Goal: Task Accomplishment & Management: Manage account settings

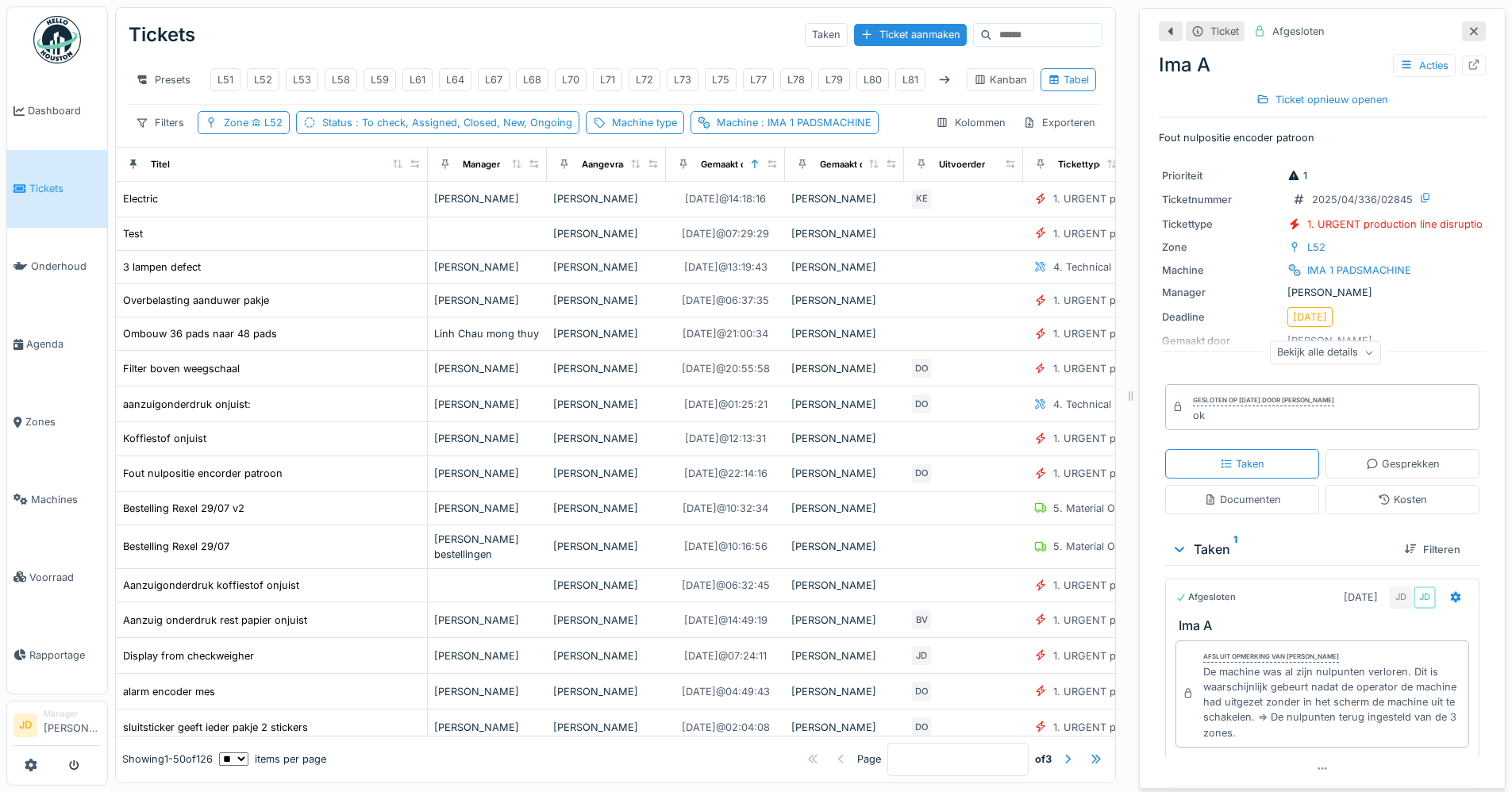
scroll to position [1271, 1047]
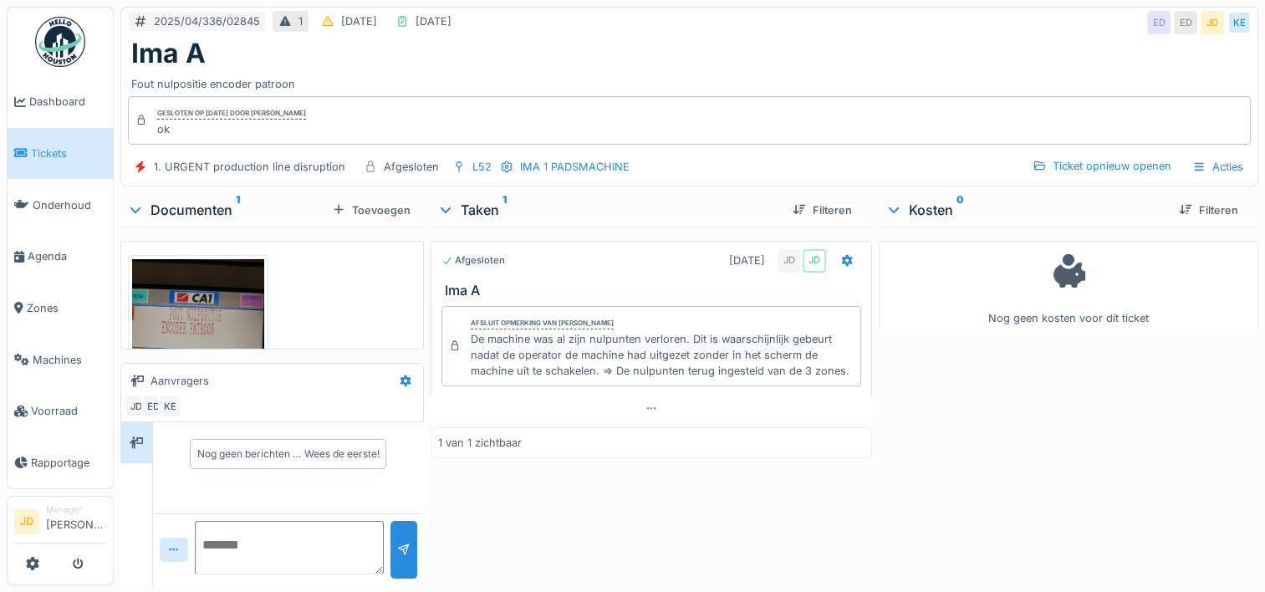
click at [64, 153] on span "Tickets" at bounding box center [68, 153] width 75 height 16
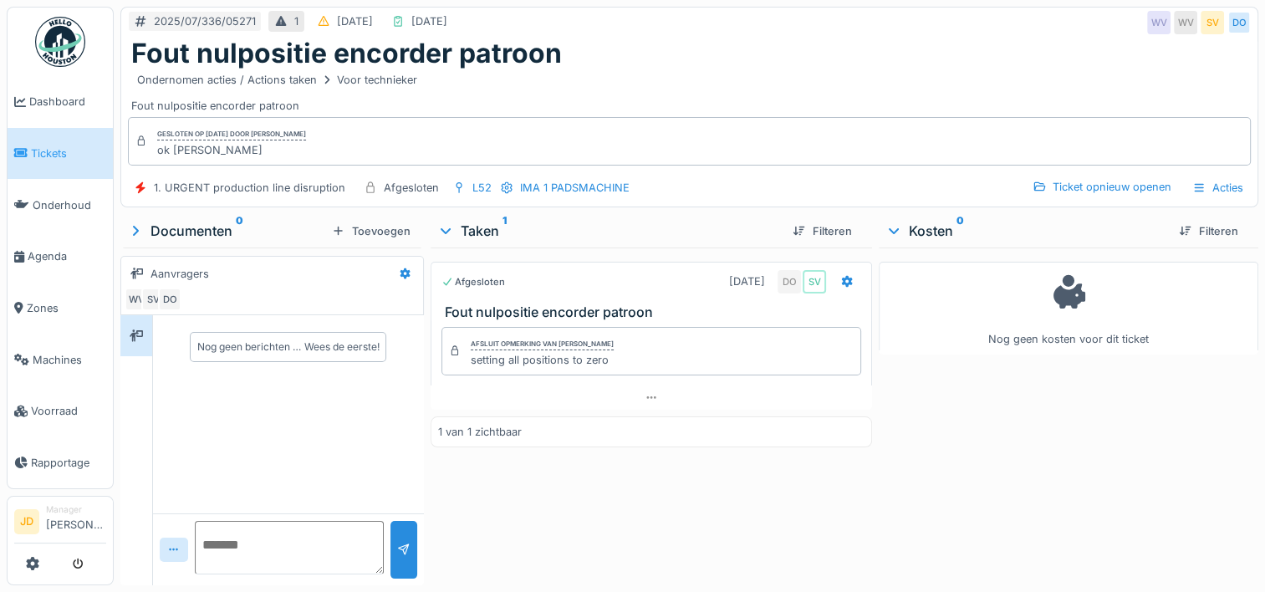
click at [25, 154] on icon at bounding box center [20, 153] width 13 height 12
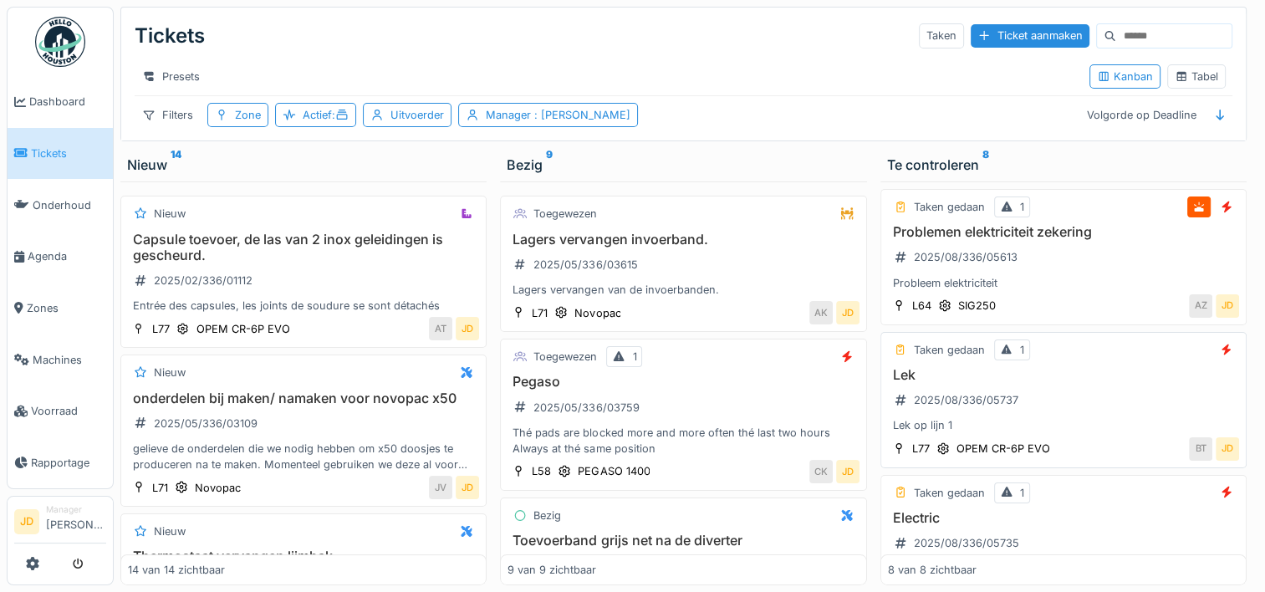
scroll to position [334, 0]
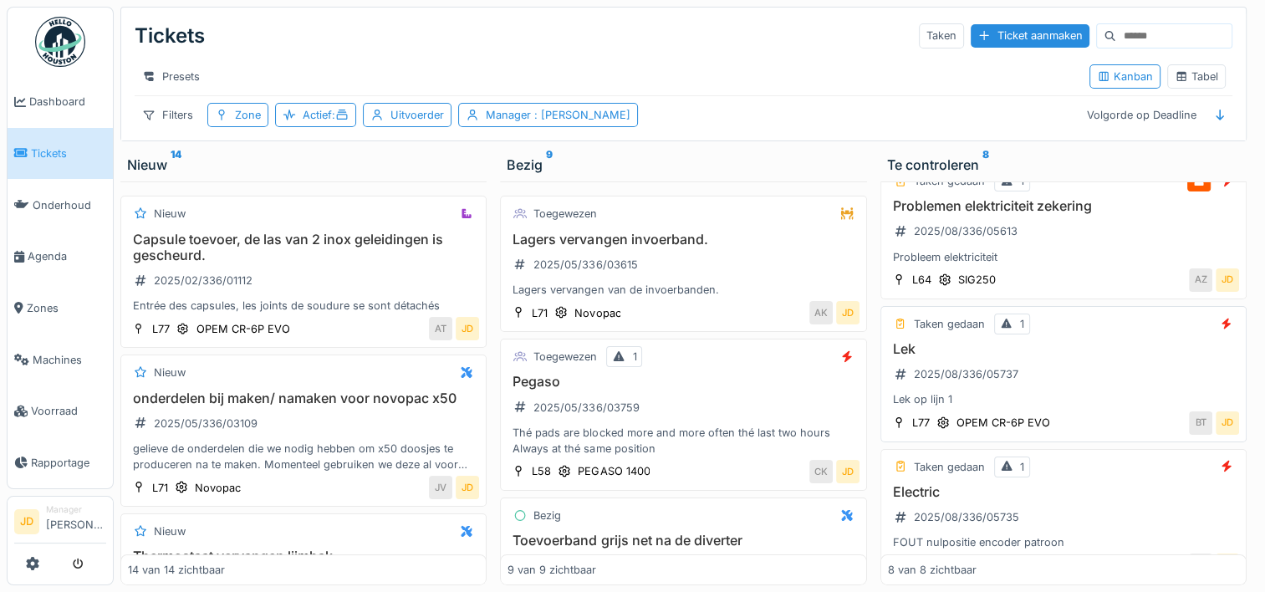
click at [1037, 388] on div "Lek 2025/08/336/05737 Lek op lijn 1" at bounding box center [1063, 374] width 351 height 67
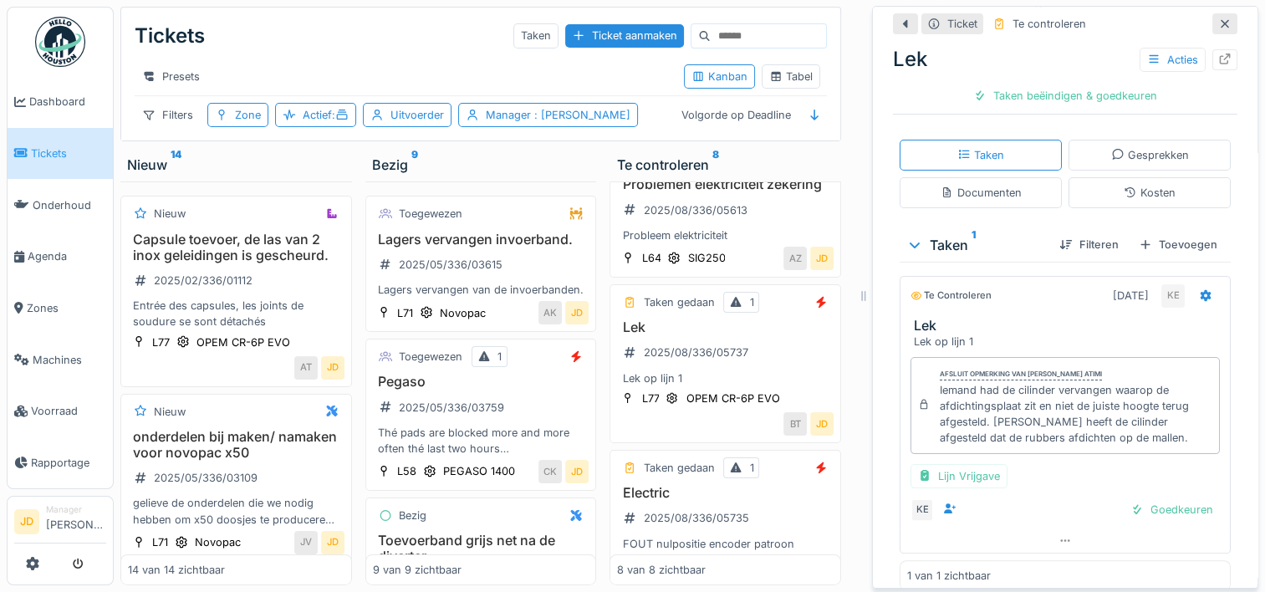
scroll to position [294, 0]
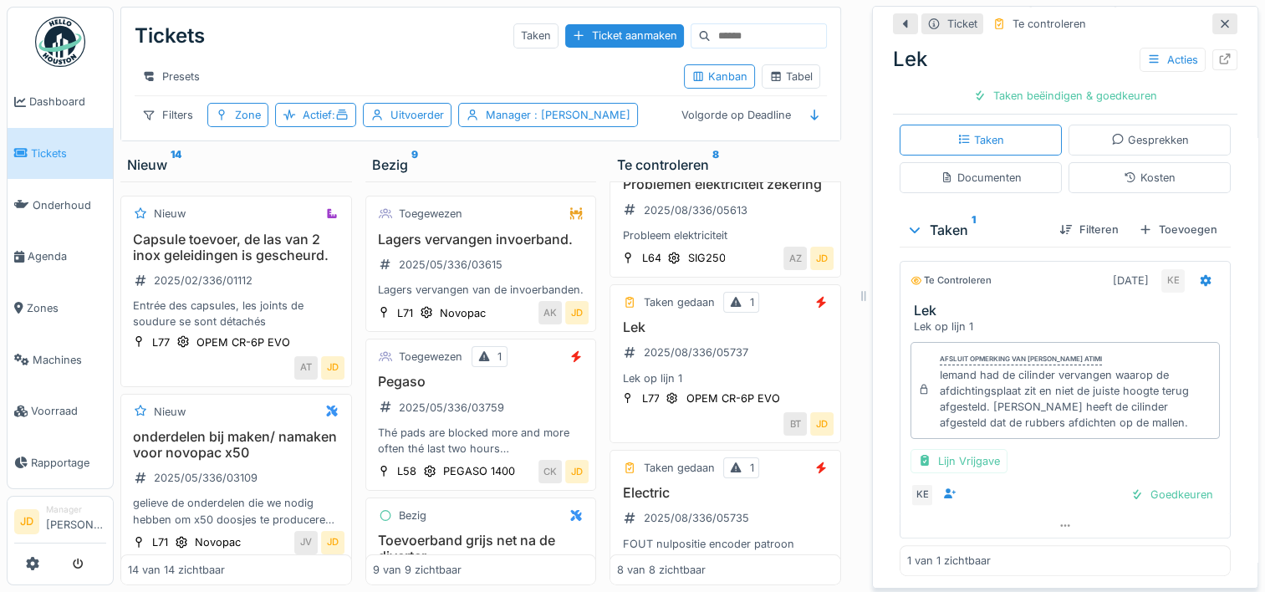
click at [1218, 27] on icon at bounding box center [1224, 23] width 13 height 11
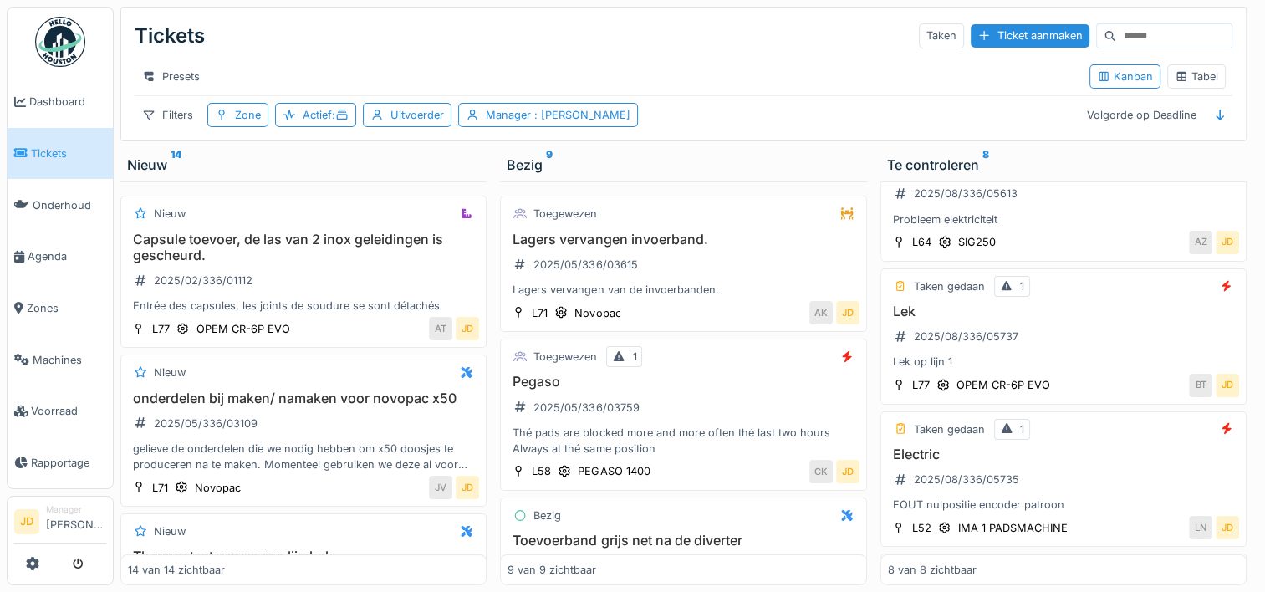
scroll to position [334, 0]
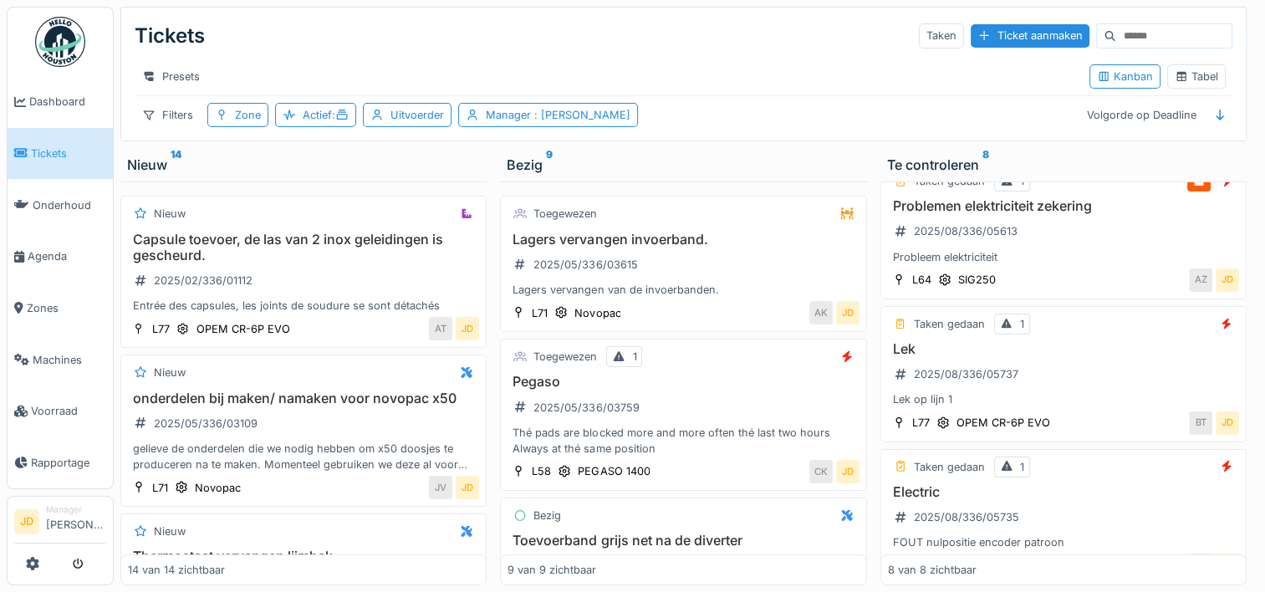
click at [62, 140] on link "Tickets" at bounding box center [60, 154] width 105 height 52
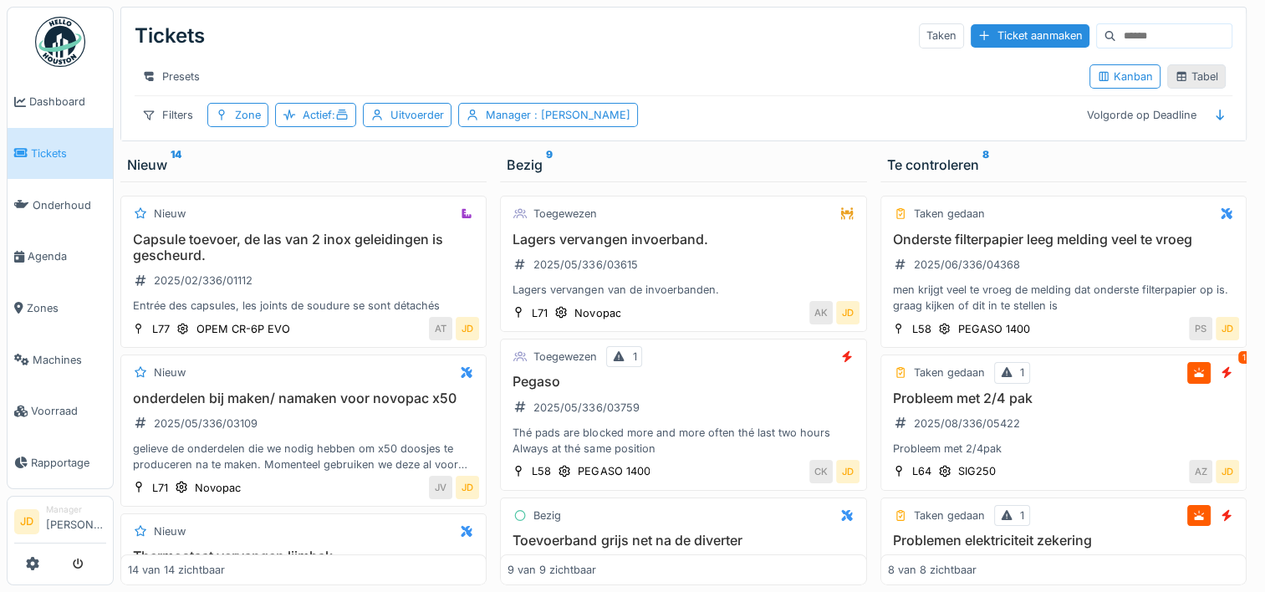
click at [1179, 81] on div "Tabel" at bounding box center [1196, 77] width 43 height 16
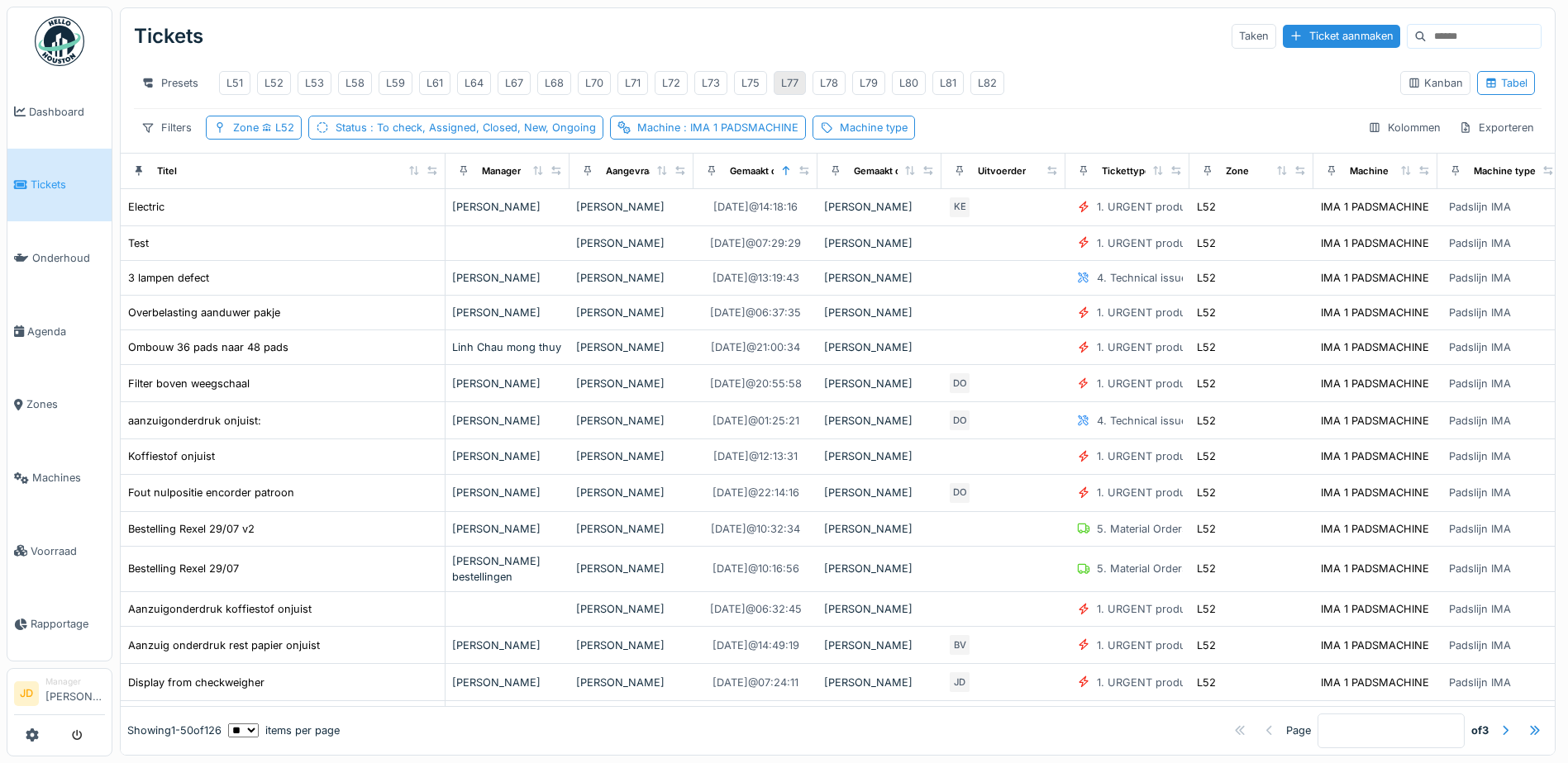
click at [787, 88] on div "L77" at bounding box center [790, 83] width 18 height 16
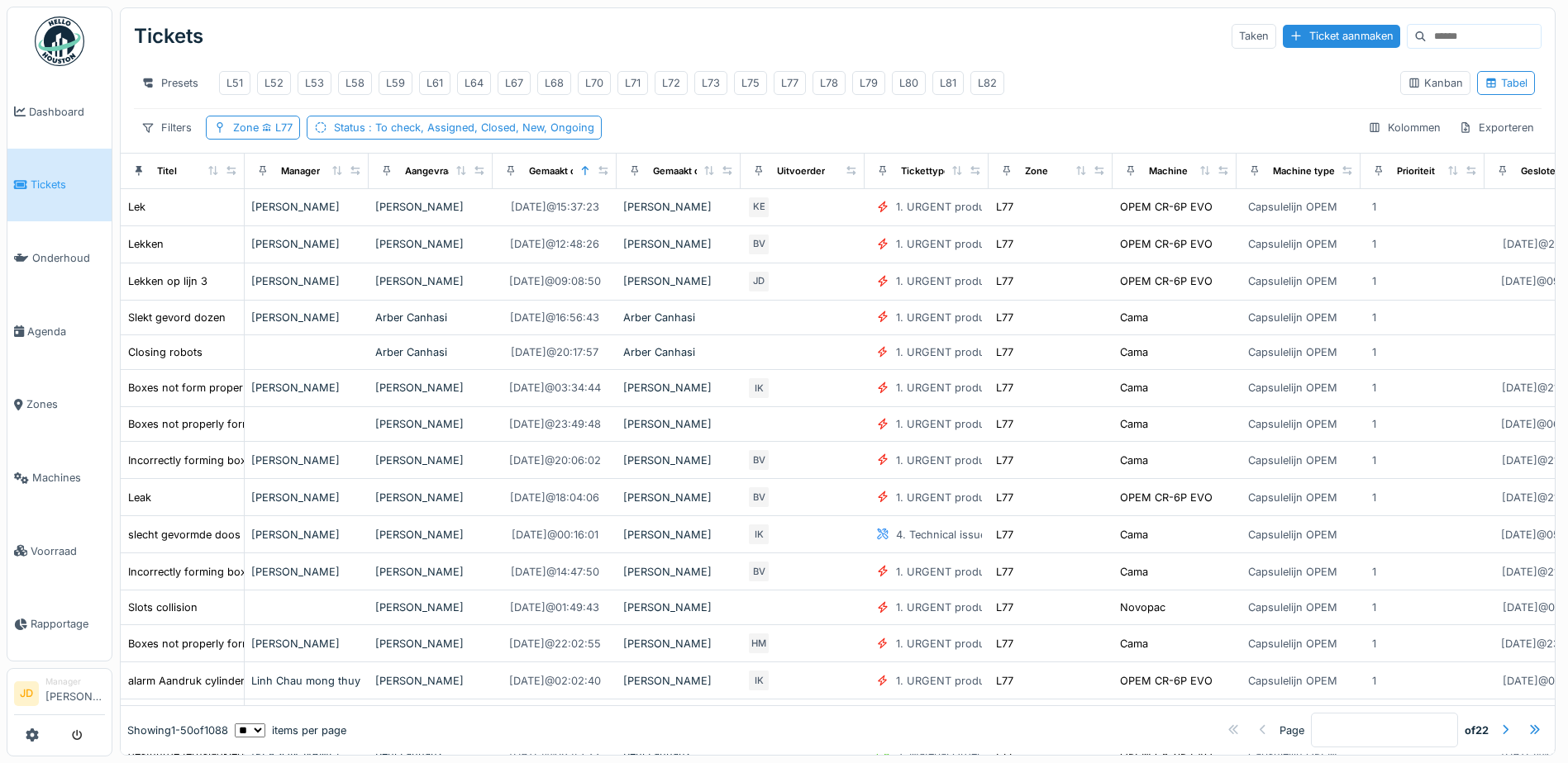
click at [43, 177] on span "Tickets" at bounding box center [67, 185] width 74 height 16
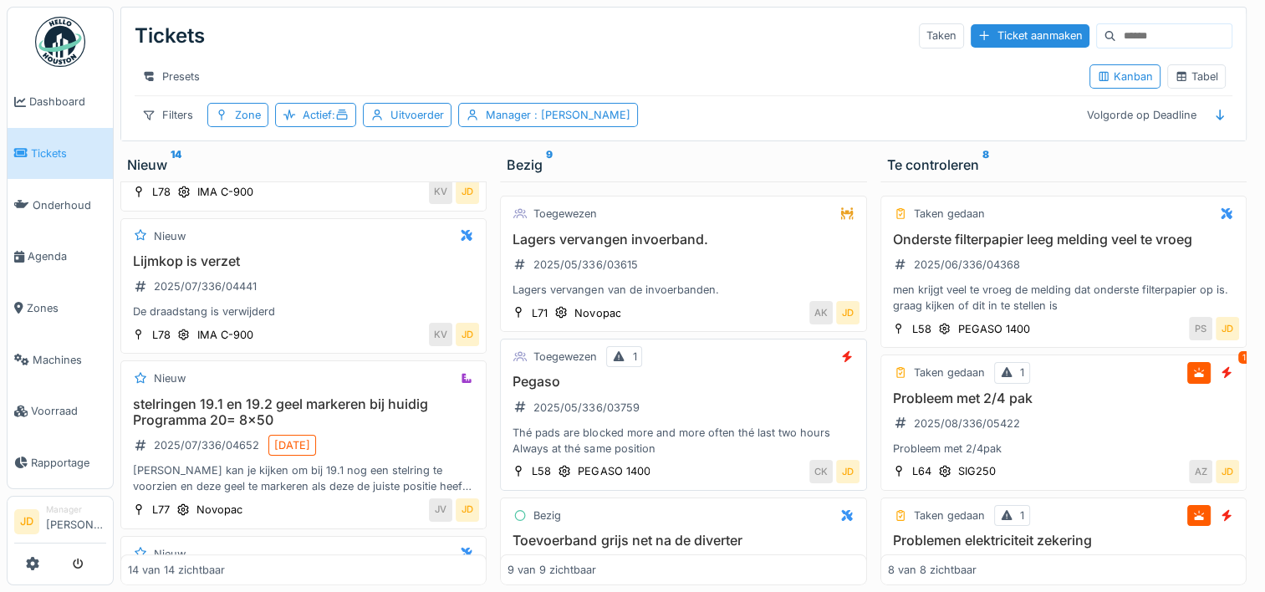
scroll to position [836, 0]
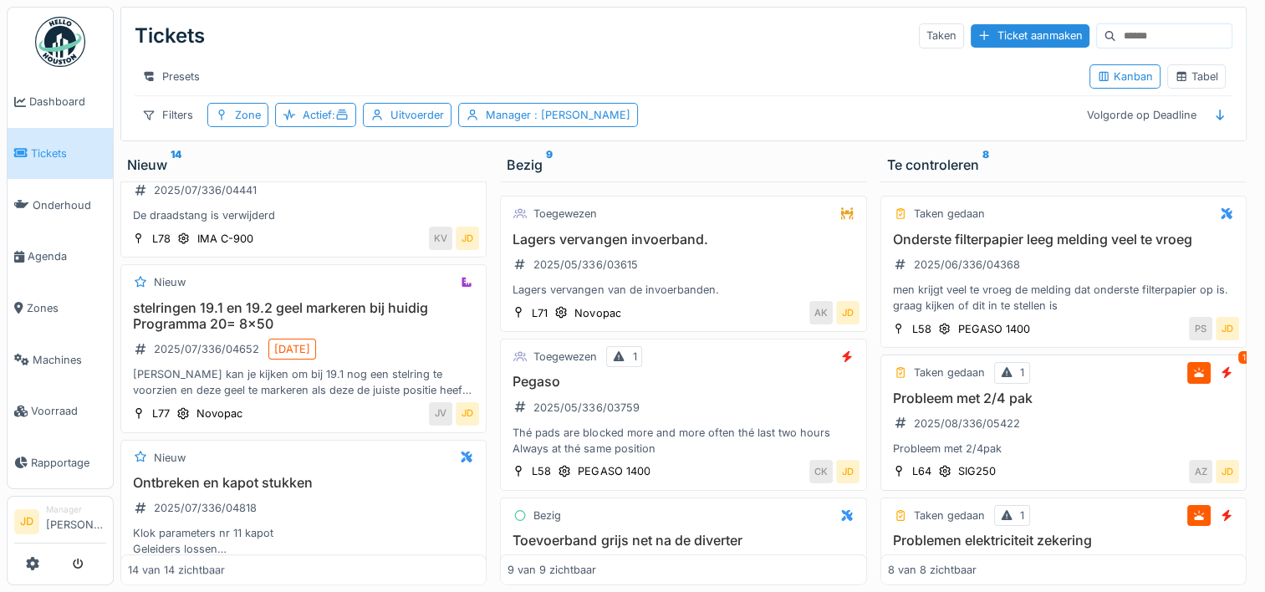
click at [1059, 428] on div "Probleem met 2/4 pak 2025/08/336/05422 Probleem met 2/4pak" at bounding box center [1063, 423] width 351 height 67
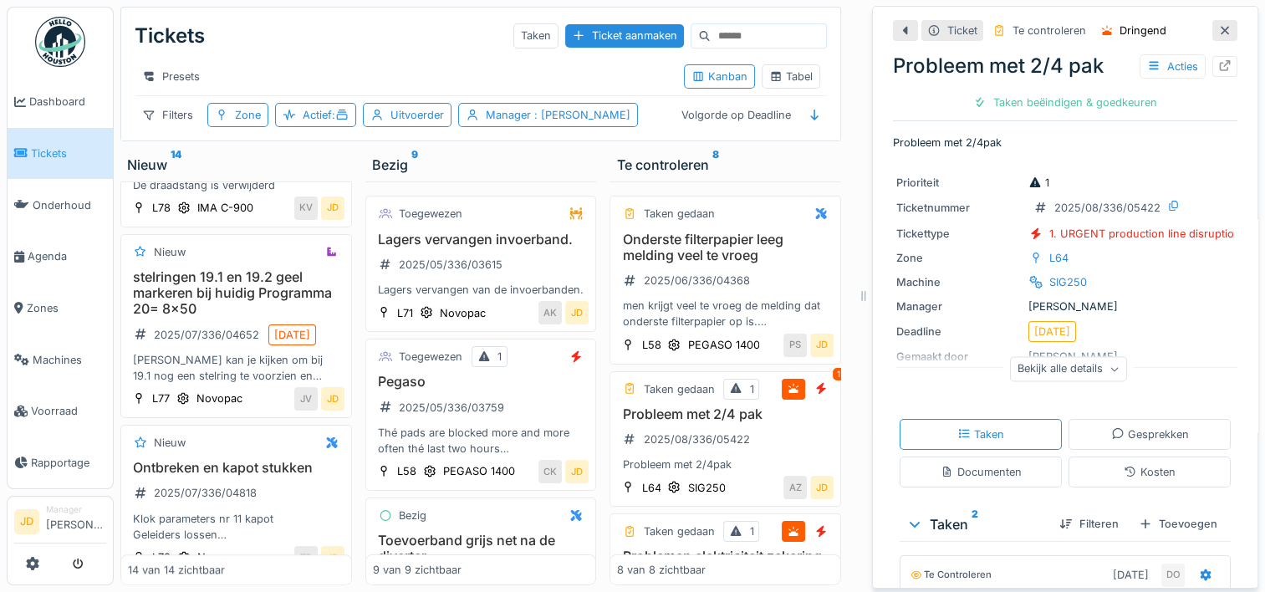
click at [1218, 33] on icon at bounding box center [1224, 30] width 13 height 11
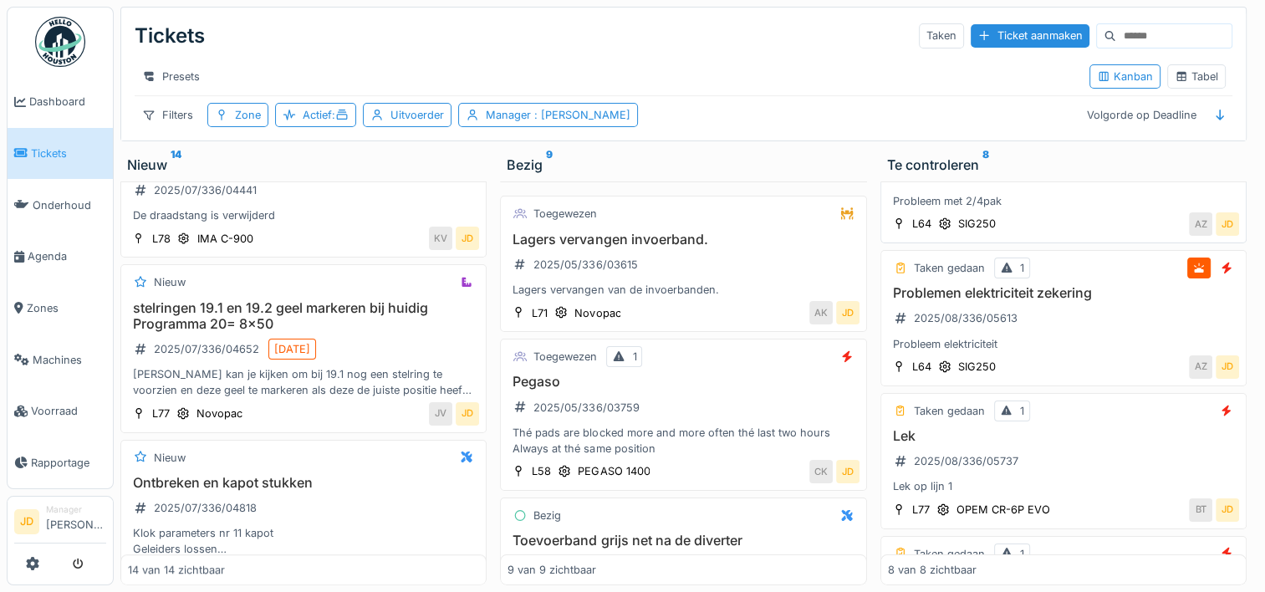
scroll to position [251, 0]
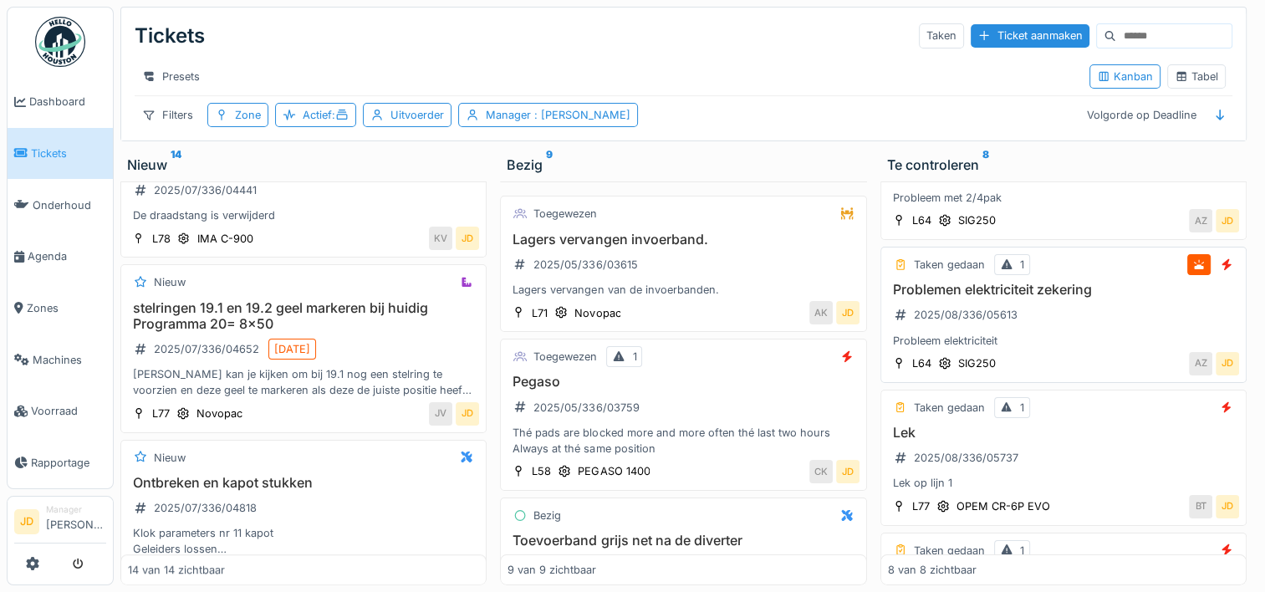
click at [1072, 357] on div "Taken gedaan 1 Problemen elektriciteit zekering 2025/08/336/05613 Probleem elek…" at bounding box center [1063, 315] width 366 height 136
click at [1062, 348] on div "Probleem elektriciteit" at bounding box center [1063, 341] width 351 height 16
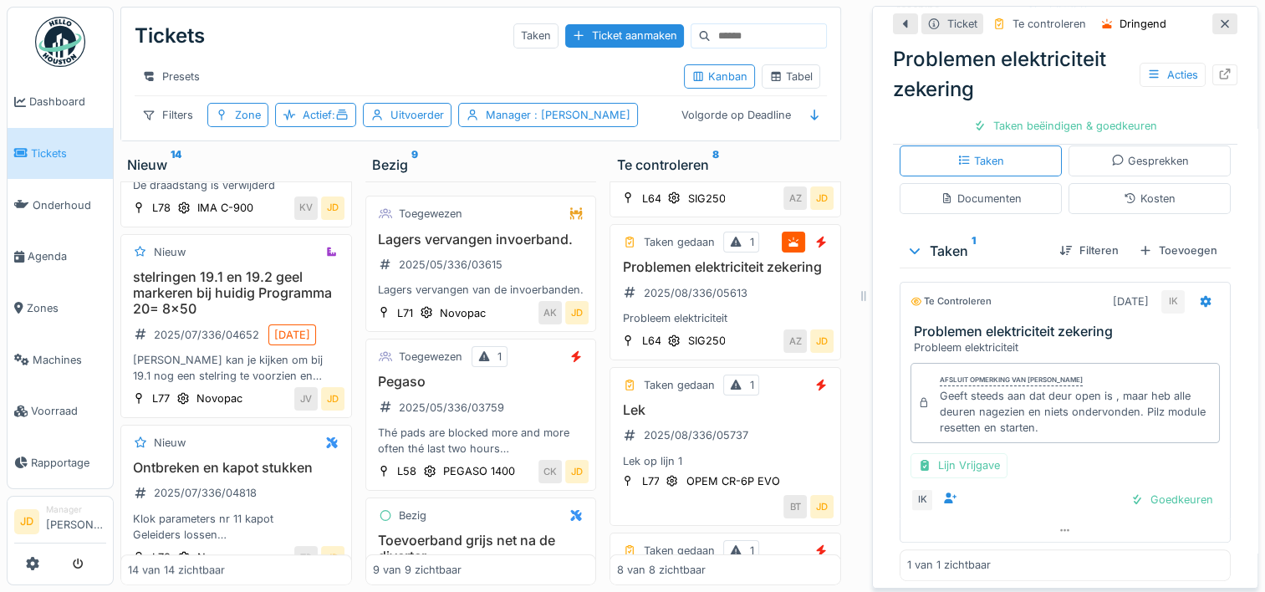
scroll to position [308, 0]
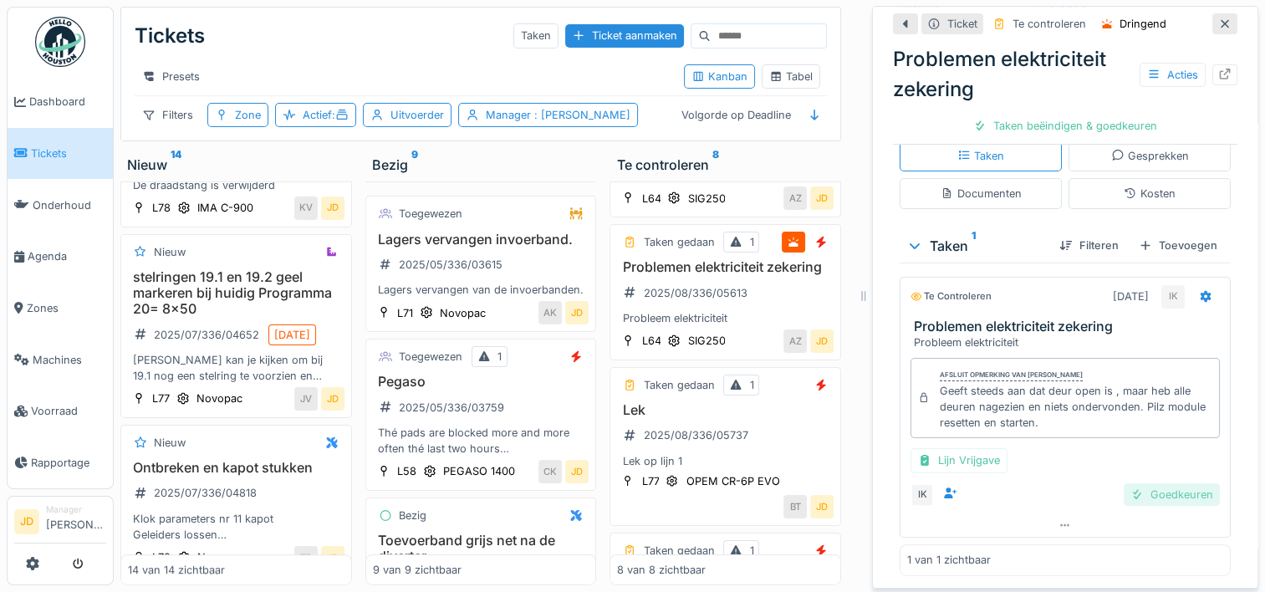
click at [1164, 489] on div "Goedkeuren" at bounding box center [1172, 494] width 96 height 23
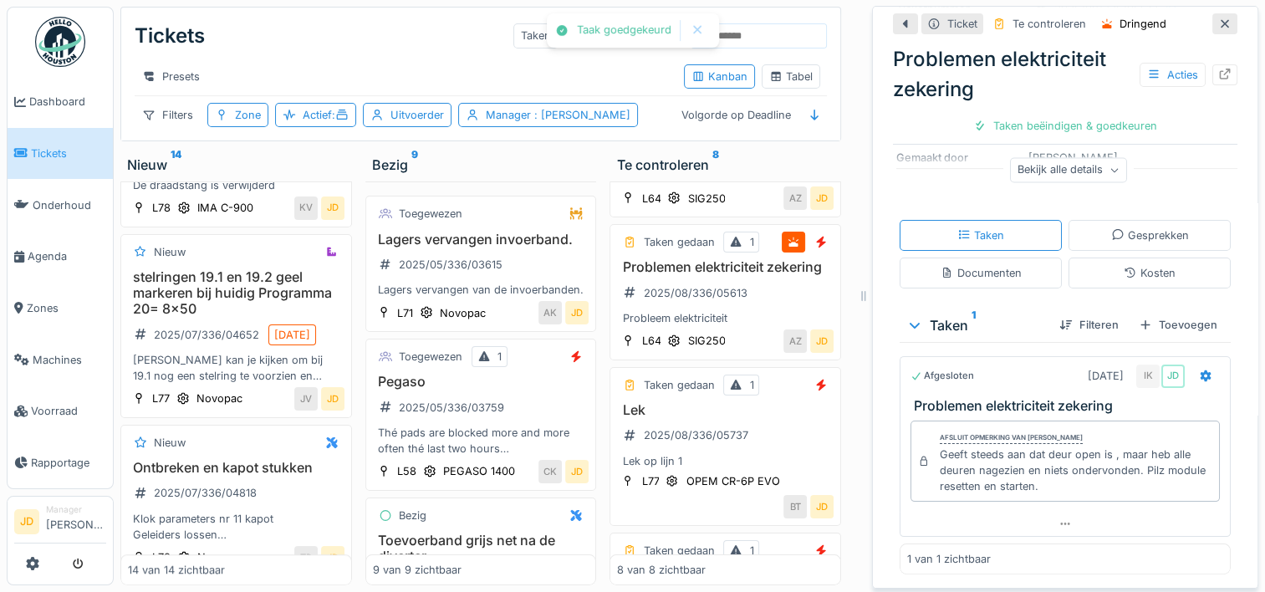
scroll to position [228, 0]
click at [1054, 134] on div "Ticket sluiten" at bounding box center [1065, 126] width 100 height 23
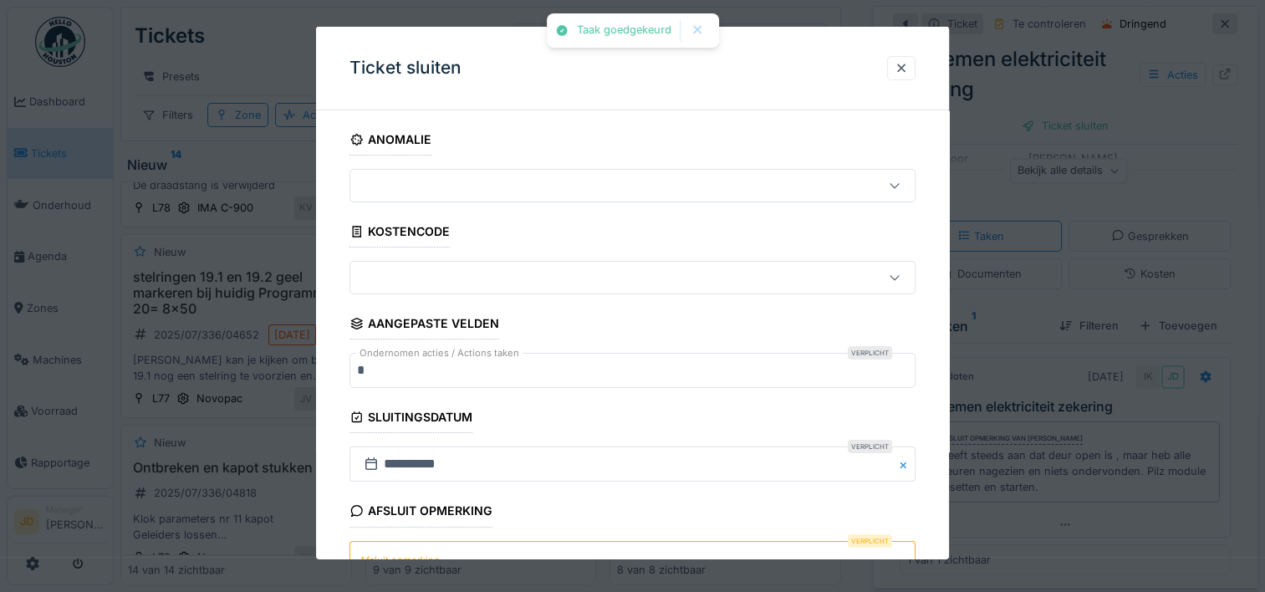
scroll to position [146, 0]
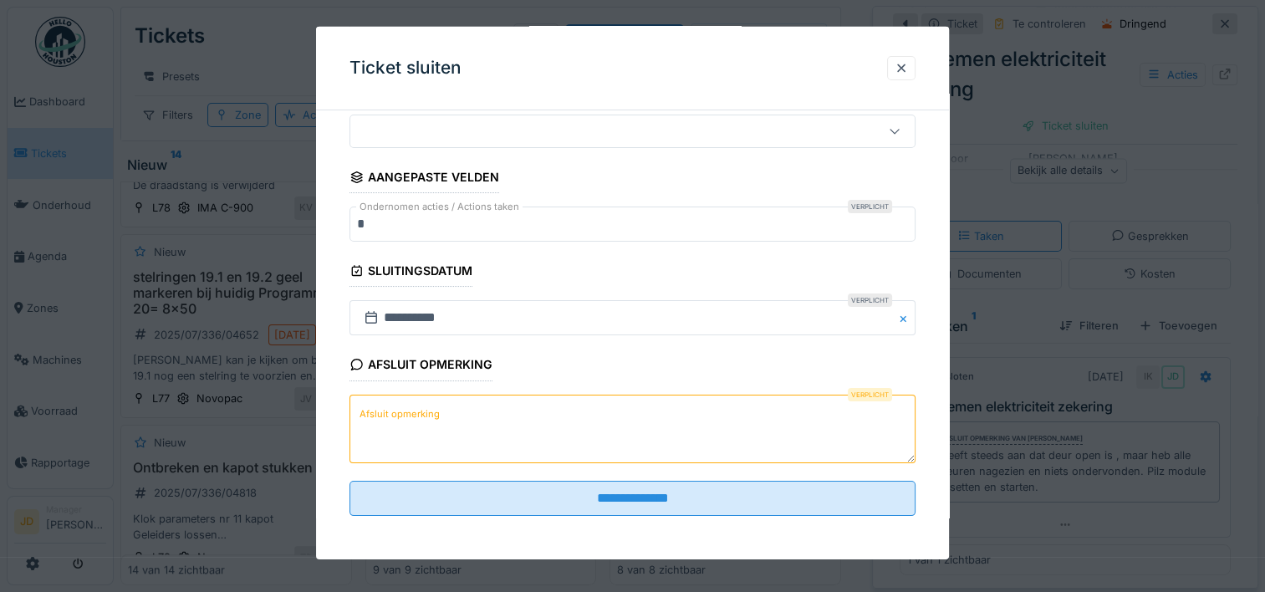
click at [575, 431] on textarea "Afsluit opmerking" at bounding box center [632, 428] width 566 height 69
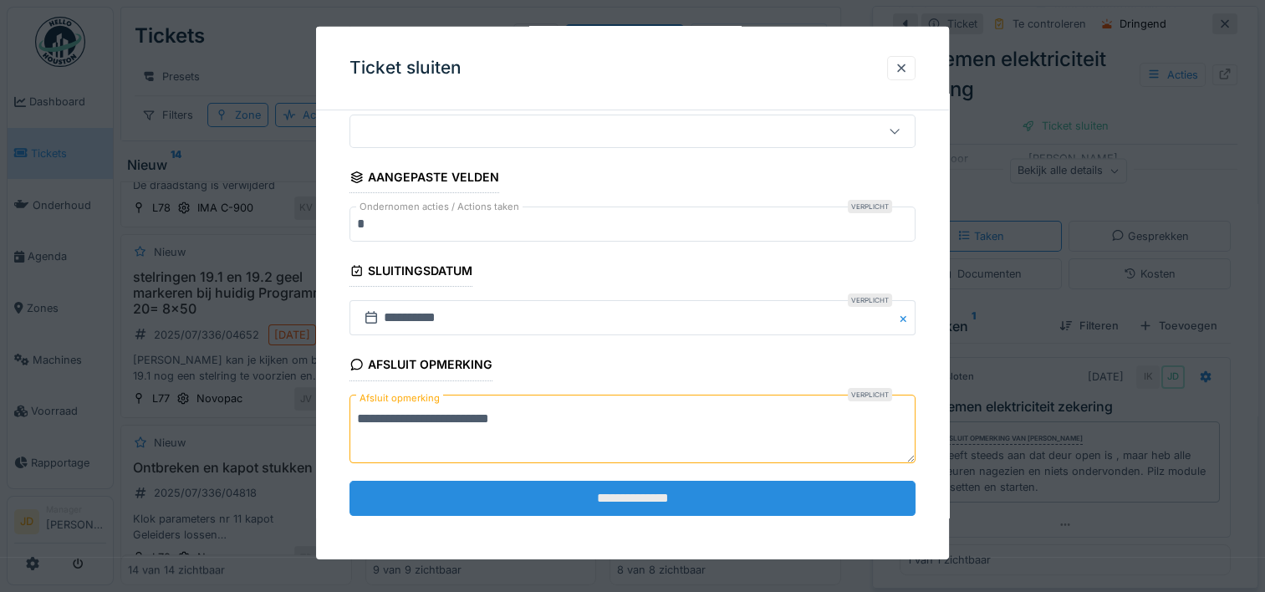
type textarea "**********"
click at [571, 481] on input "**********" at bounding box center [632, 498] width 566 height 35
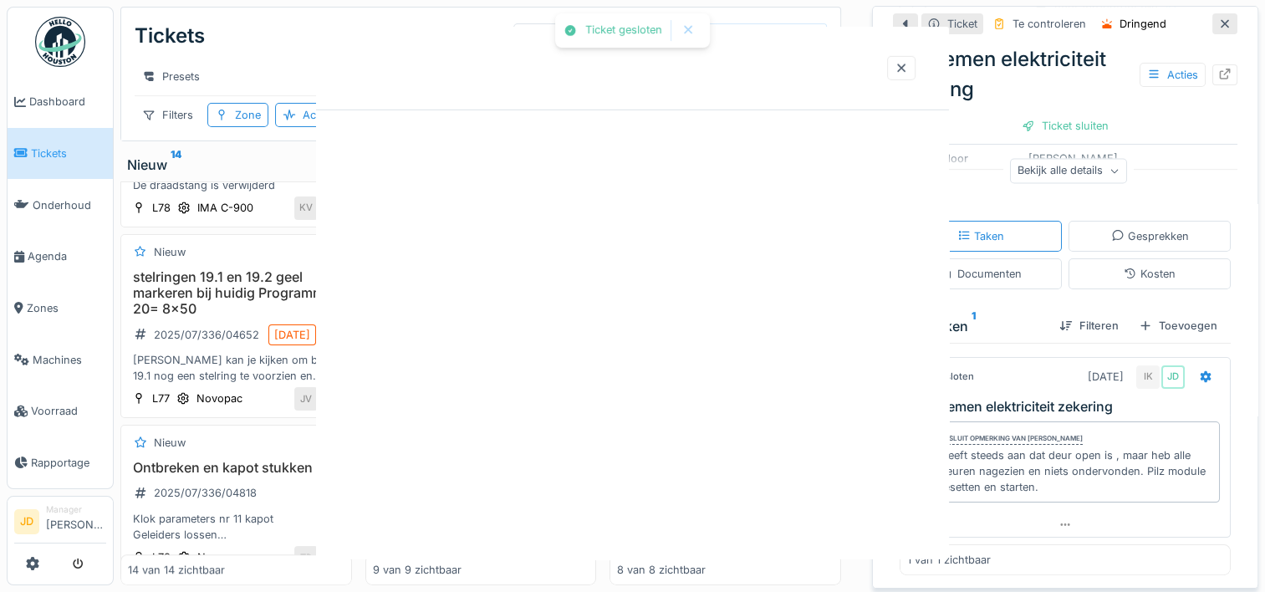
scroll to position [0, 0]
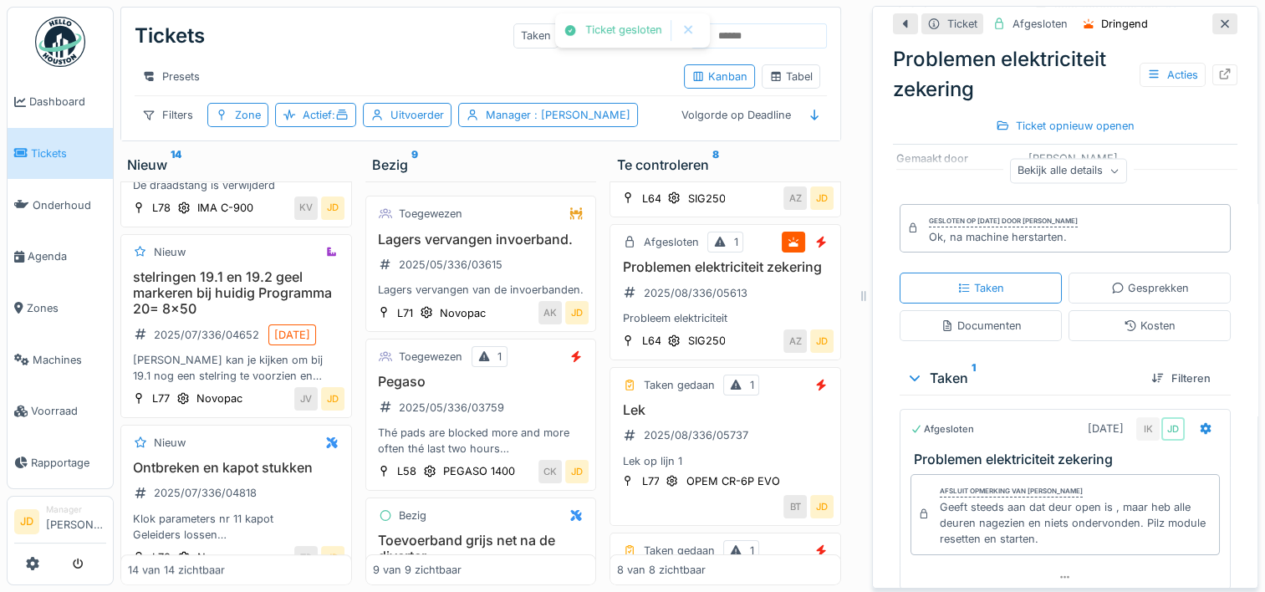
click at [1218, 20] on icon at bounding box center [1224, 23] width 13 height 11
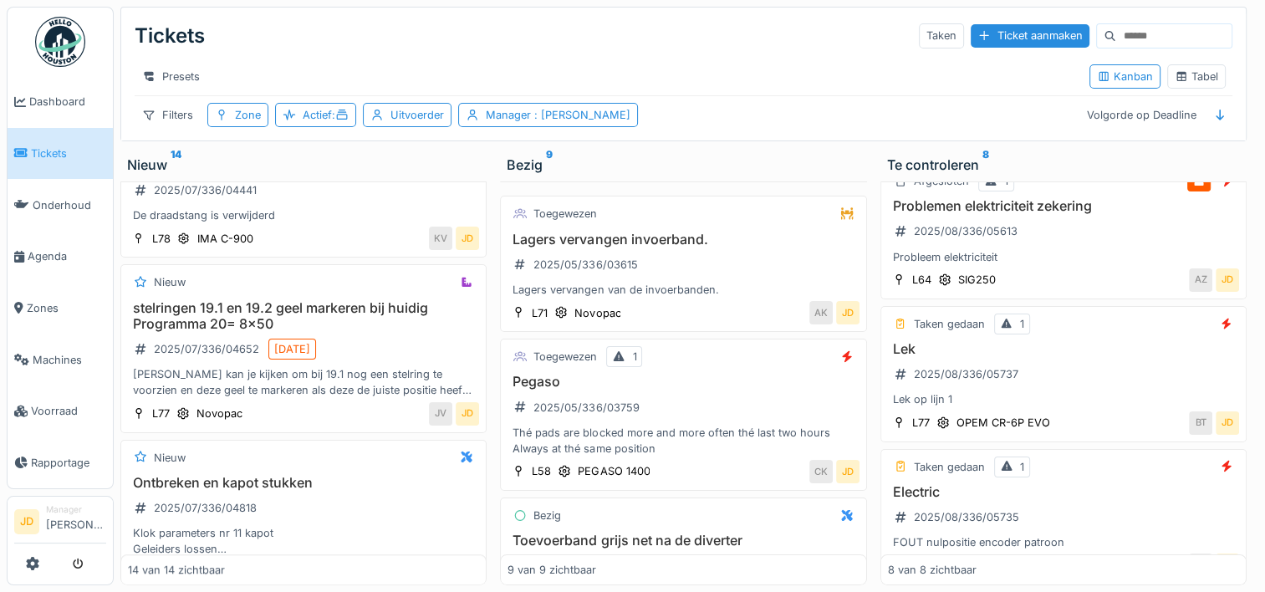
scroll to position [502, 0]
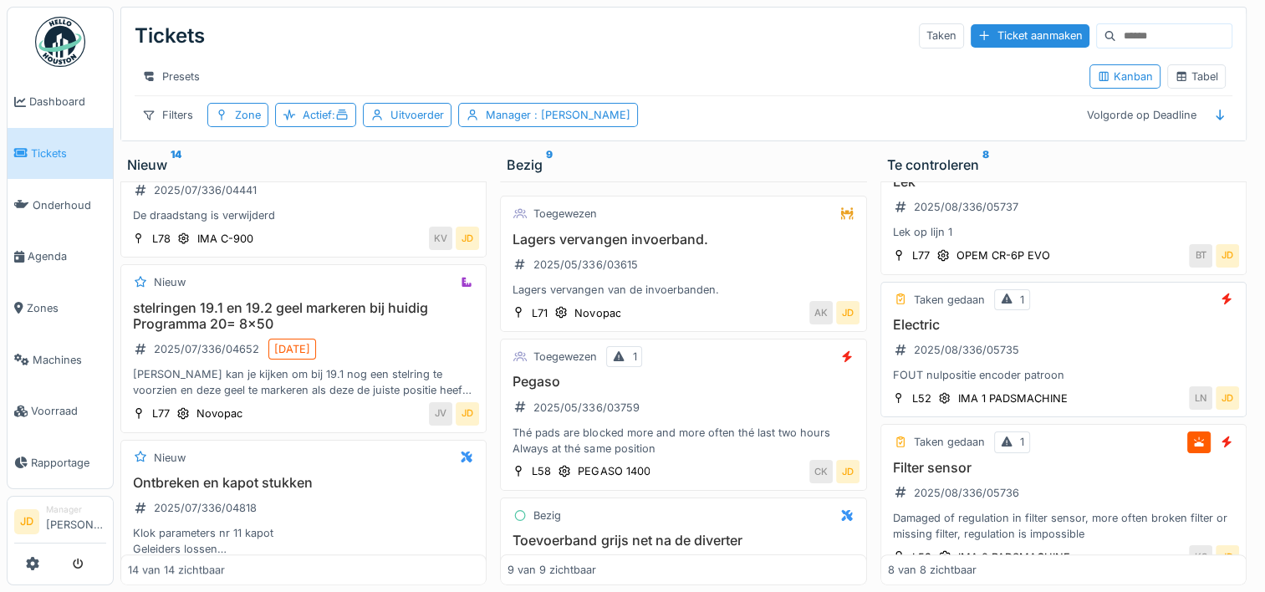
click at [1068, 375] on div "FOUT nulpositie encoder patroon" at bounding box center [1063, 375] width 351 height 16
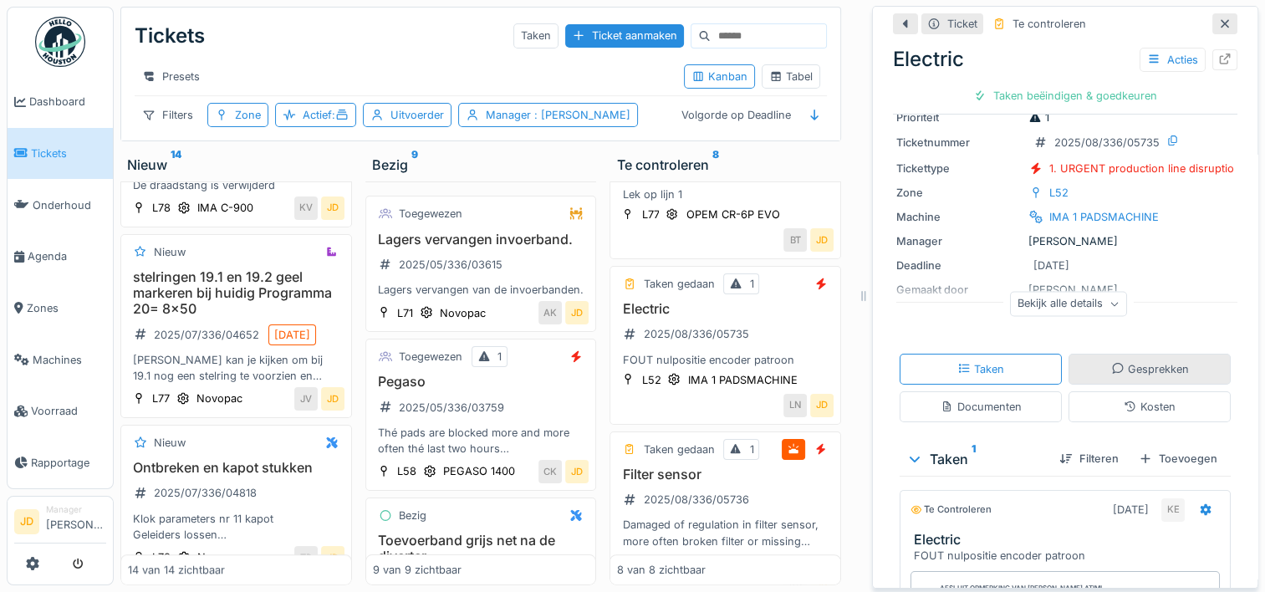
scroll to position [251, 0]
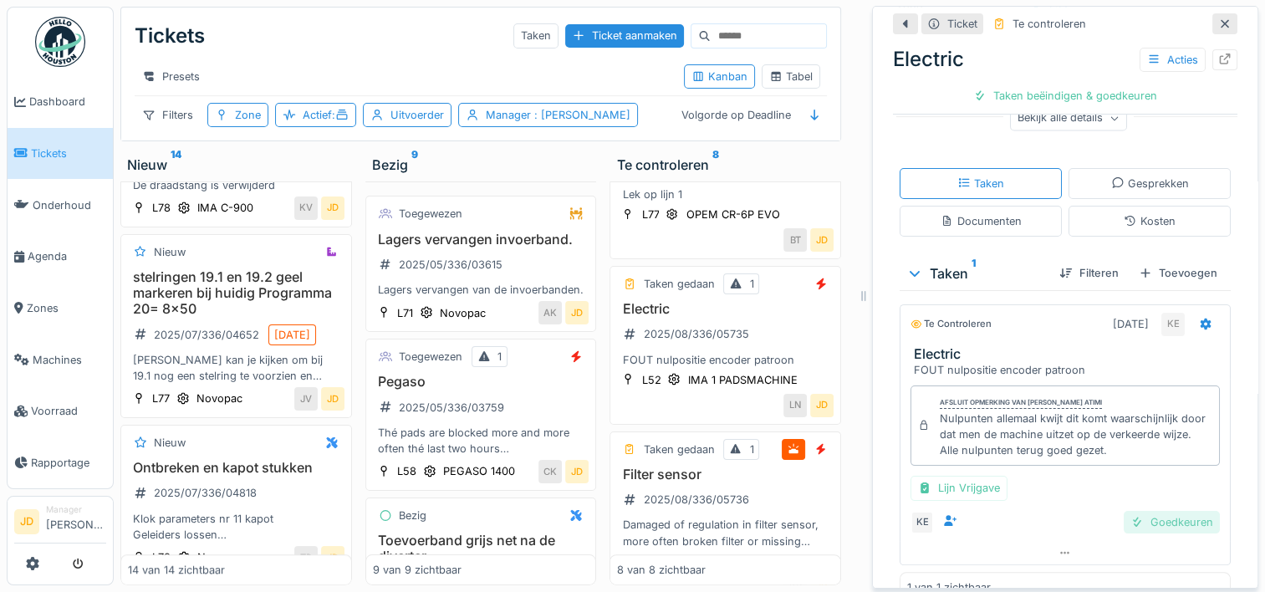
click at [1140, 533] on div "Goedkeuren" at bounding box center [1172, 522] width 96 height 23
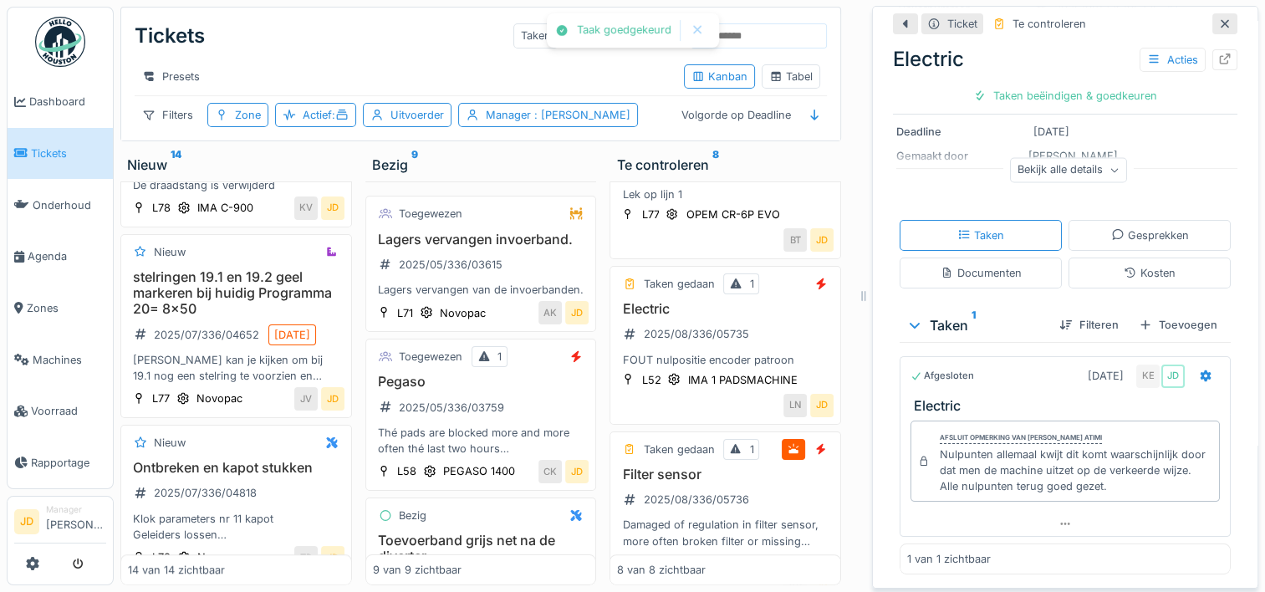
scroll to position [214, 0]
click at [1080, 98] on div "Ticket sluiten" at bounding box center [1065, 95] width 100 height 23
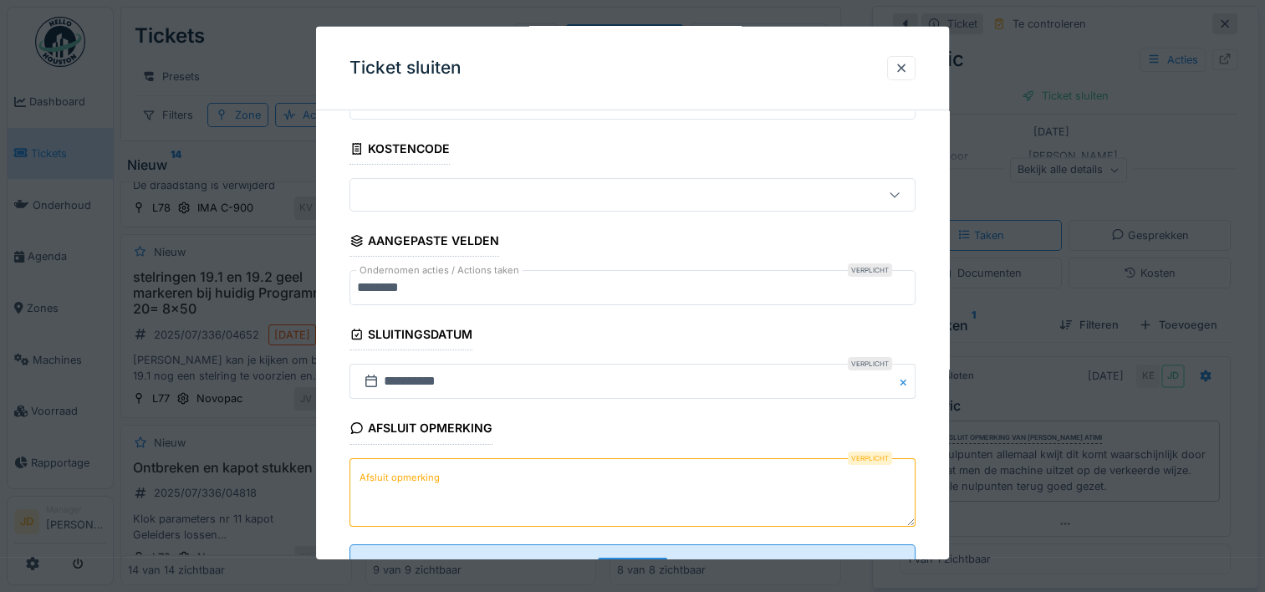
scroll to position [84, 0]
click at [609, 472] on textarea "Afsluit opmerking" at bounding box center [632, 490] width 566 height 69
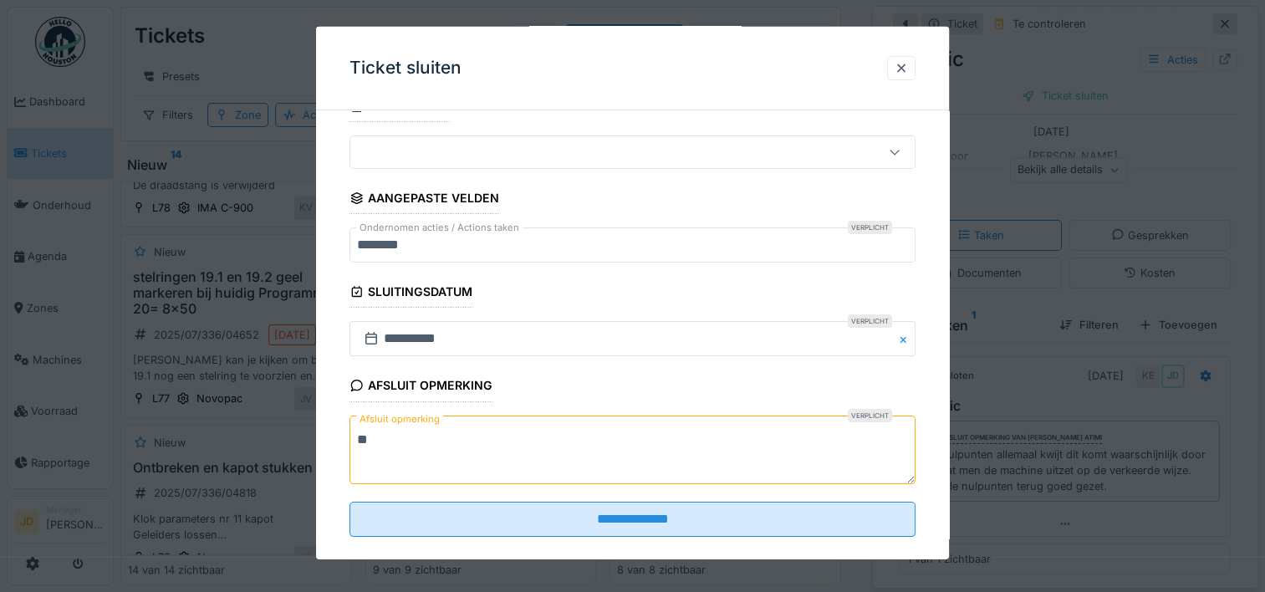
scroll to position [146, 0]
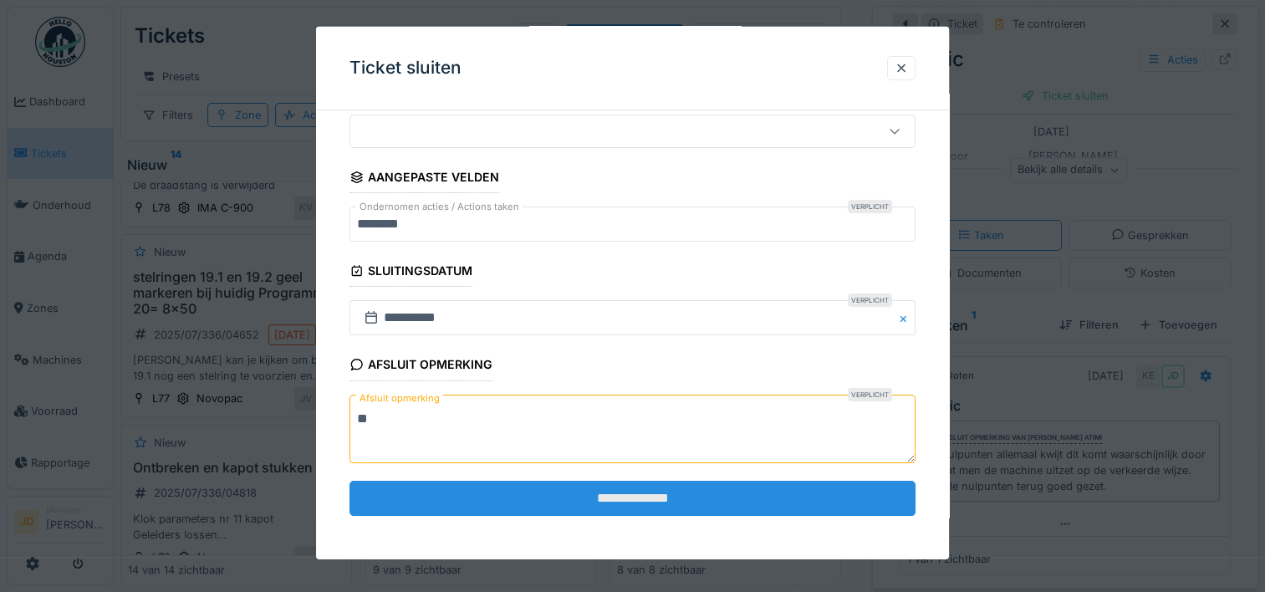
type textarea "**"
click at [603, 488] on input "**********" at bounding box center [632, 498] width 566 height 35
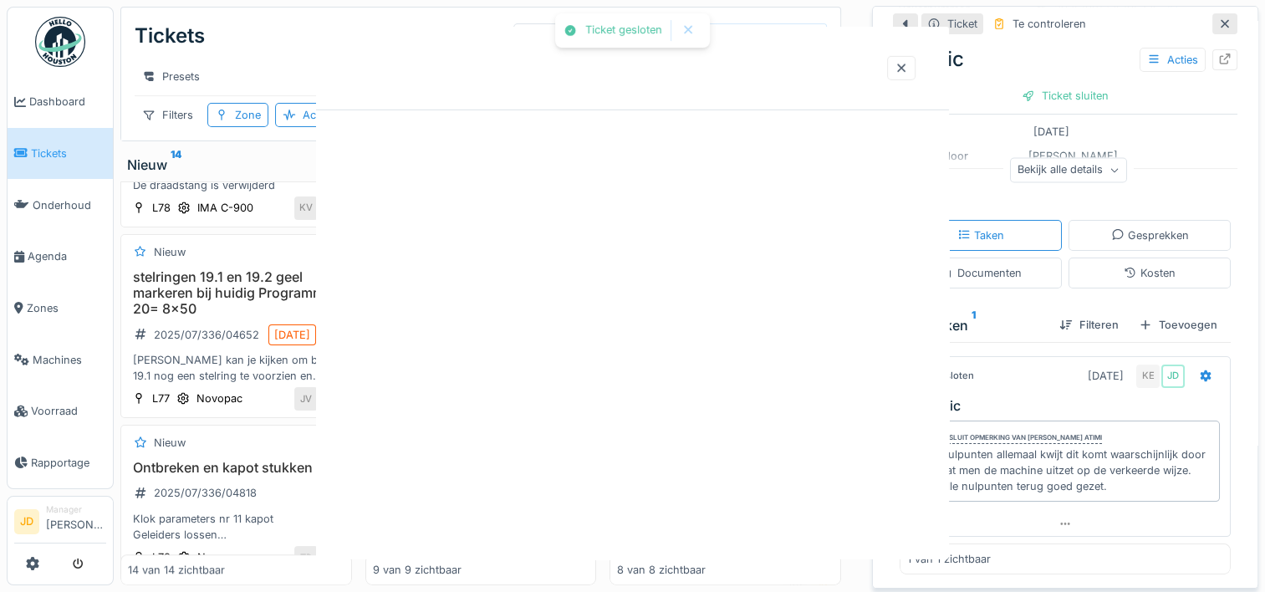
scroll to position [0, 0]
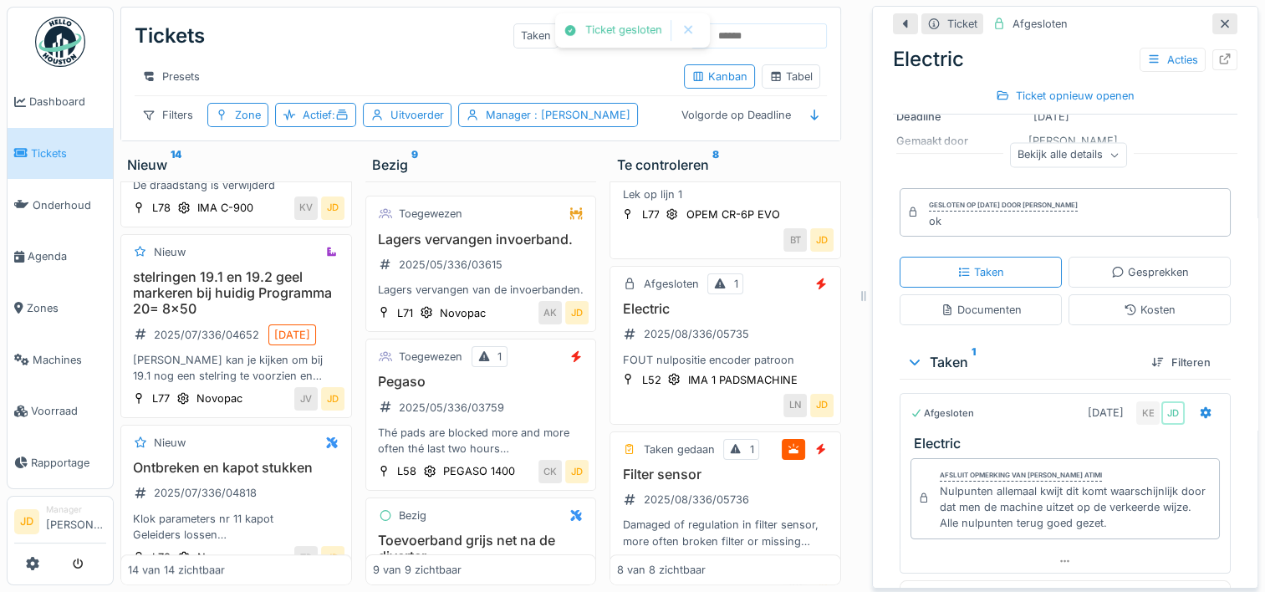
click at [1218, 20] on icon at bounding box center [1224, 23] width 13 height 11
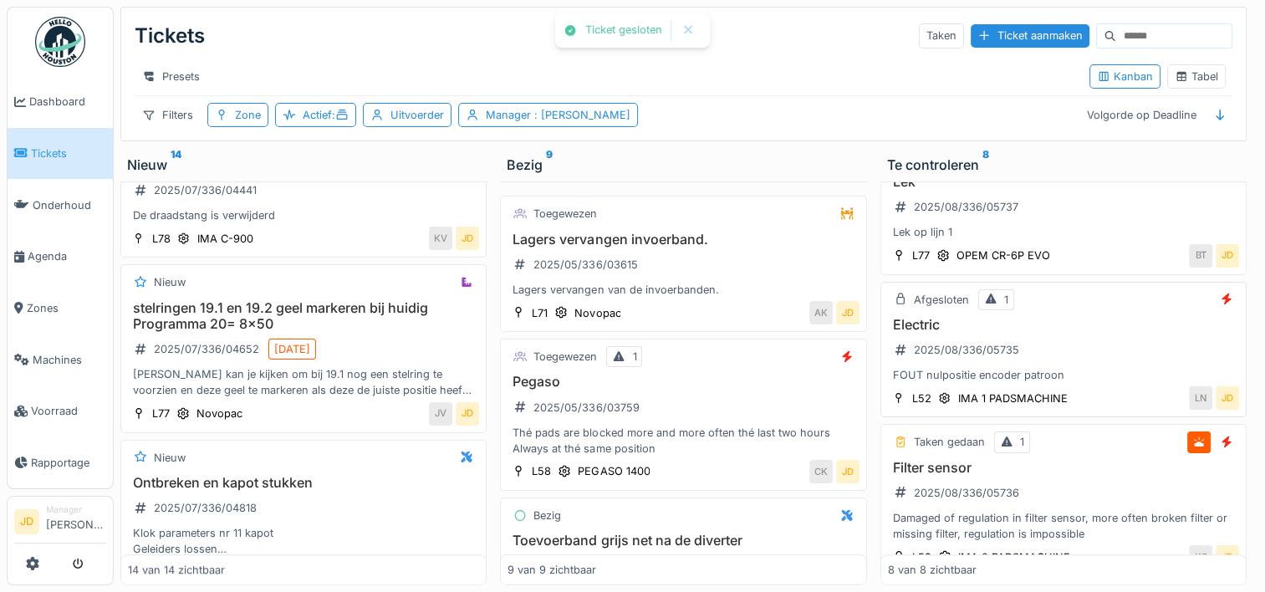
scroll to position [669, 0]
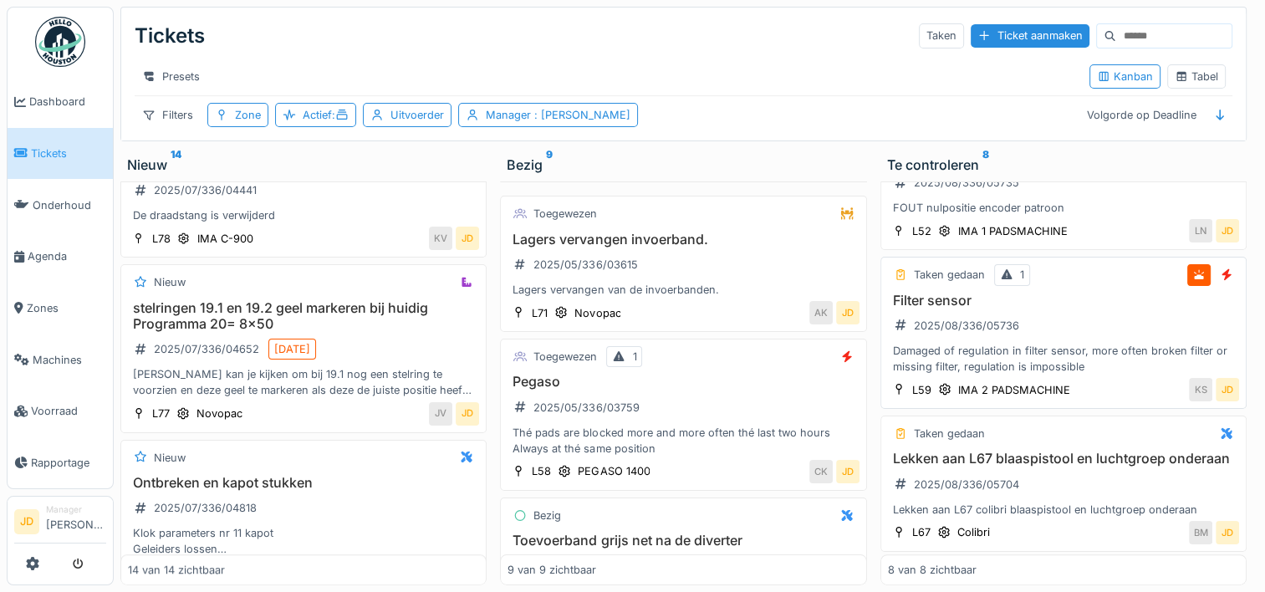
click at [1107, 324] on div "Filter sensor 2025/08/336/05736 Damaged of regulation in filter sensor, more of…" at bounding box center [1063, 334] width 351 height 83
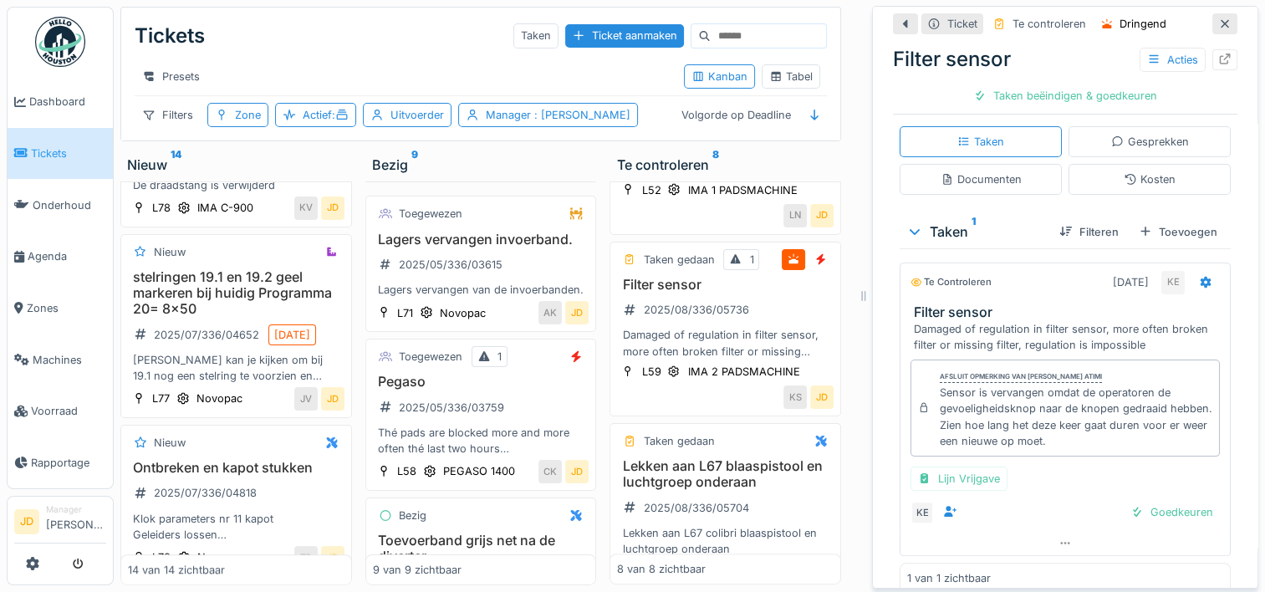
scroll to position [334, 0]
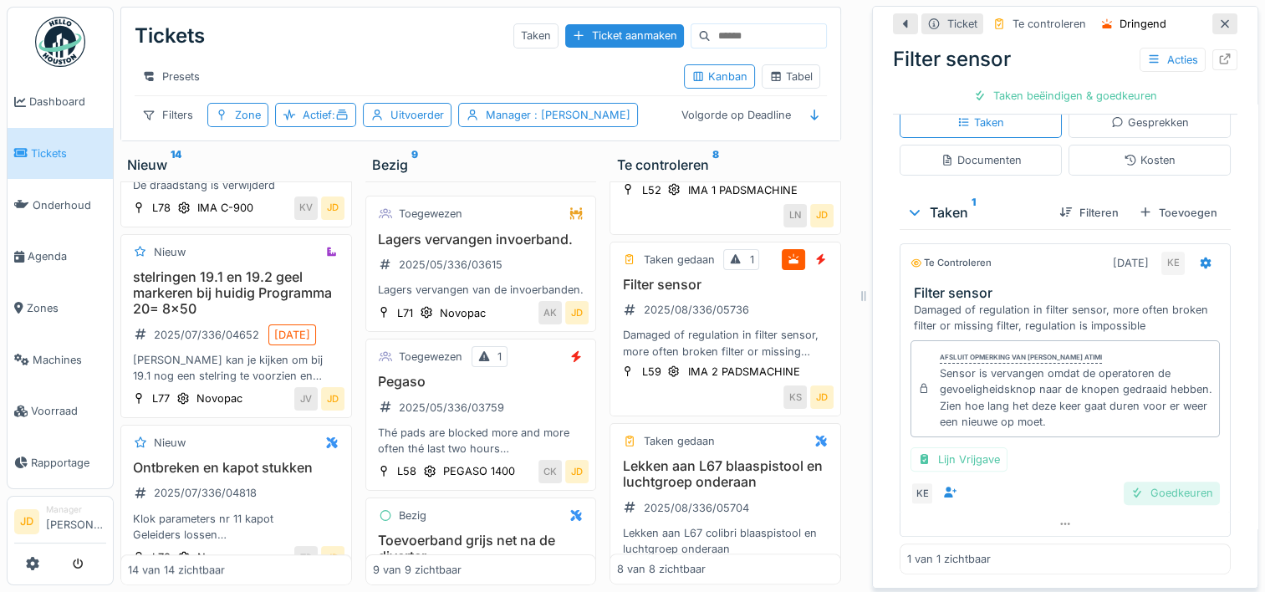
click at [1141, 493] on div "Goedkeuren" at bounding box center [1172, 493] width 96 height 23
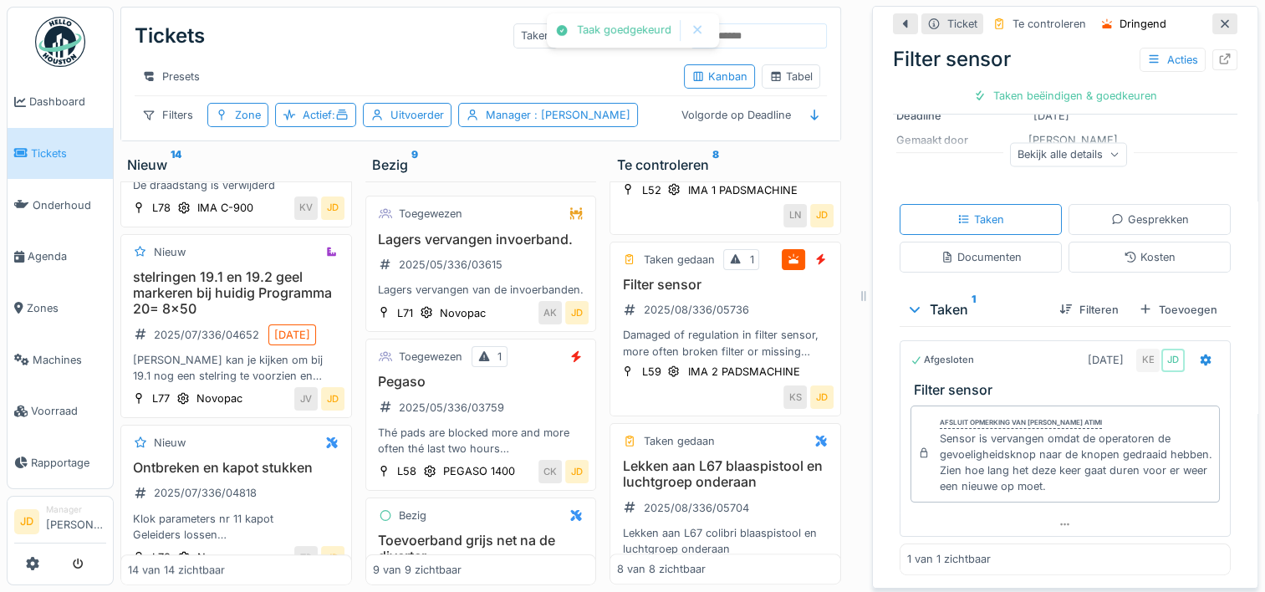
scroll to position [247, 0]
click at [1053, 106] on div "Ticket sluiten" at bounding box center [1065, 95] width 100 height 23
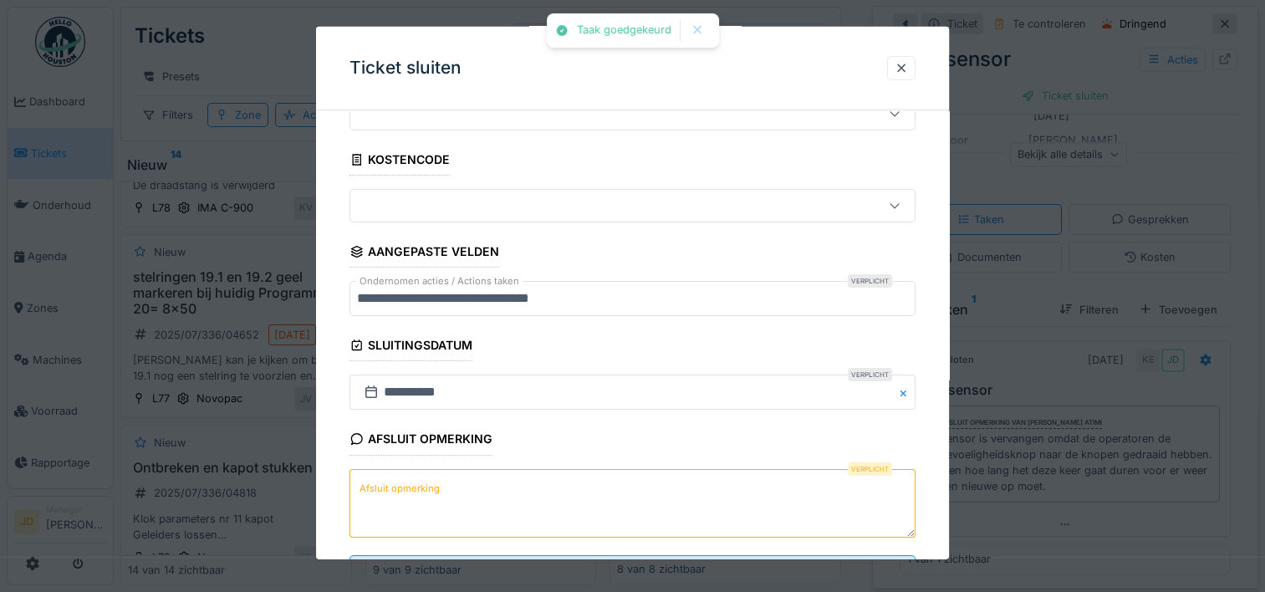
scroll to position [146, 0]
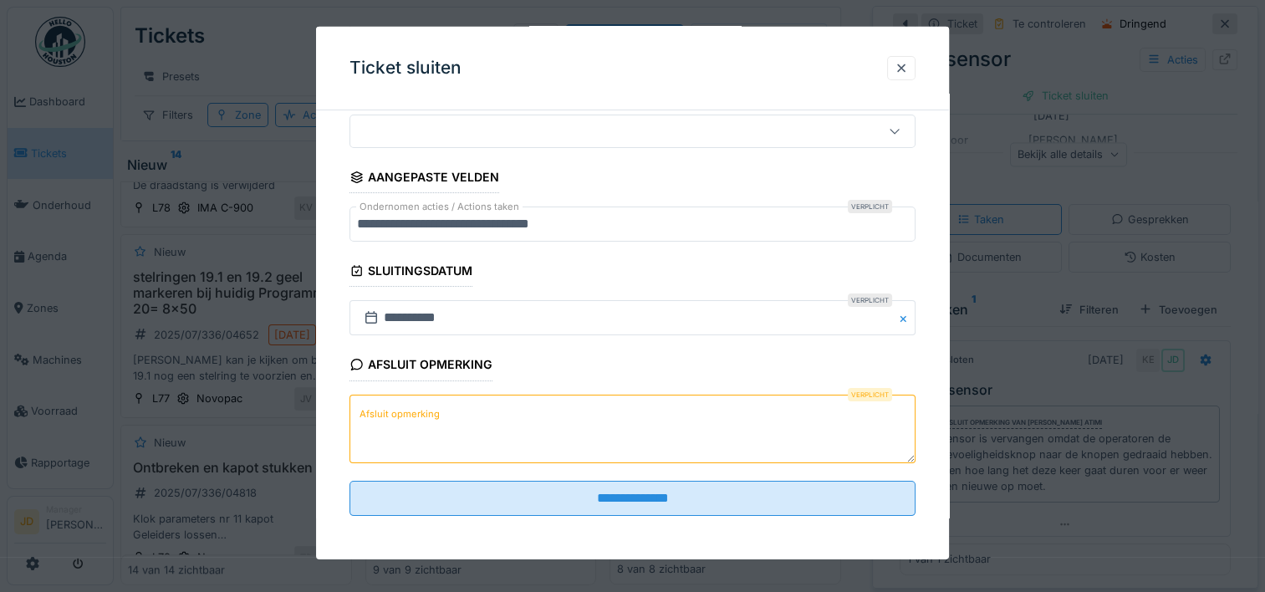
click at [745, 418] on textarea "Afsluit opmerking" at bounding box center [632, 428] width 566 height 69
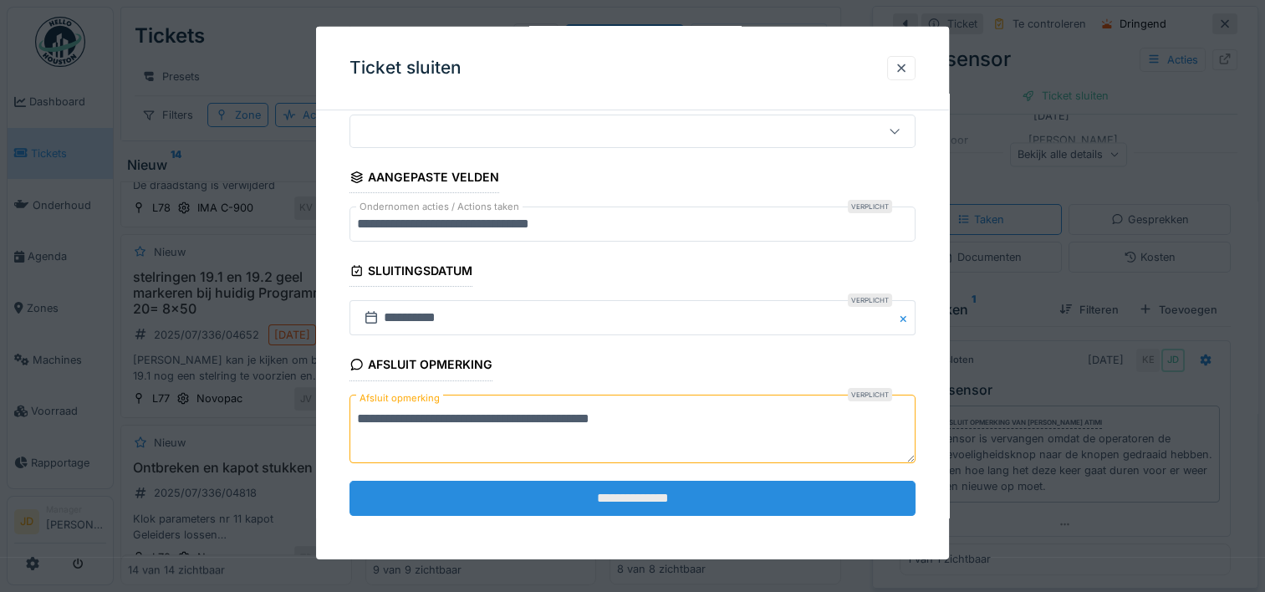
type textarea "**********"
click at [686, 502] on input "**********" at bounding box center [632, 498] width 566 height 35
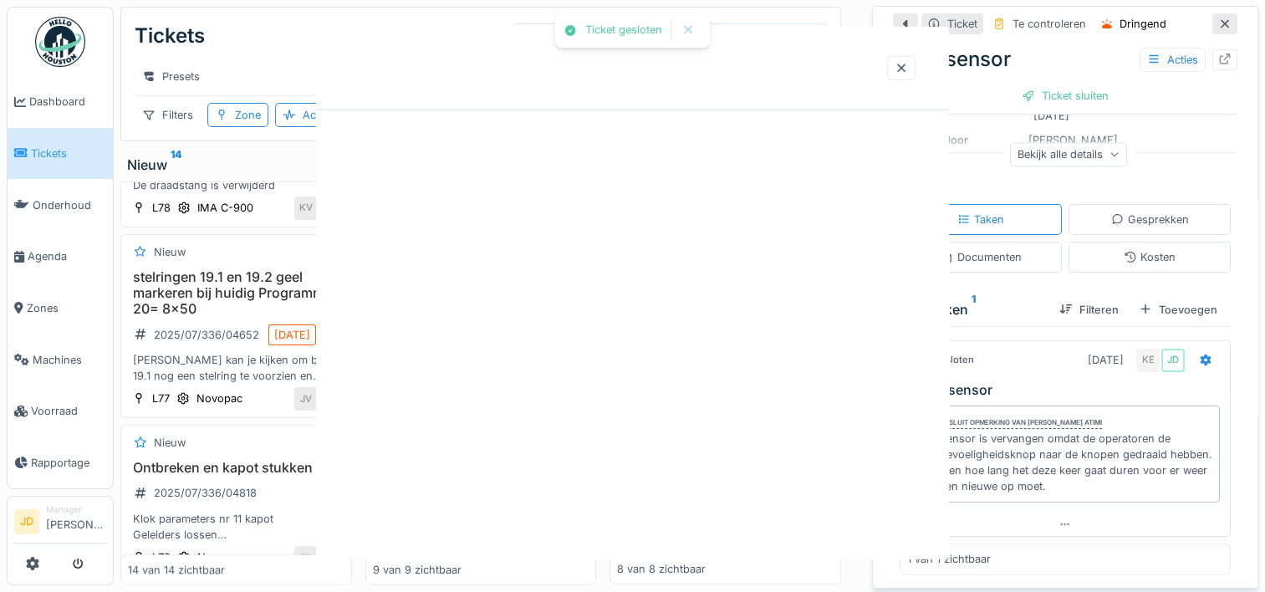
scroll to position [0, 0]
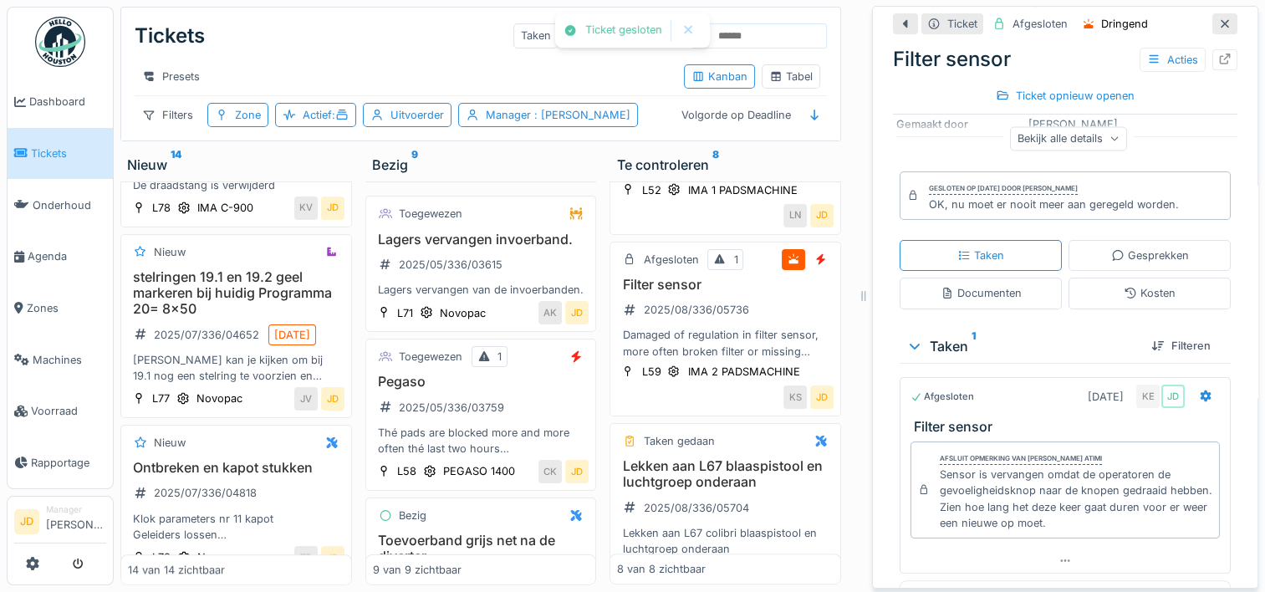
click at [1218, 23] on icon at bounding box center [1224, 23] width 13 height 11
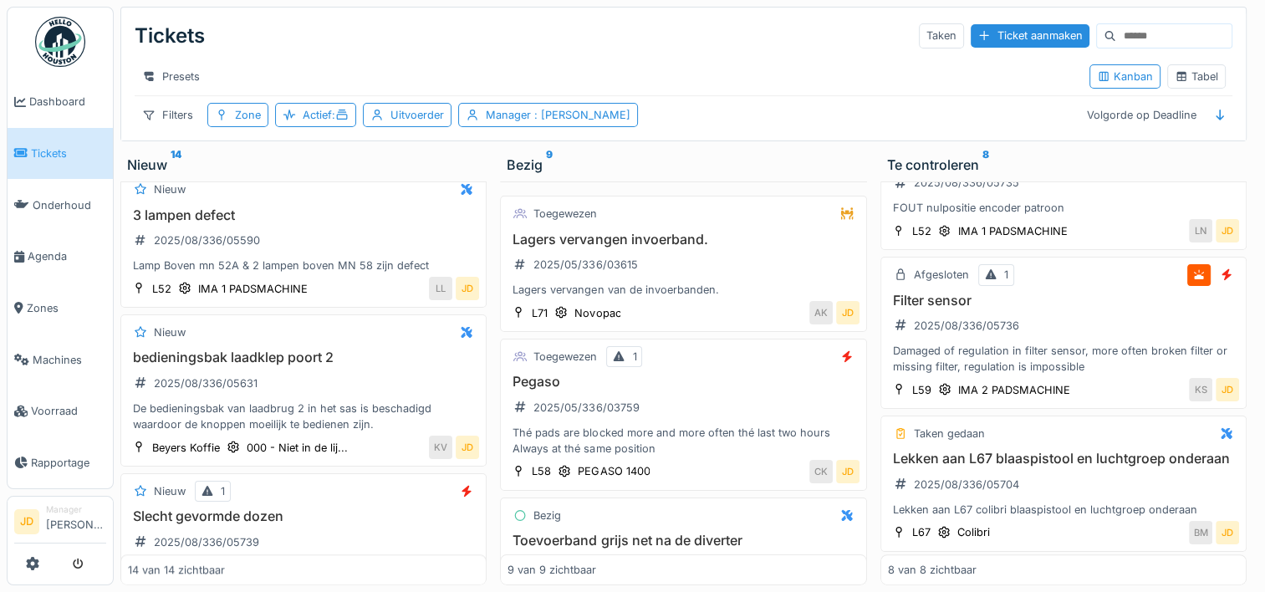
scroll to position [1588, 0]
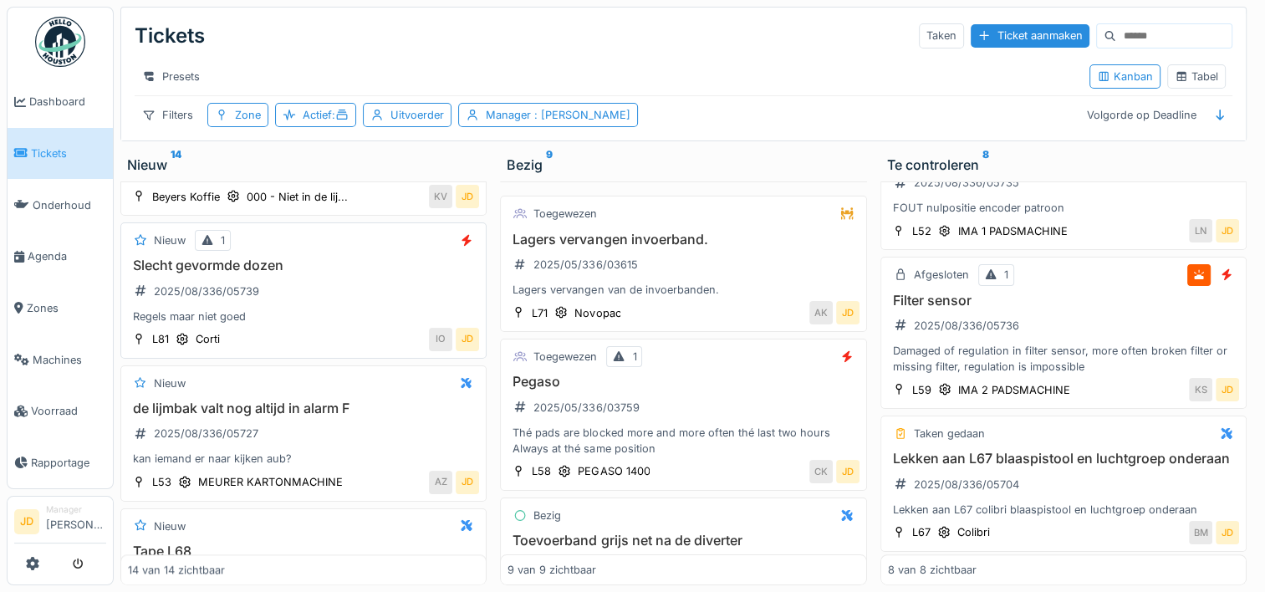
click at [334, 321] on div "Regels maar niet goed" at bounding box center [303, 316] width 351 height 16
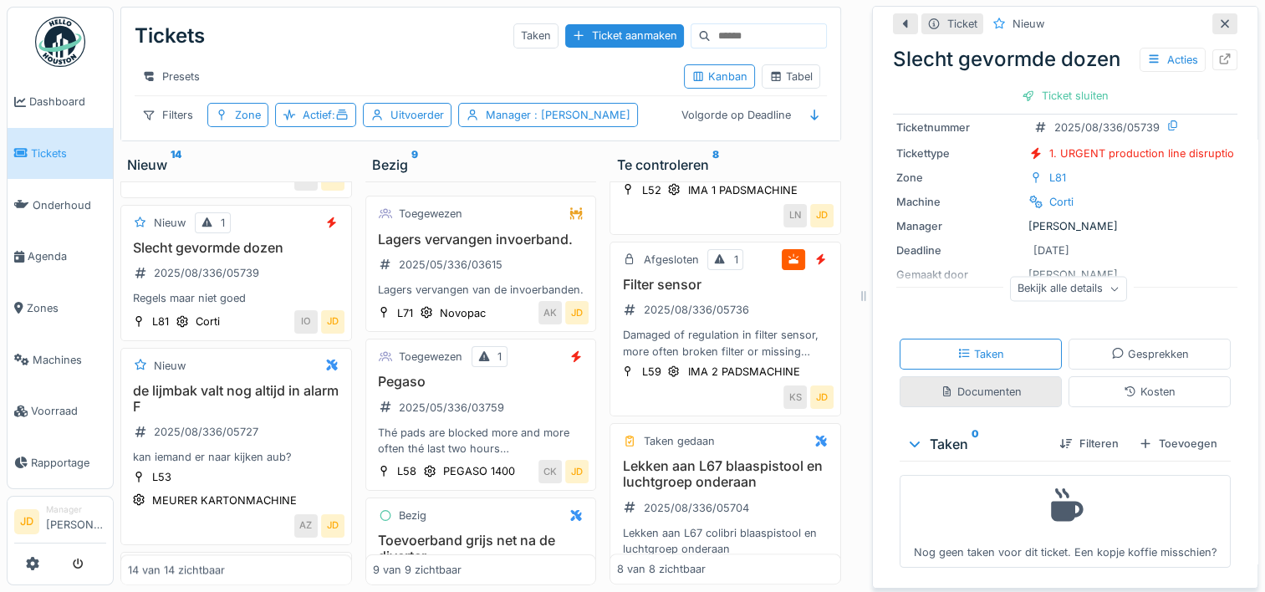
click at [996, 384] on div "Documenten" at bounding box center [980, 392] width 81 height 16
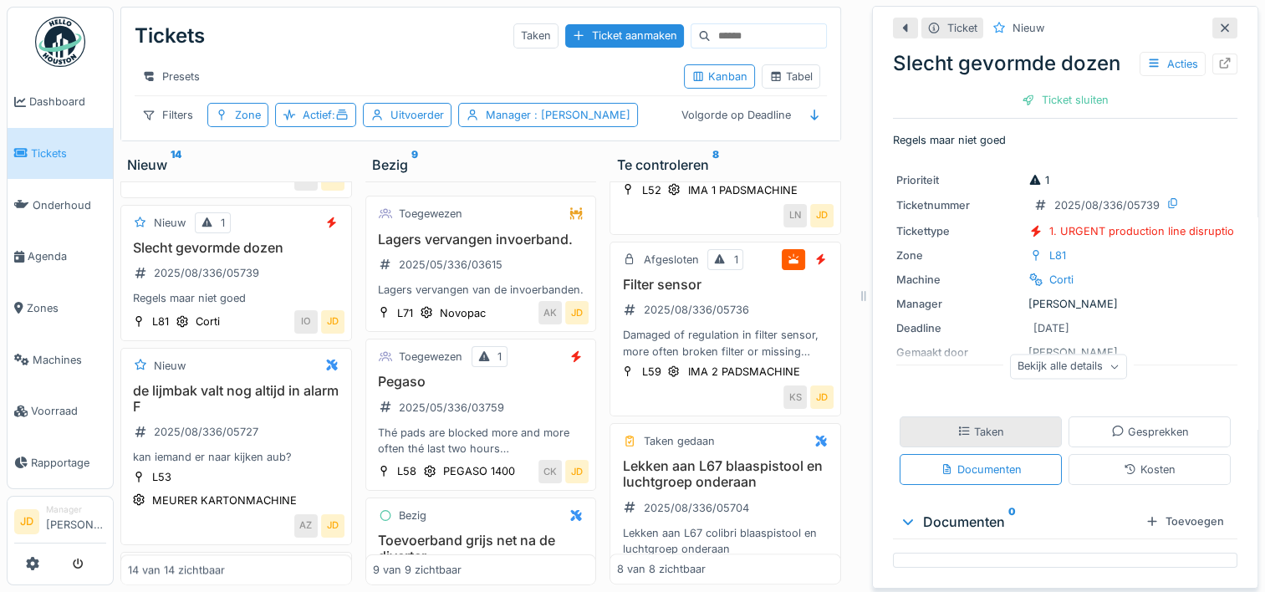
click at [976, 424] on div "Taken" at bounding box center [980, 432] width 47 height 16
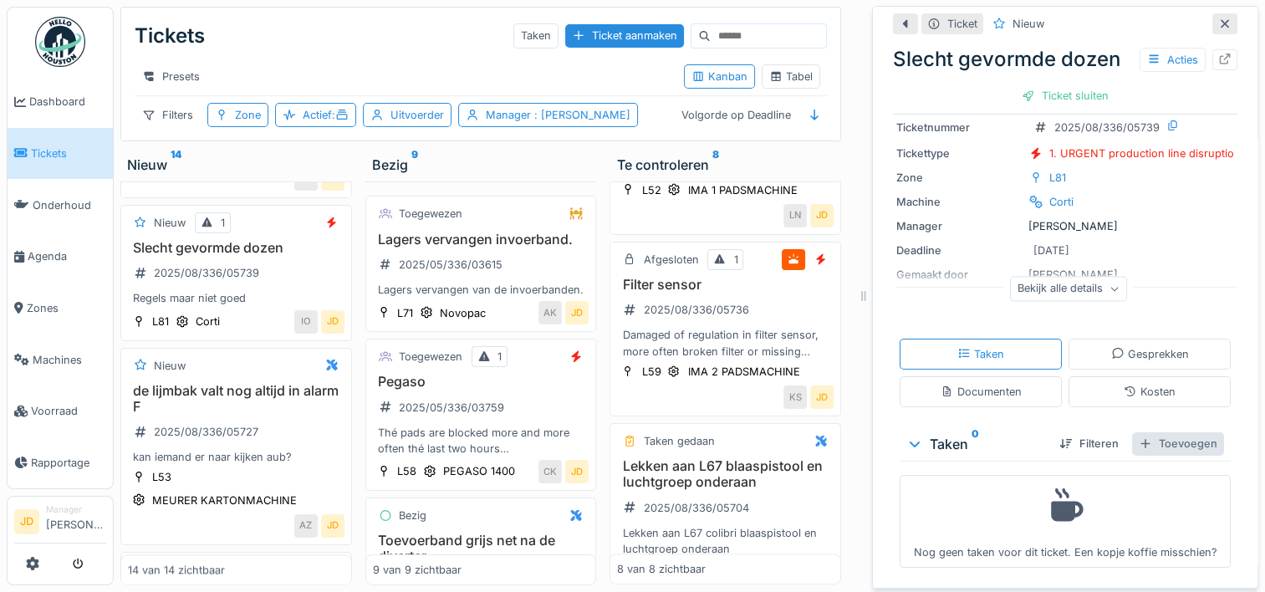
click at [1135, 432] on div "Toevoegen" at bounding box center [1178, 443] width 92 height 23
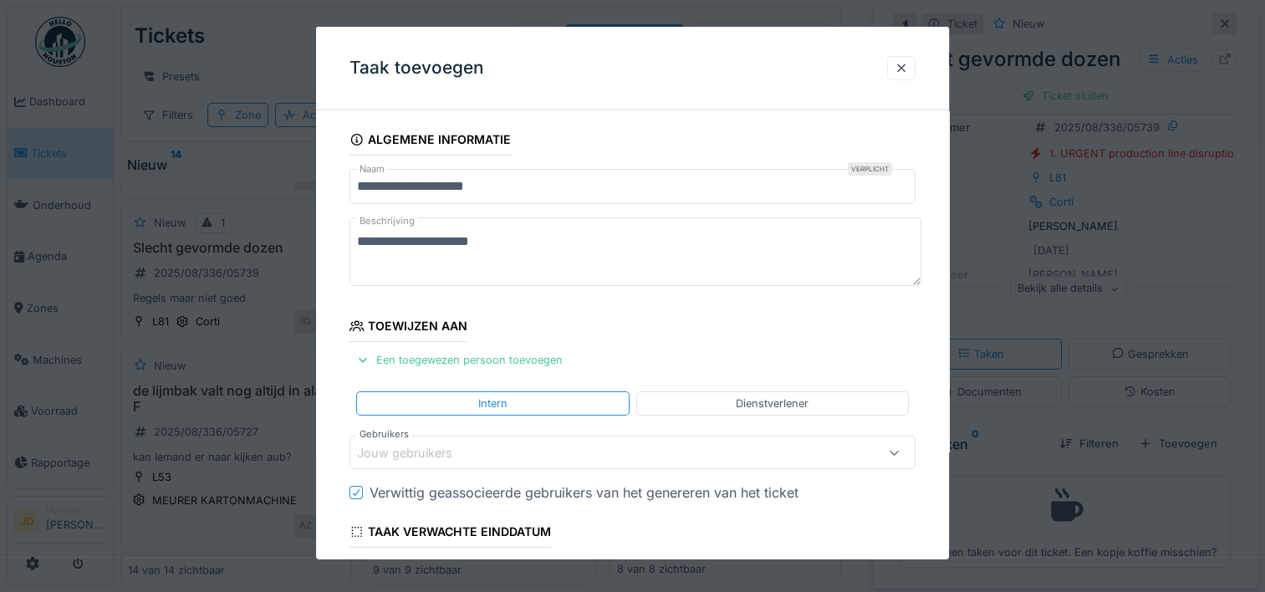
click at [445, 448] on div "Jouw gebruikers" at bounding box center [416, 452] width 119 height 18
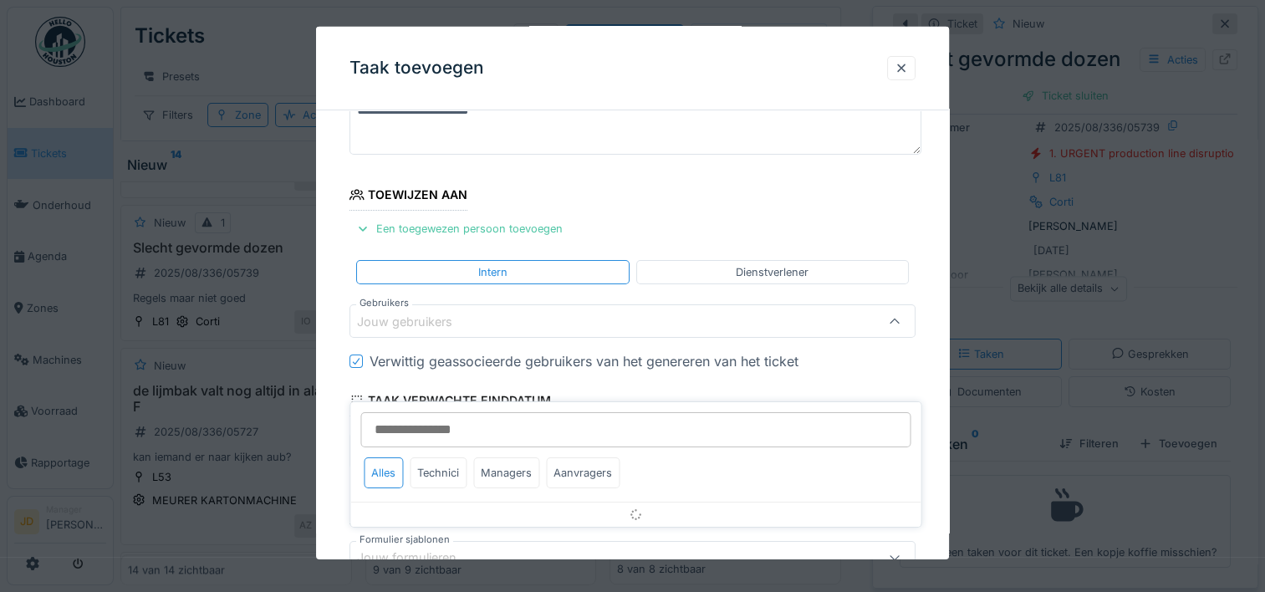
scroll to position [158, 0]
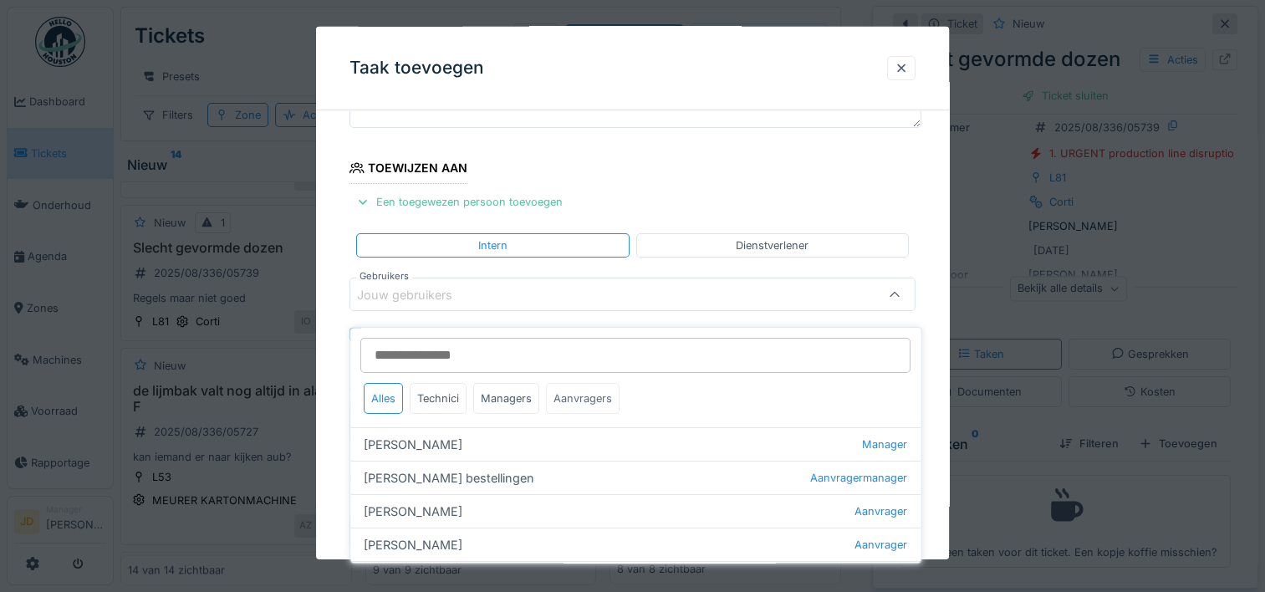
click at [548, 397] on div "Aanvragers" at bounding box center [583, 398] width 74 height 31
click at [515, 389] on div "Managers" at bounding box center [506, 398] width 66 height 31
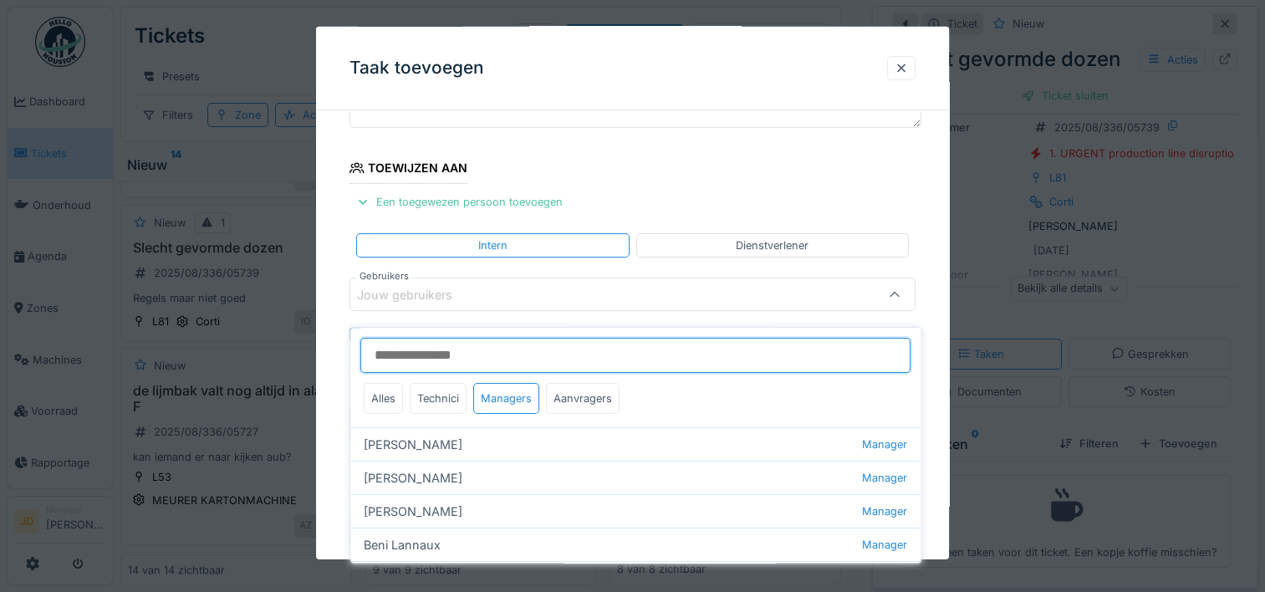
click at [502, 341] on input "Gebruikers" at bounding box center [635, 355] width 550 height 35
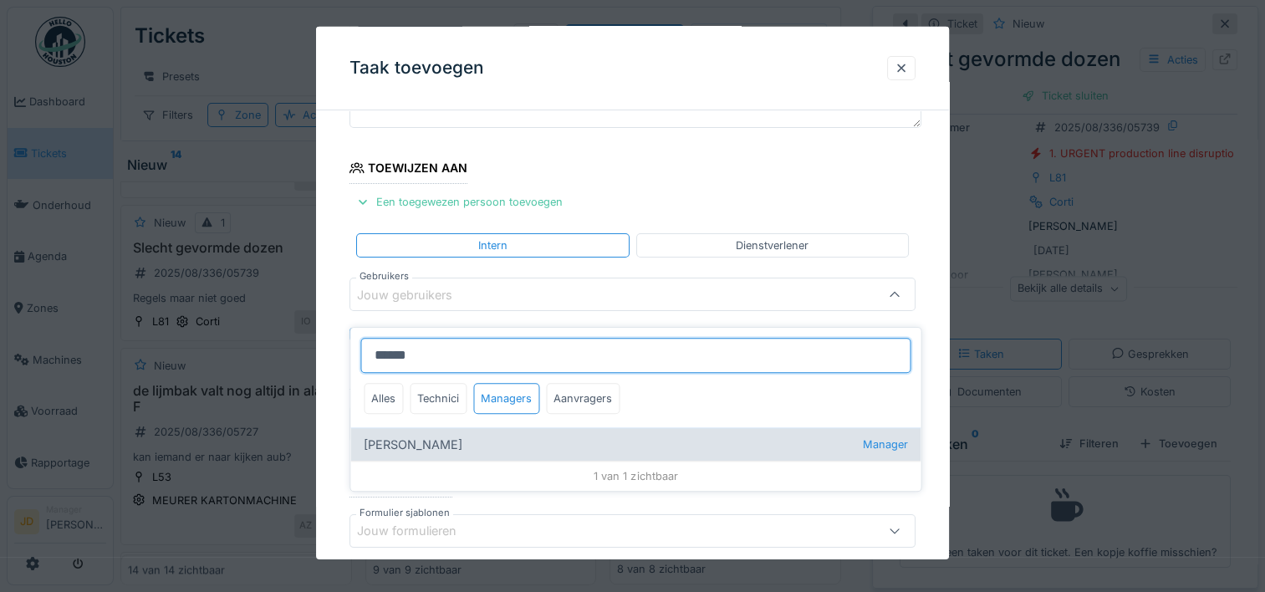
type input "******"
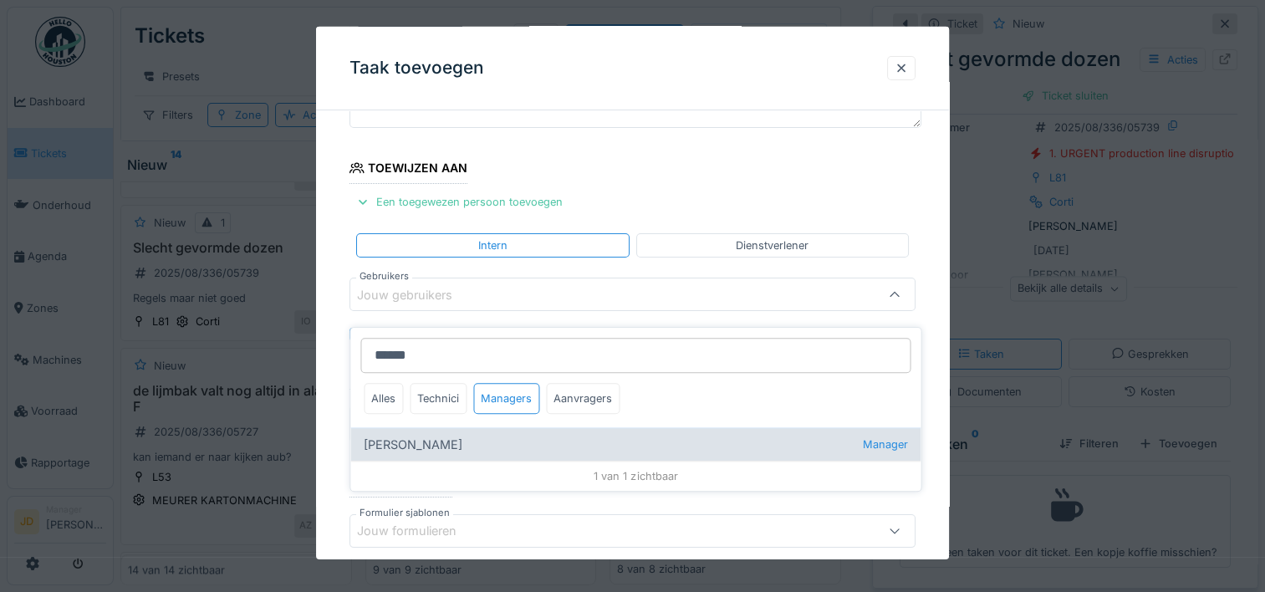
click at [439, 431] on div "Jasper De wit Manager" at bounding box center [635, 443] width 570 height 33
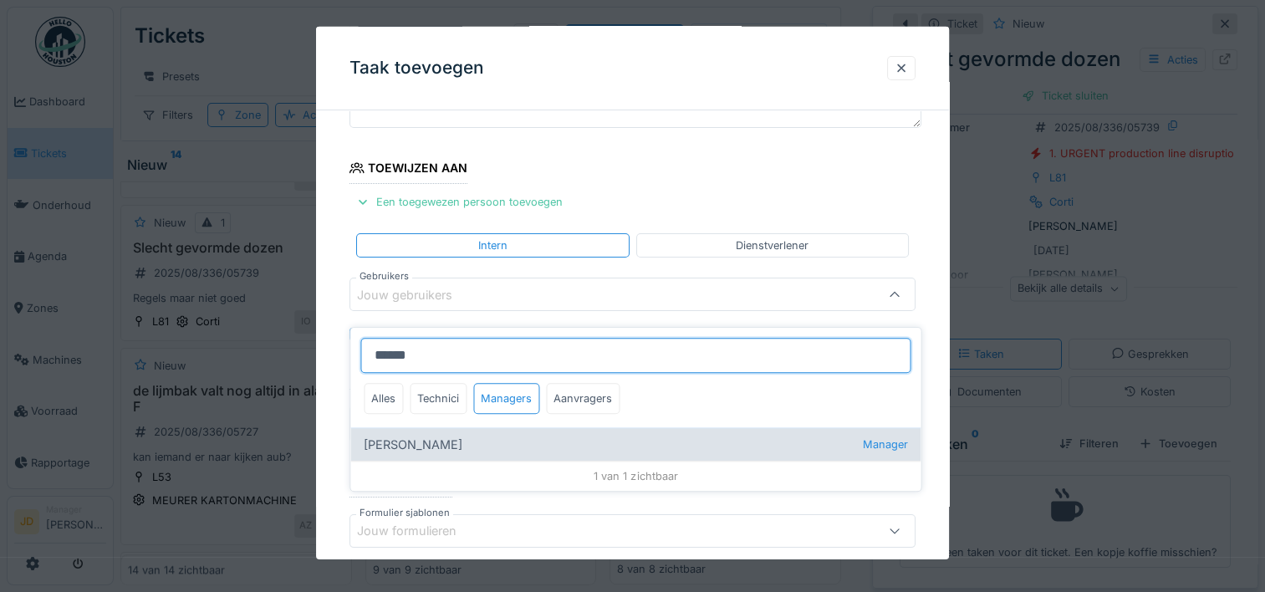
type input "****"
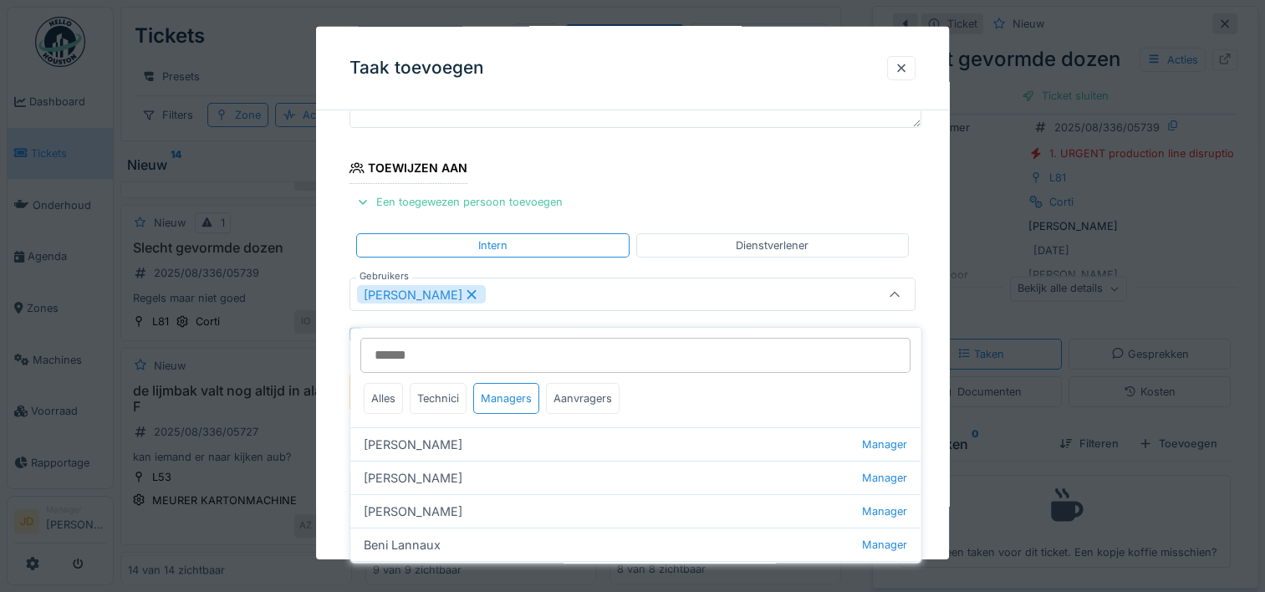
click at [910, 298] on div at bounding box center [894, 294] width 40 height 32
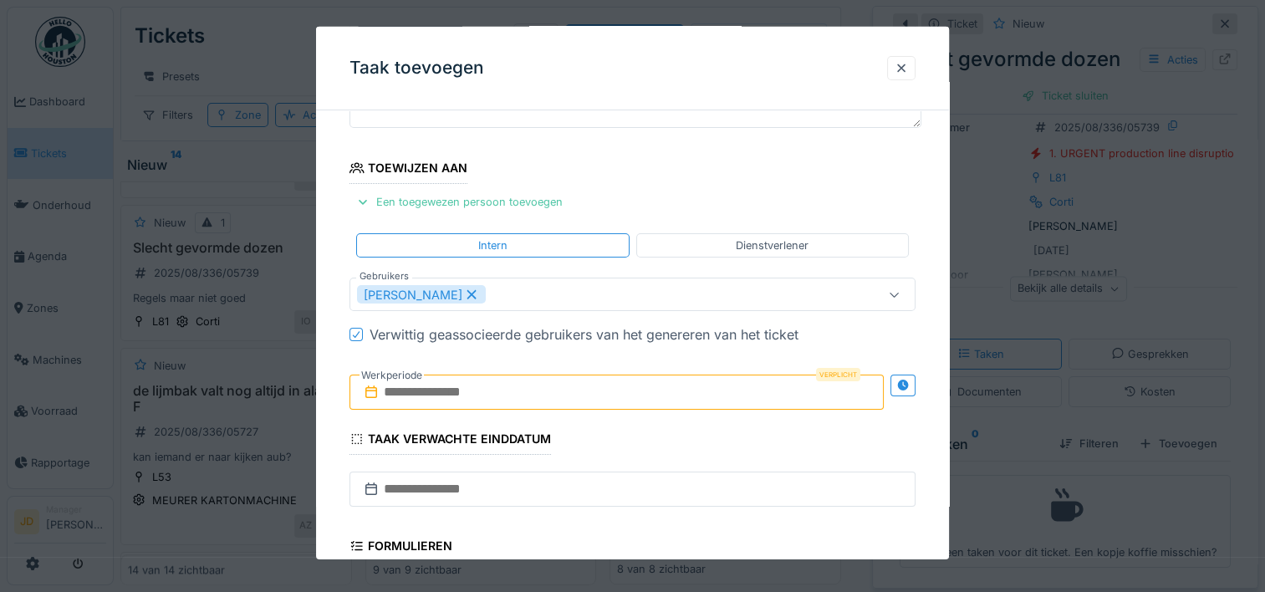
click at [515, 387] on input "text" at bounding box center [616, 392] width 534 height 35
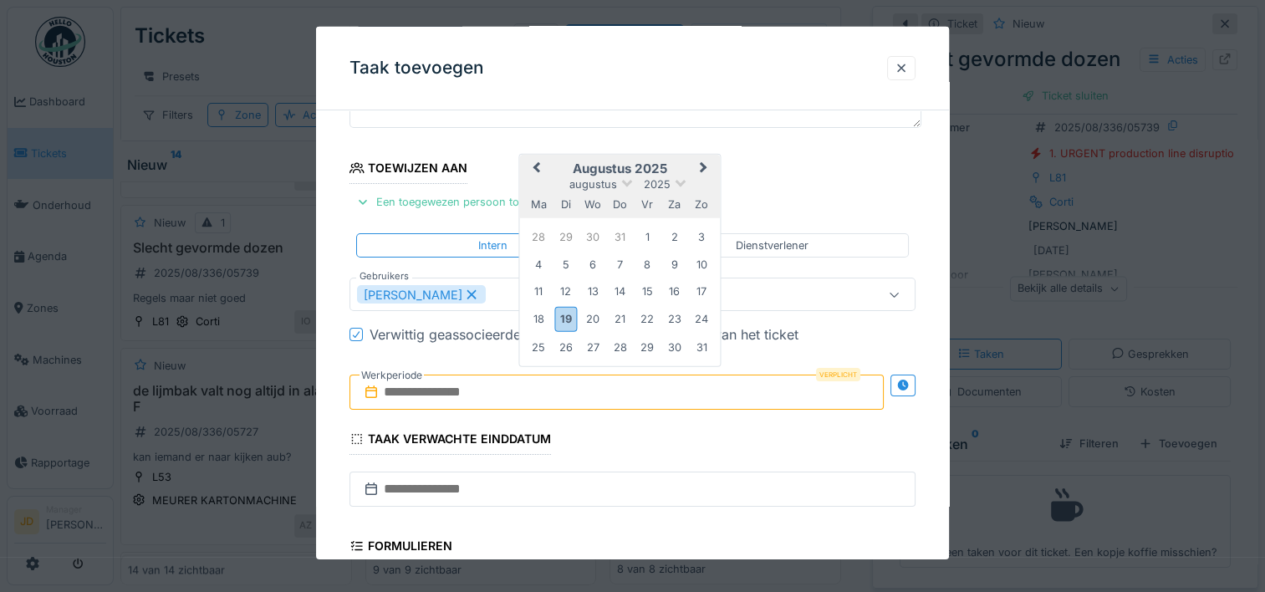
click at [666, 161] on h2 "augustus 2025" at bounding box center [620, 168] width 201 height 15
click at [564, 320] on div "19" at bounding box center [565, 319] width 23 height 24
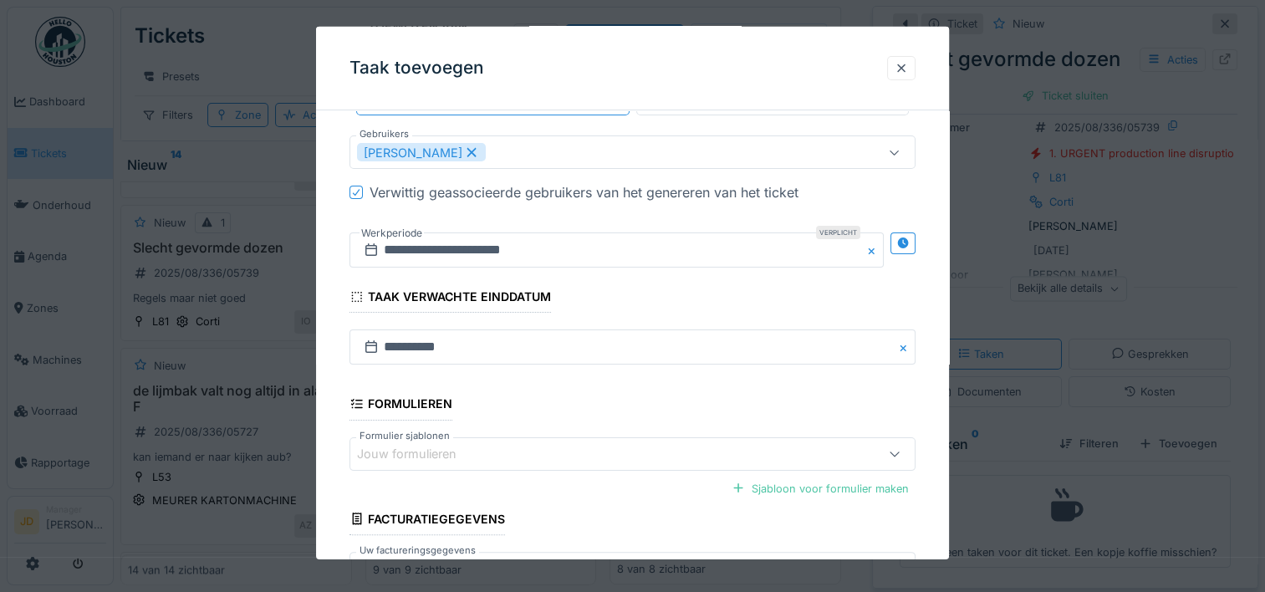
scroll to position [418, 0]
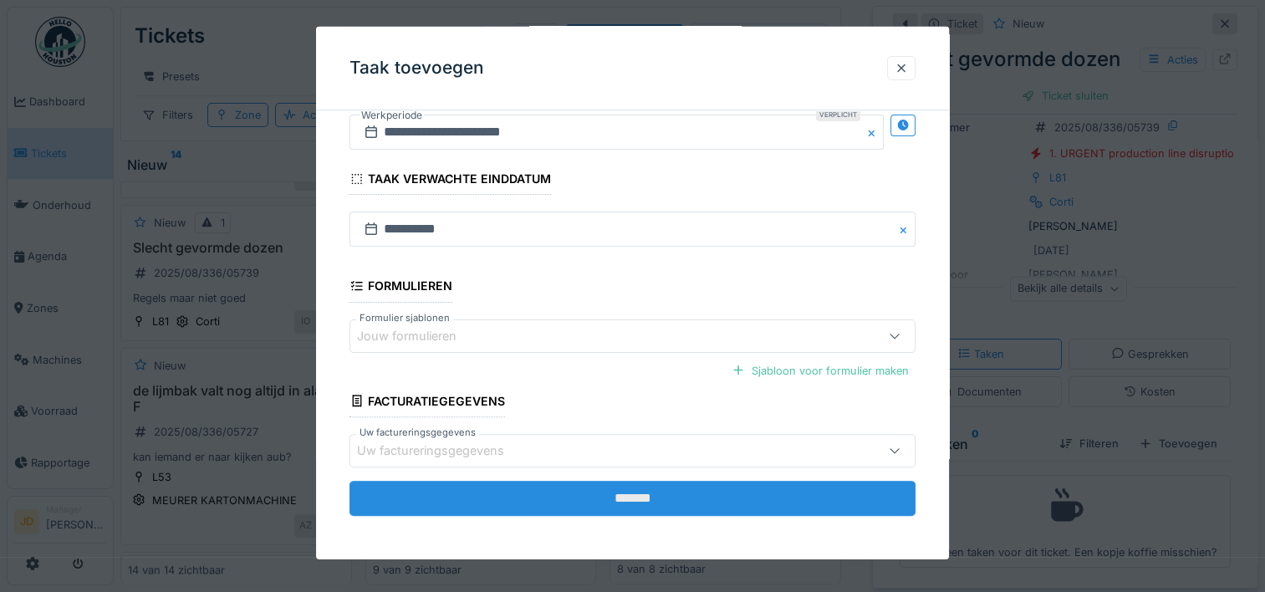
click at [607, 507] on input "*******" at bounding box center [632, 498] width 566 height 35
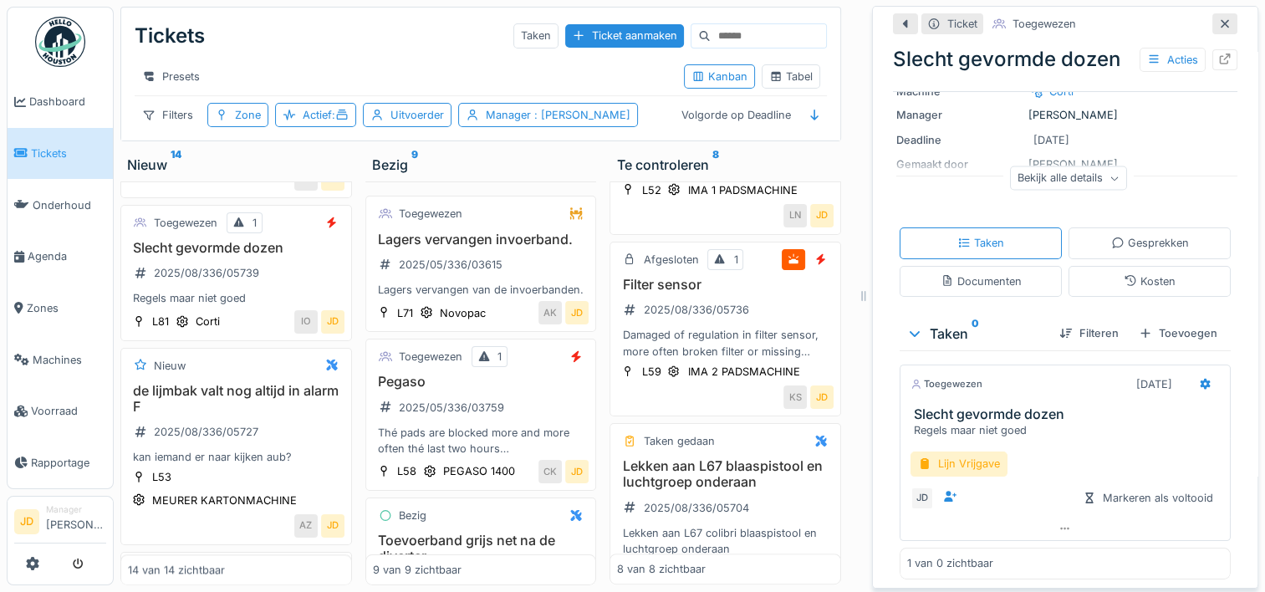
scroll to position [171, 0]
click at [978, 448] on div "Lijn Vrijgave" at bounding box center [958, 460] width 97 height 24
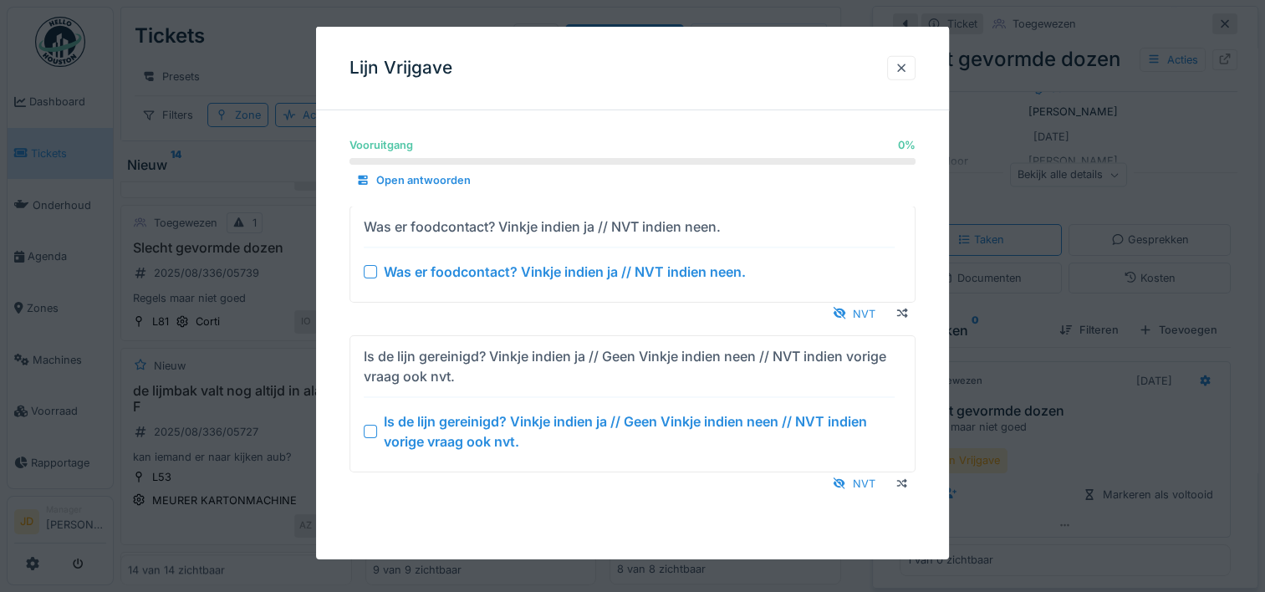
click at [364, 431] on div at bounding box center [370, 431] width 13 height 13
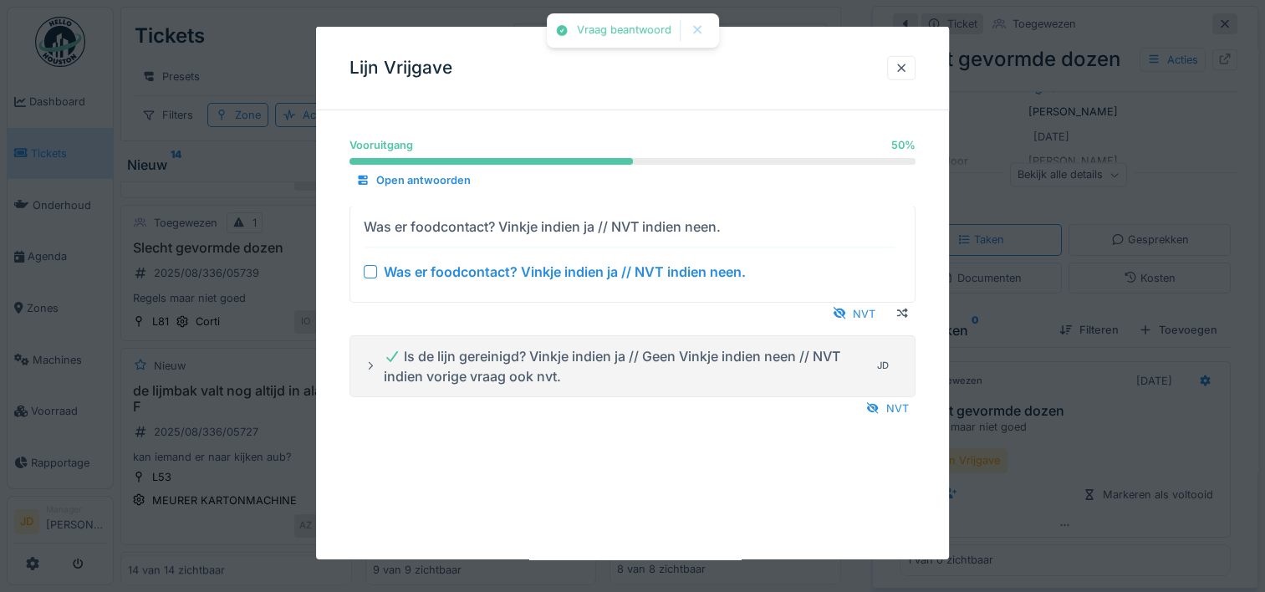
click at [370, 274] on div at bounding box center [370, 270] width 13 height 13
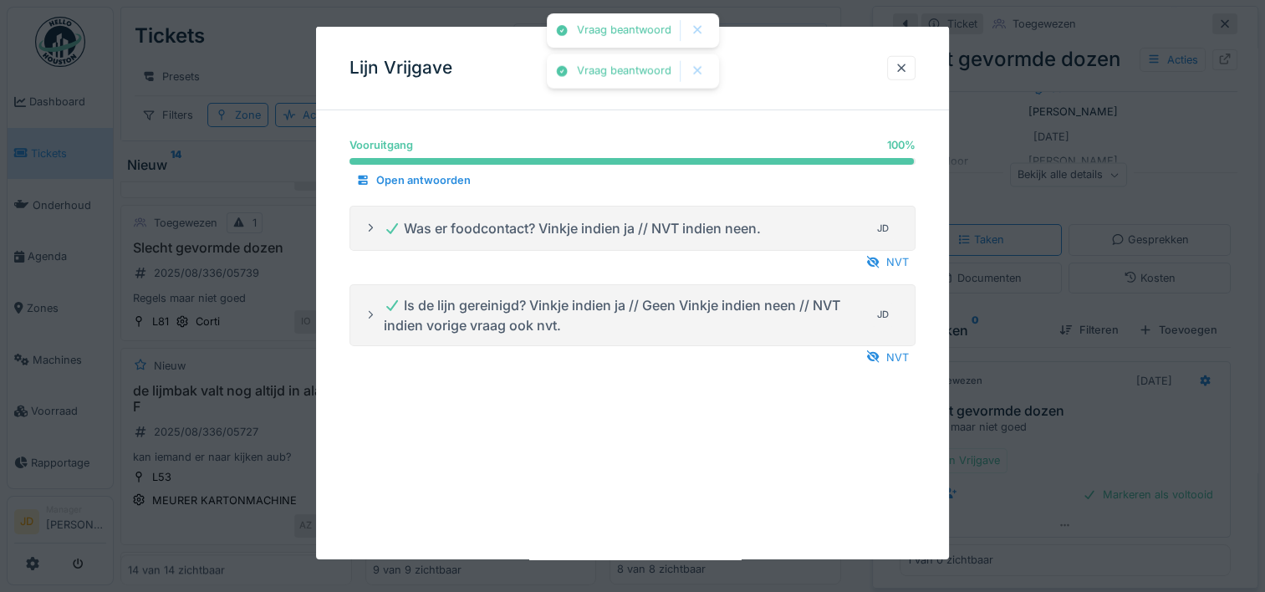
click at [1067, 451] on div at bounding box center [632, 296] width 1265 height 592
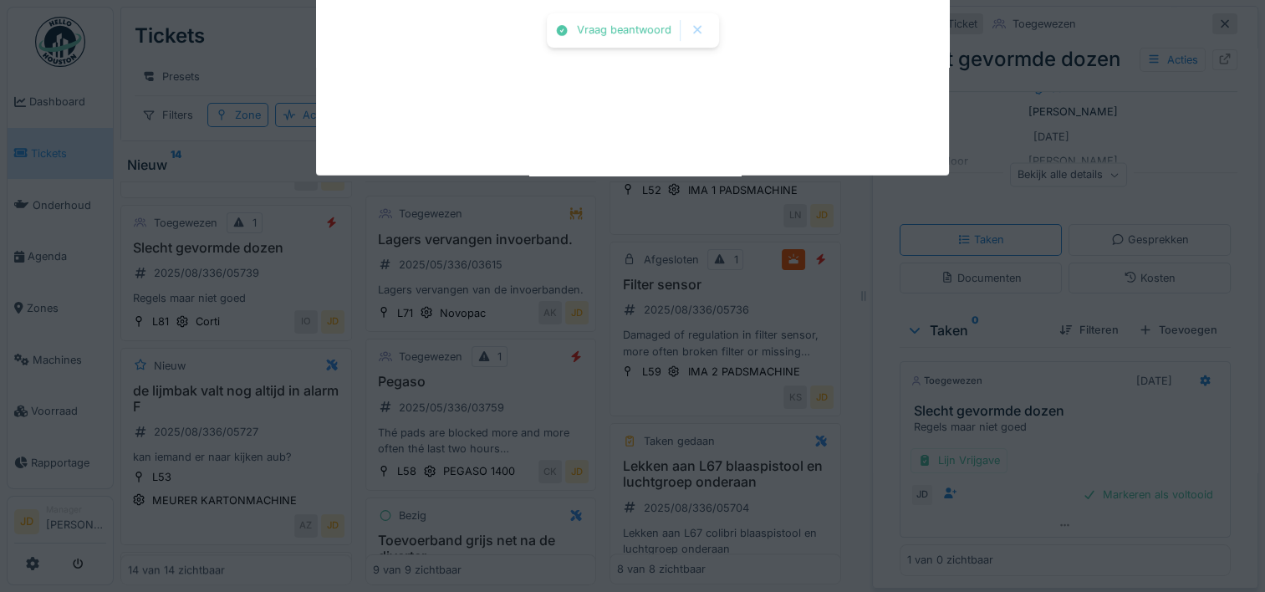
click at [1078, 483] on div "Markeren als voltooid" at bounding box center [1148, 494] width 144 height 23
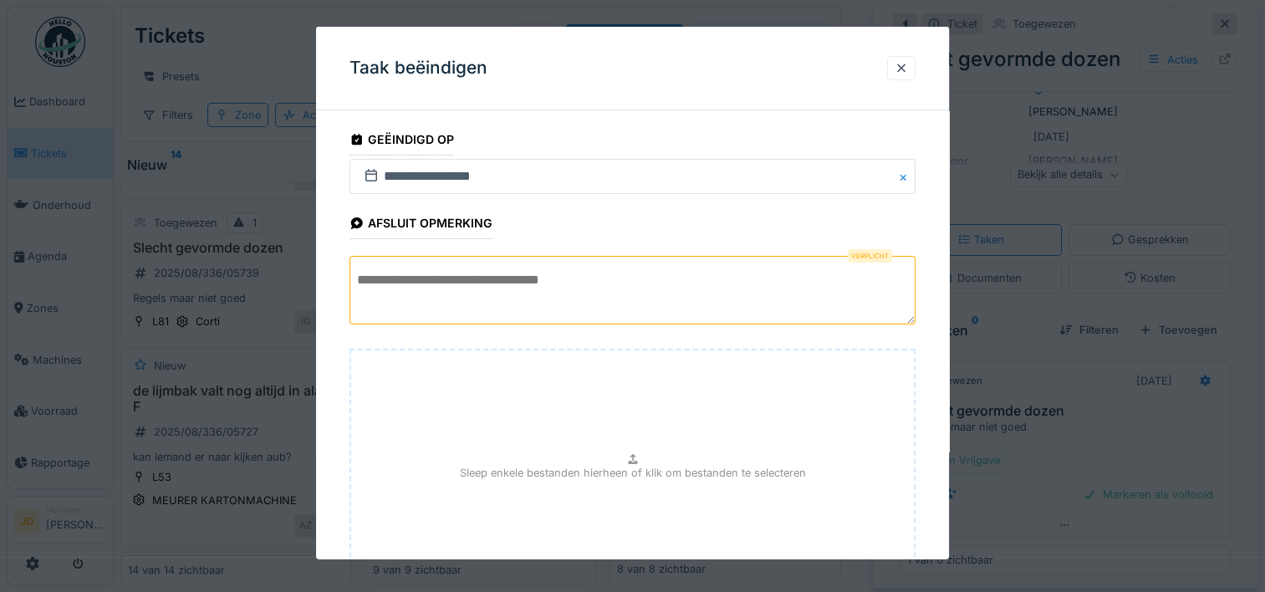
click at [518, 293] on textarea at bounding box center [632, 290] width 566 height 69
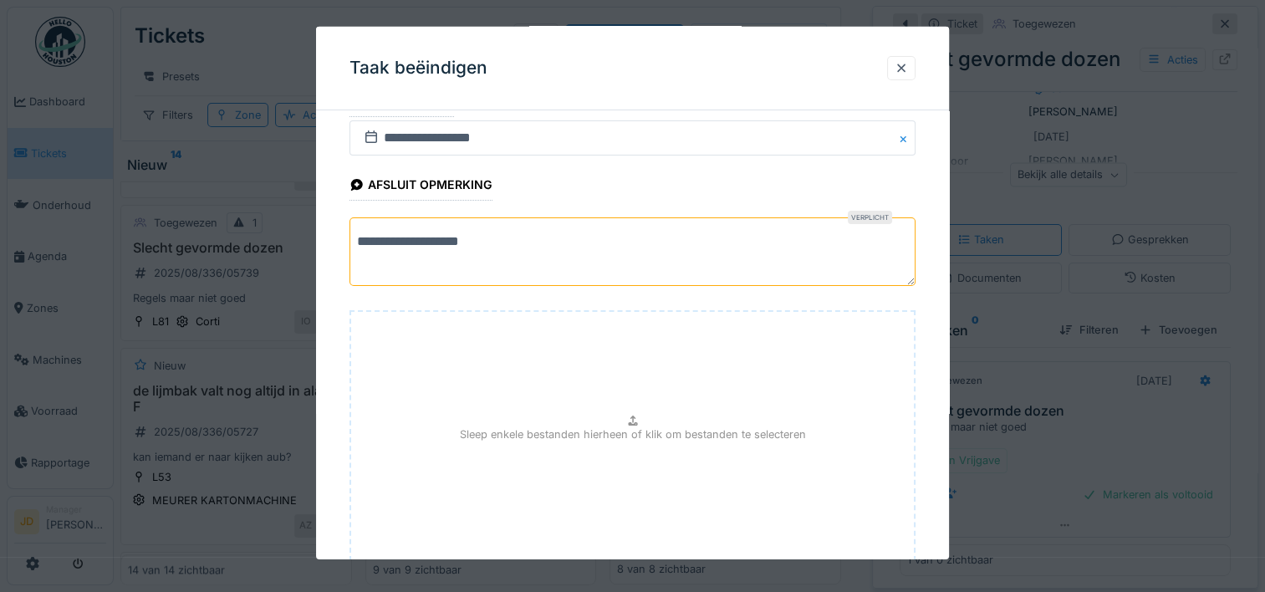
click at [559, 186] on fieldset "**********" at bounding box center [632, 360] width 566 height 551
click at [548, 264] on textarea "**********" at bounding box center [632, 251] width 566 height 69
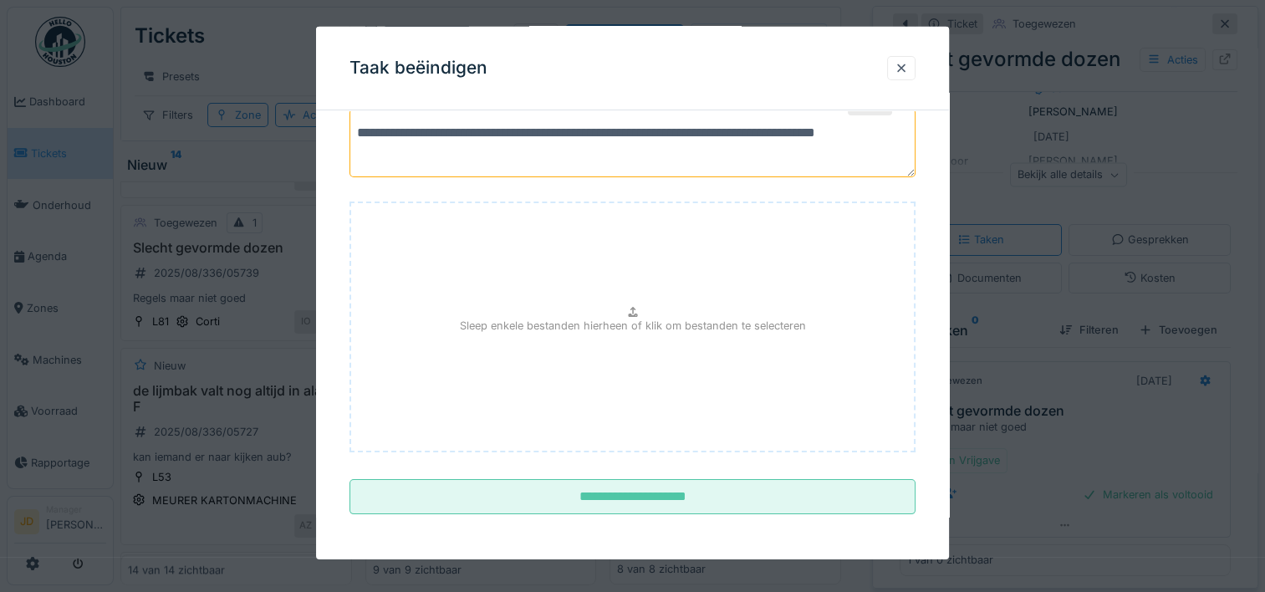
type textarea "**********"
click at [554, 475] on fieldset "**********" at bounding box center [632, 252] width 566 height 551
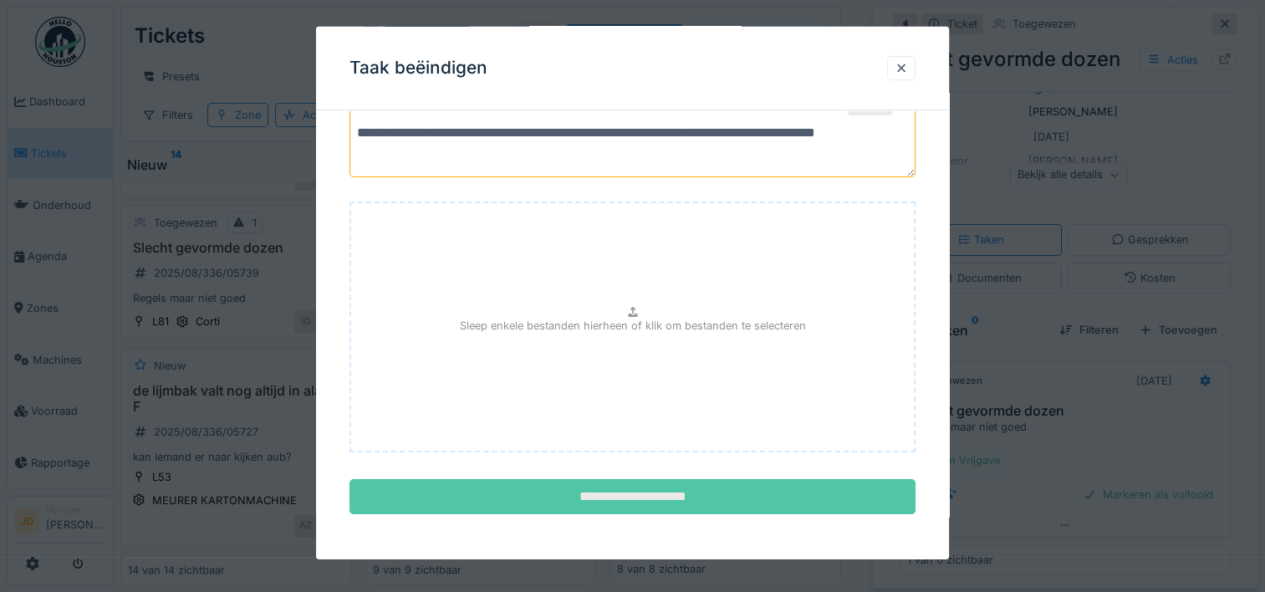
click at [556, 482] on input "**********" at bounding box center [632, 496] width 566 height 35
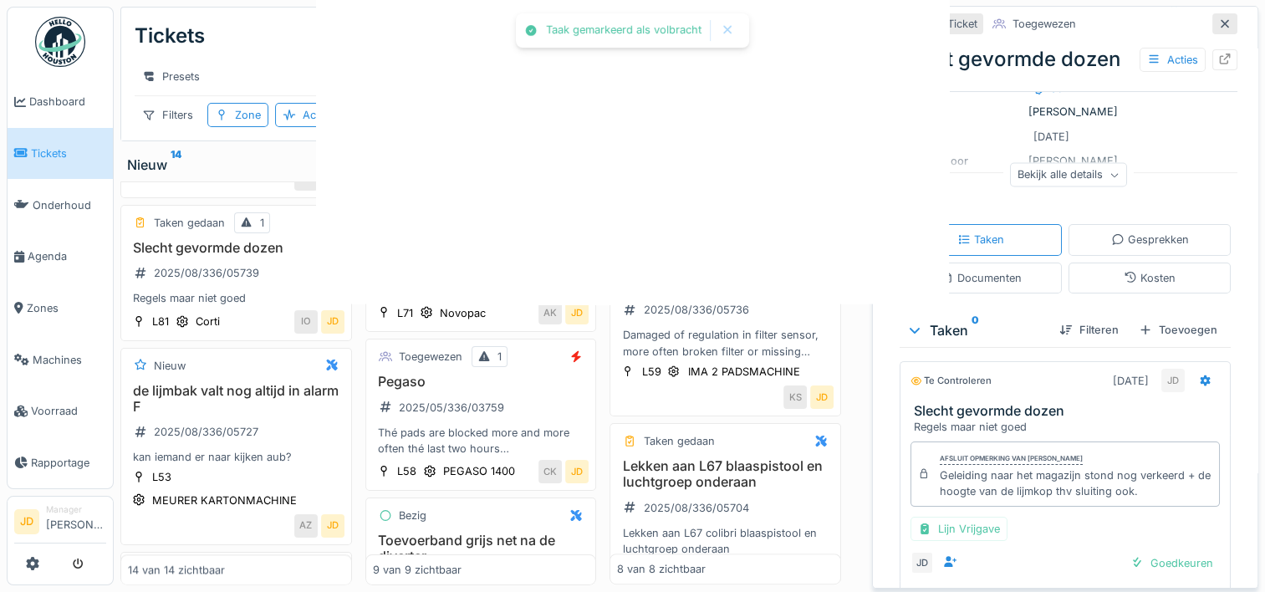
scroll to position [194, 0]
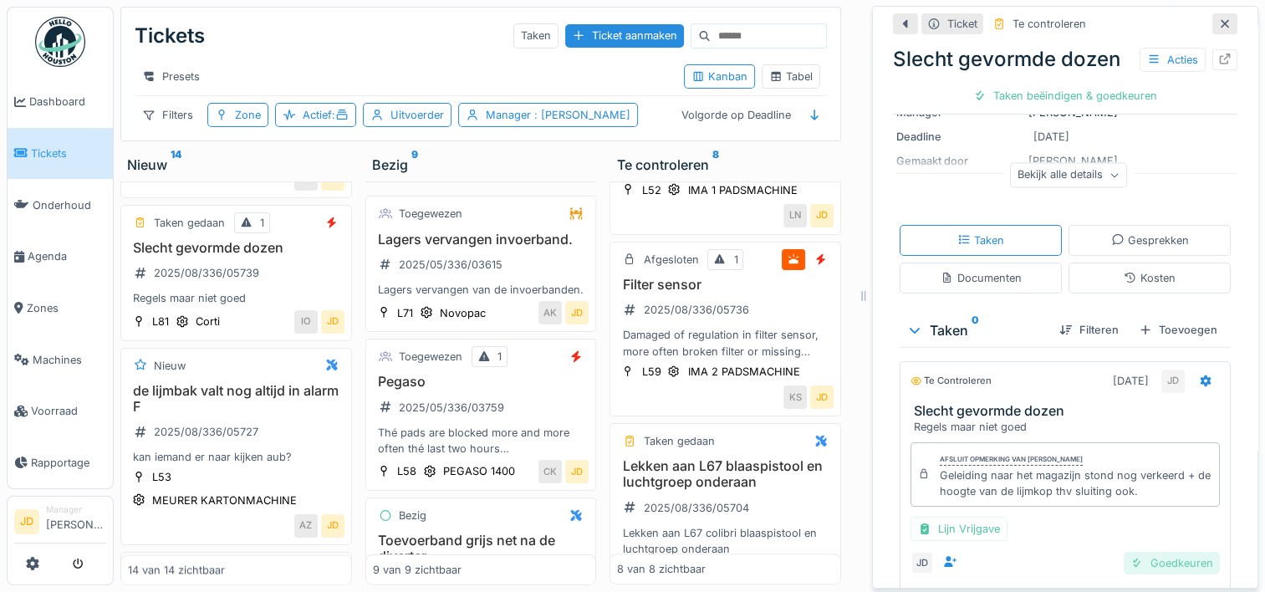
click at [1160, 552] on div "Goedkeuren" at bounding box center [1172, 563] width 96 height 23
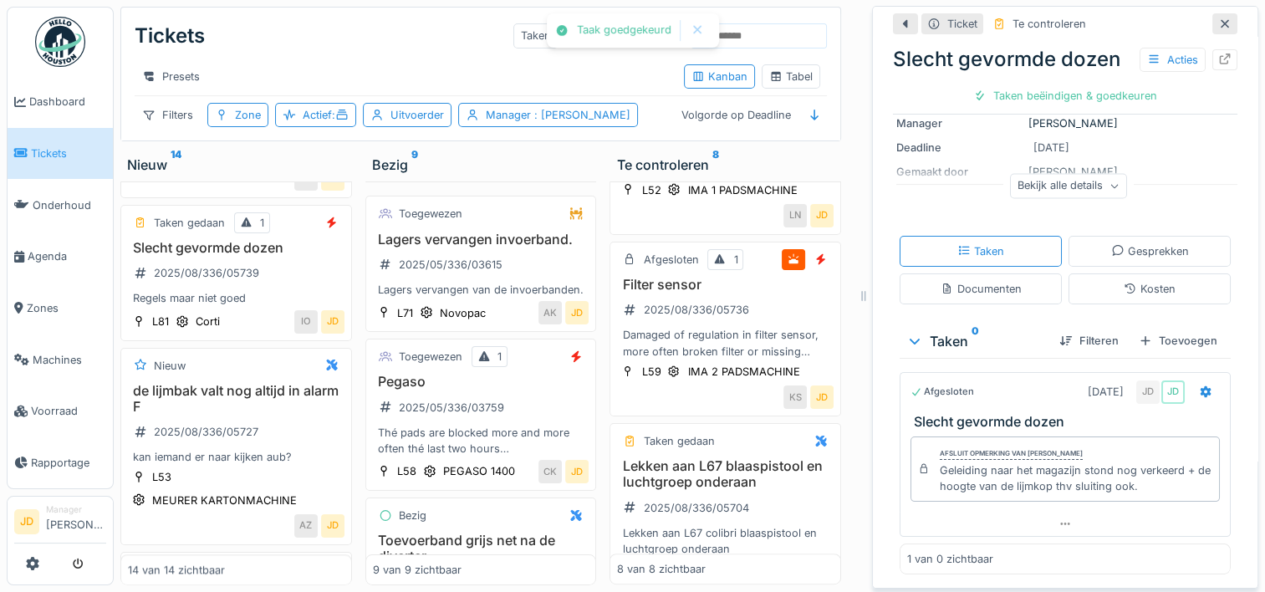
scroll to position [182, 0]
click at [1050, 87] on div "Ticket sluiten" at bounding box center [1065, 95] width 100 height 23
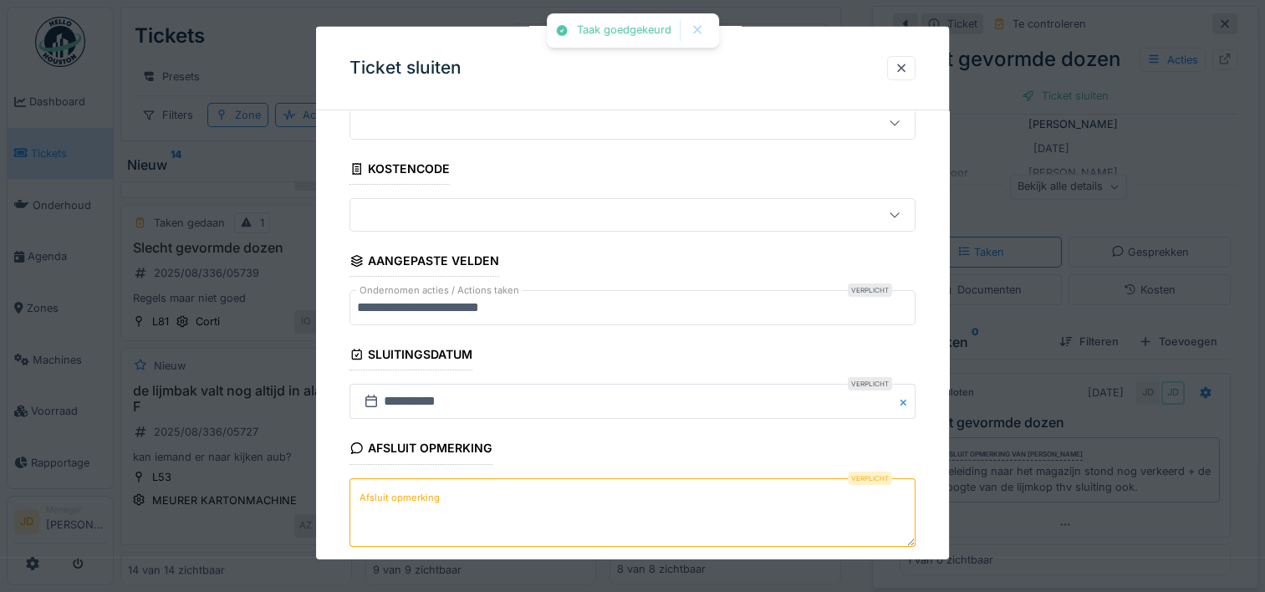
scroll to position [146, 0]
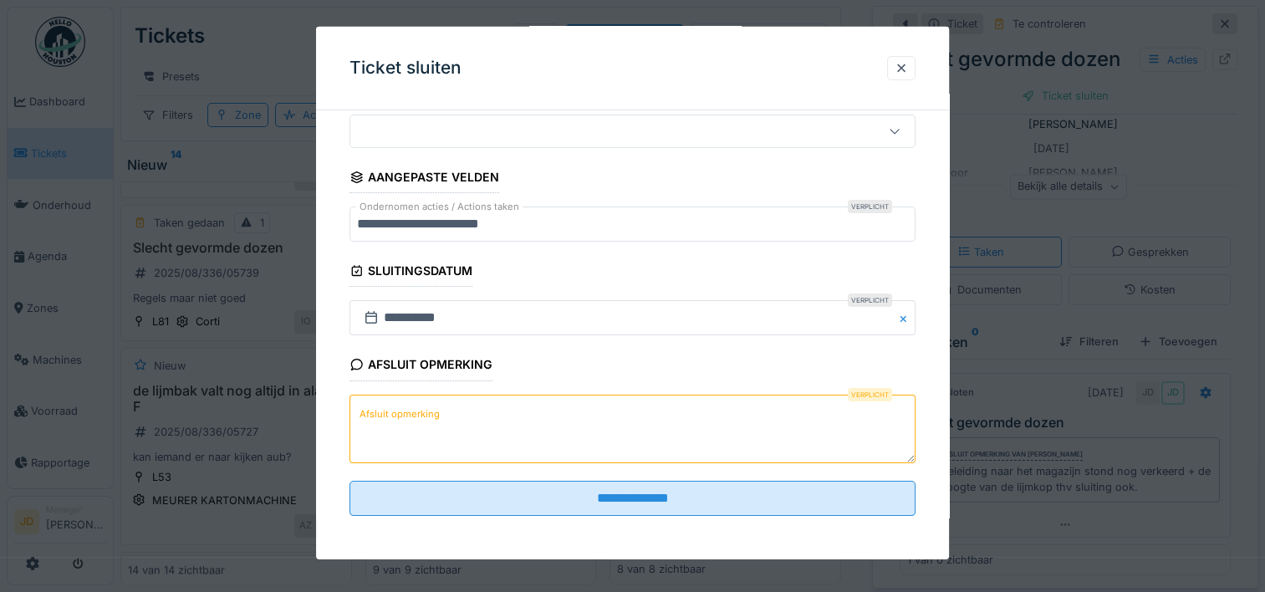
click at [673, 443] on textarea "Afsluit opmerking" at bounding box center [632, 428] width 566 height 69
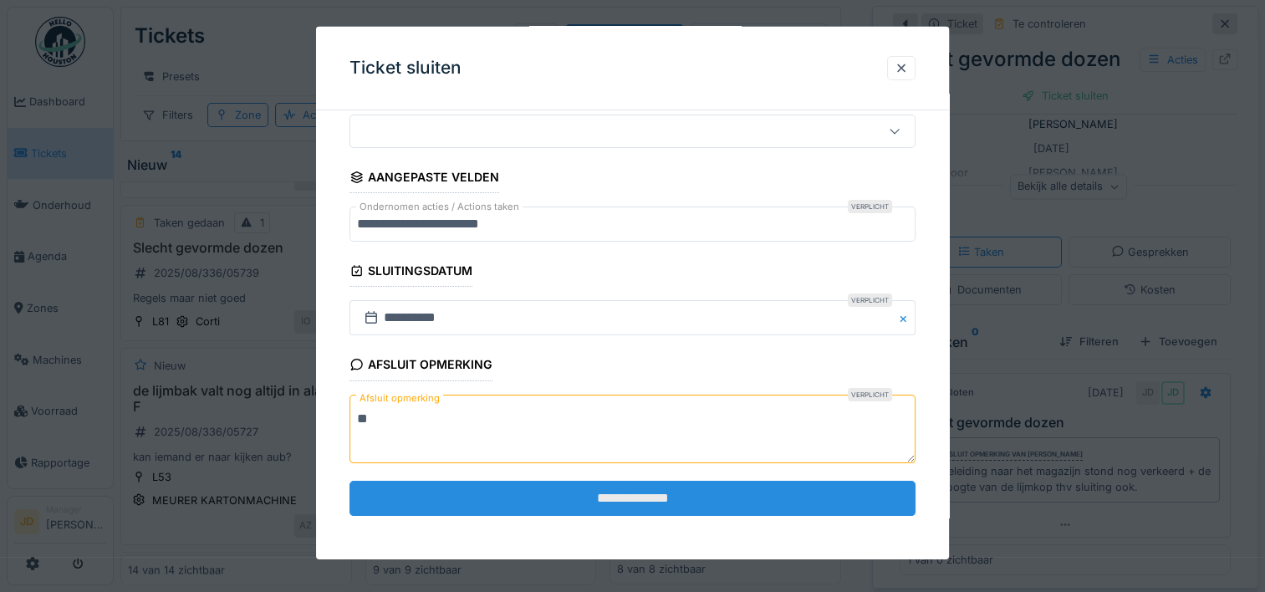
type textarea "**"
click at [675, 482] on input "**********" at bounding box center [632, 498] width 566 height 35
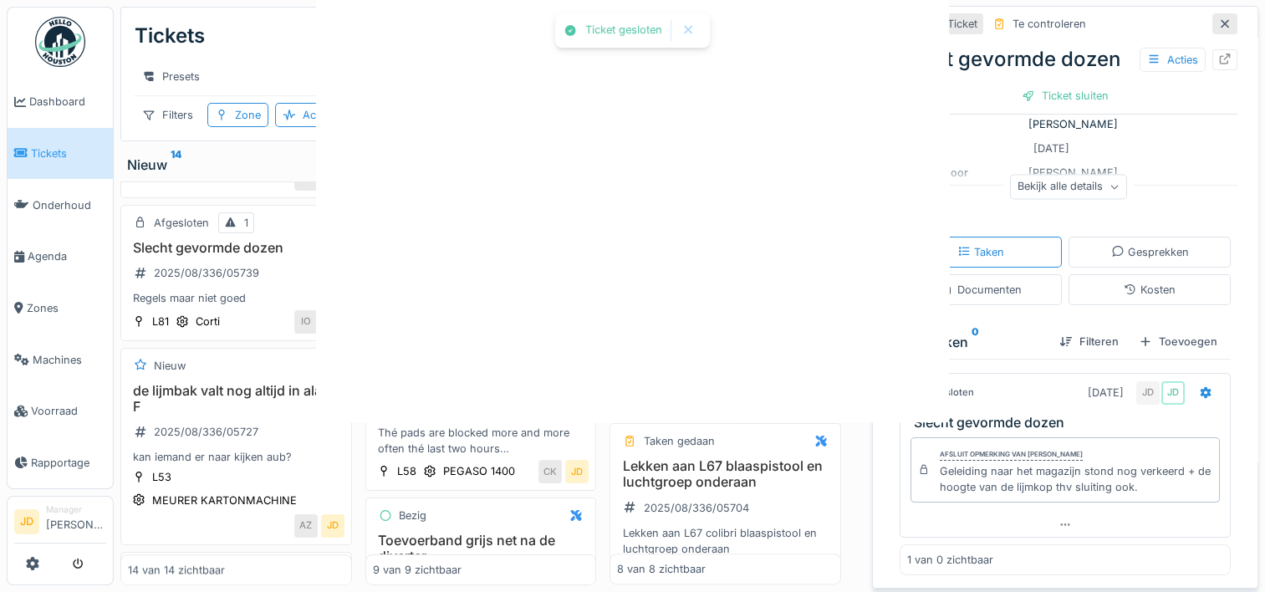
scroll to position [0, 0]
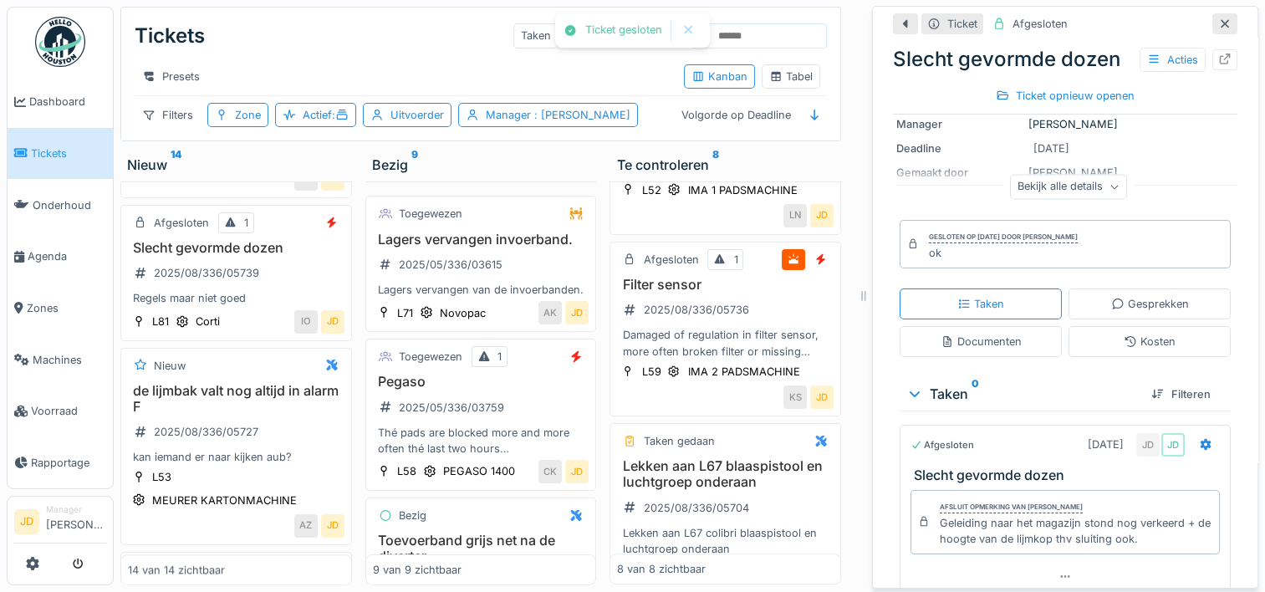
click at [1218, 18] on icon at bounding box center [1224, 23] width 13 height 11
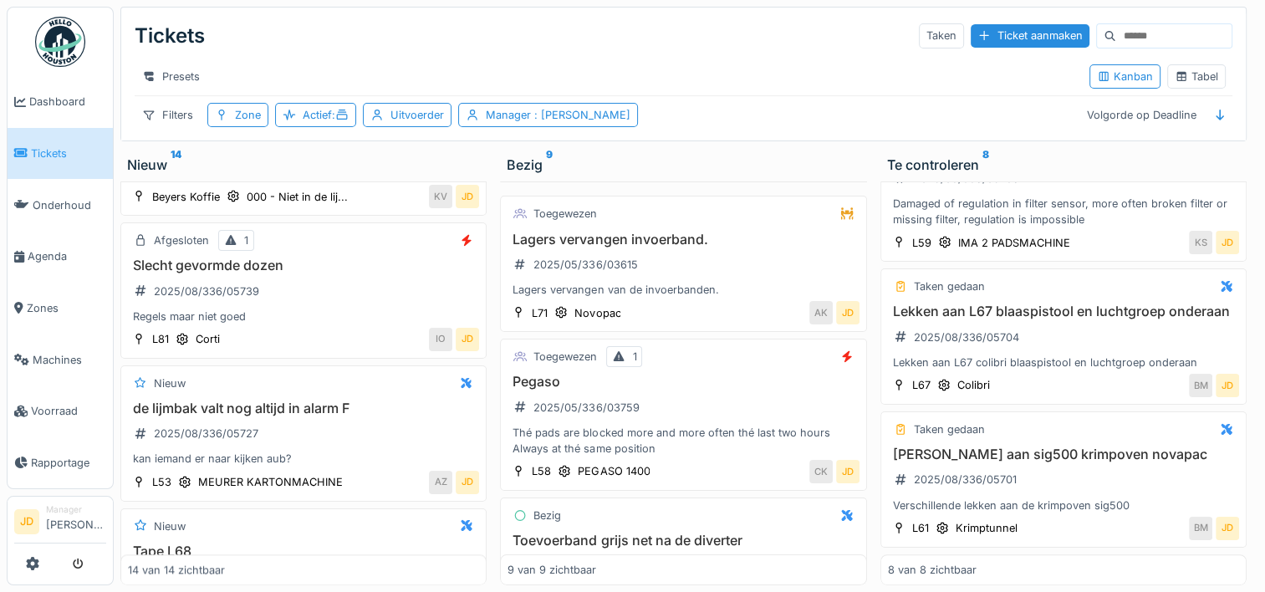
scroll to position [836, 0]
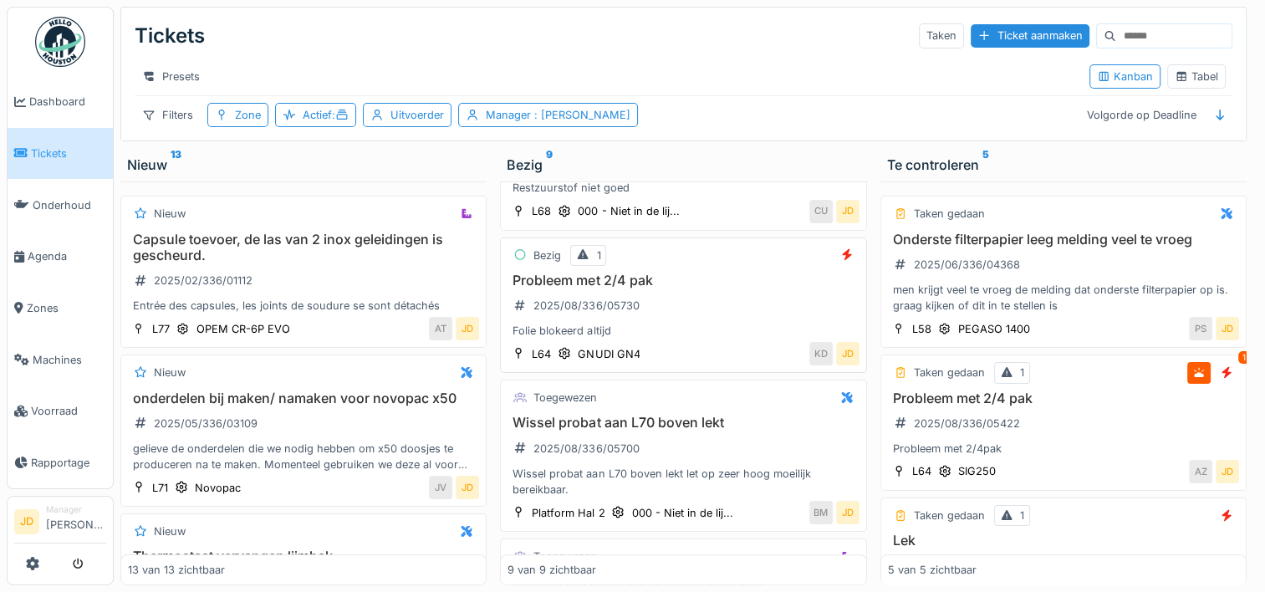
scroll to position [752, 0]
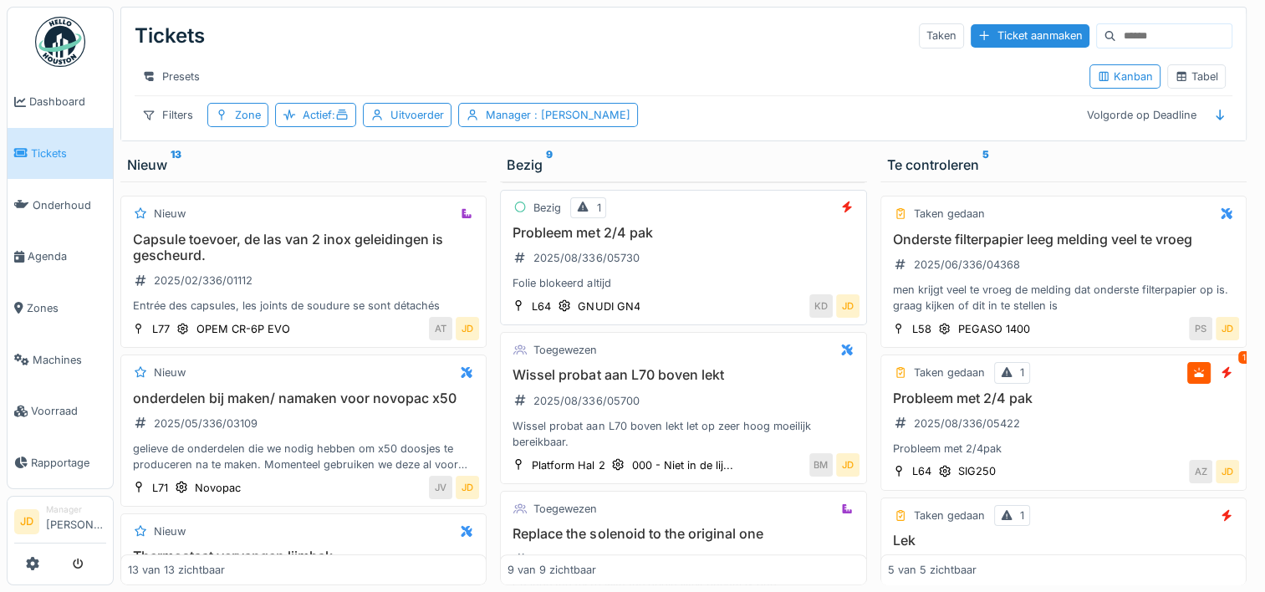
click at [722, 261] on div "Probleem met 2/4 pak 2025/08/336/05730 Folie blokeerd altijd" at bounding box center [682, 258] width 351 height 67
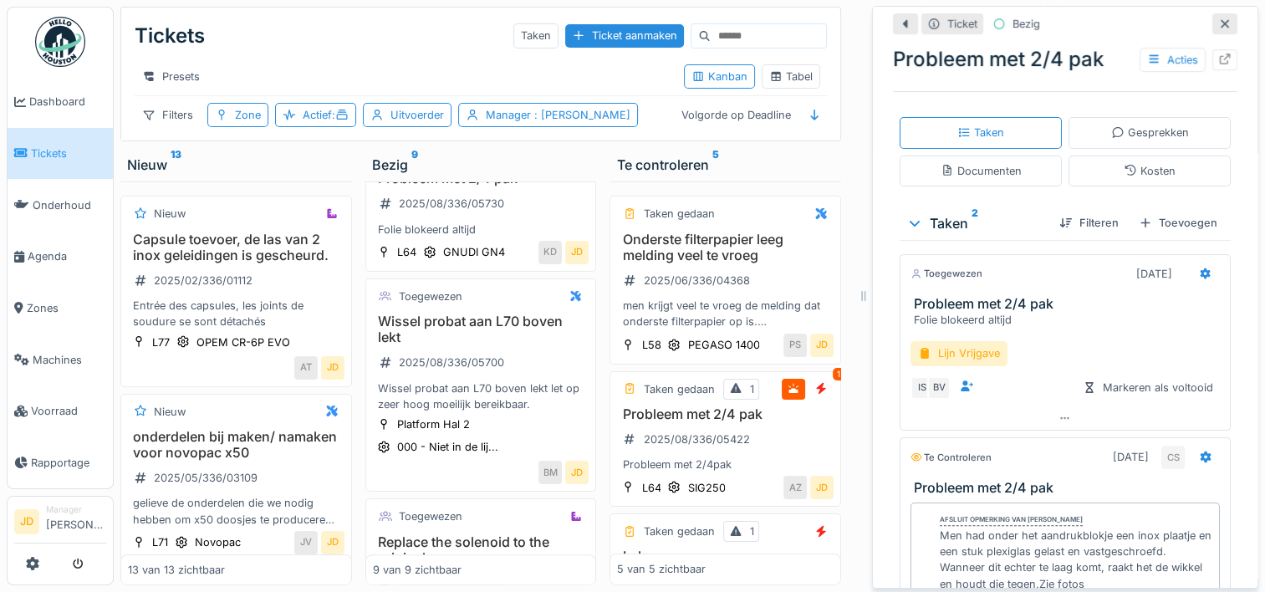
scroll to position [251, 0]
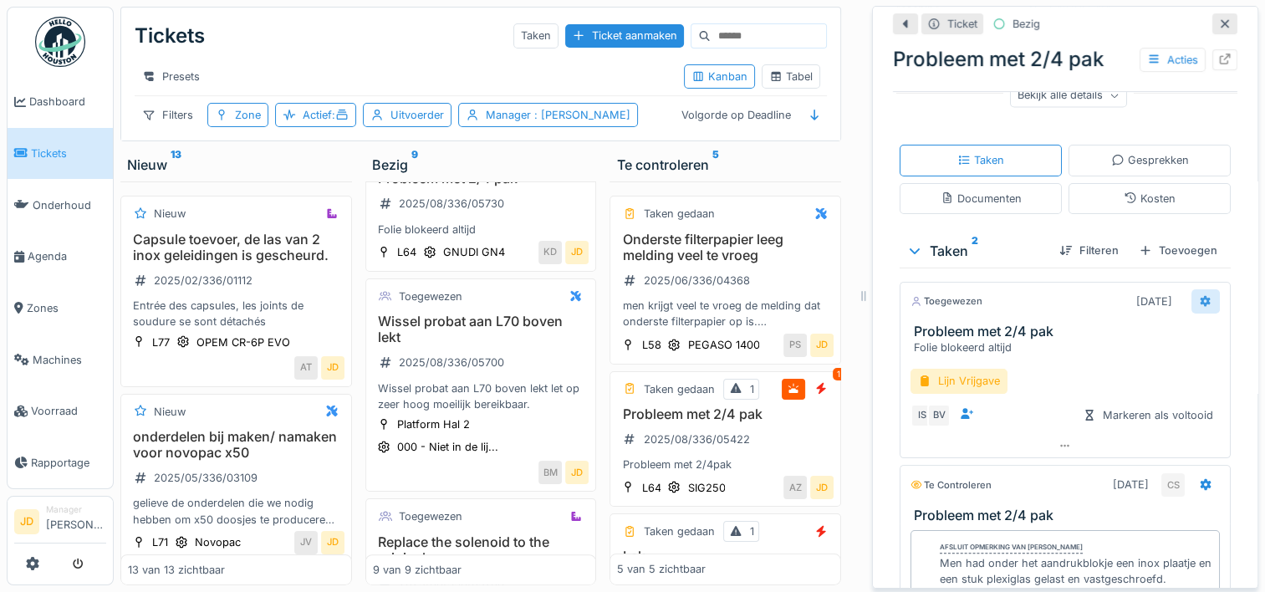
click at [1200, 295] on icon at bounding box center [1205, 301] width 11 height 12
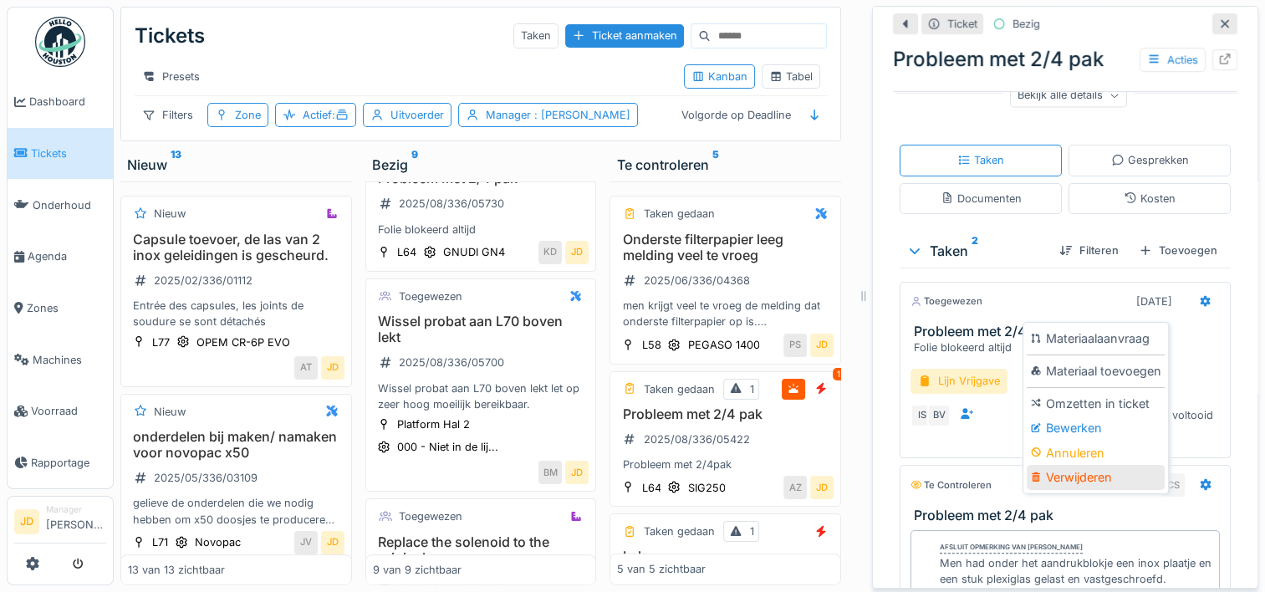
click at [1103, 465] on div "Verwijderen" at bounding box center [1096, 477] width 138 height 25
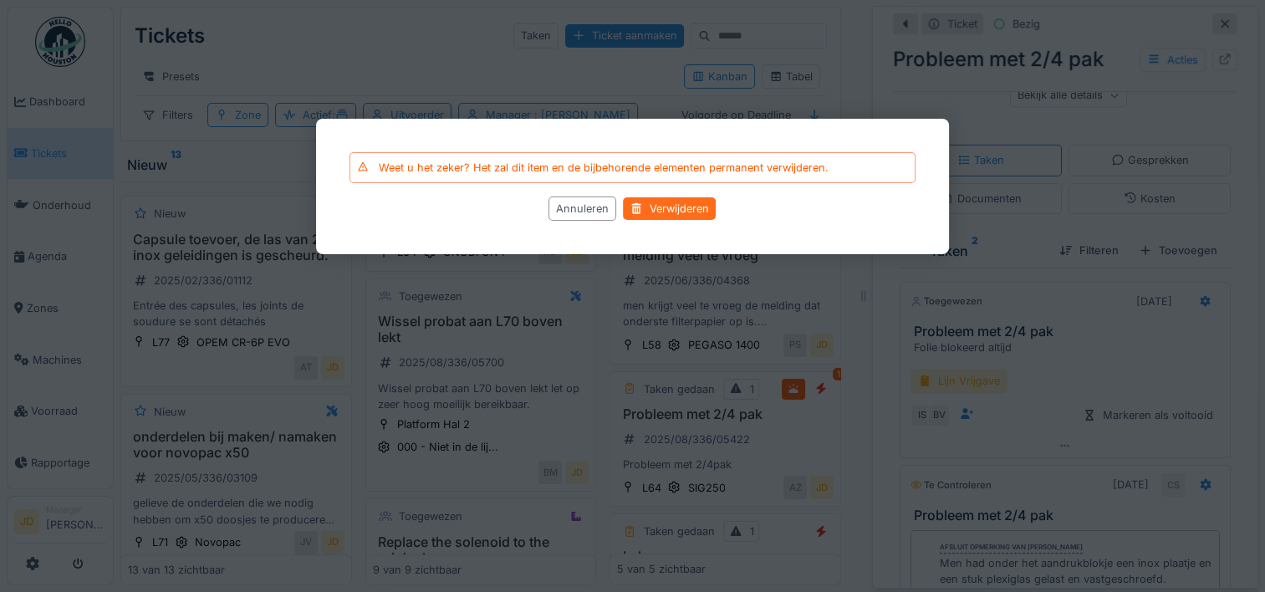
click at [665, 208] on div "Verwijderen" at bounding box center [670, 208] width 93 height 23
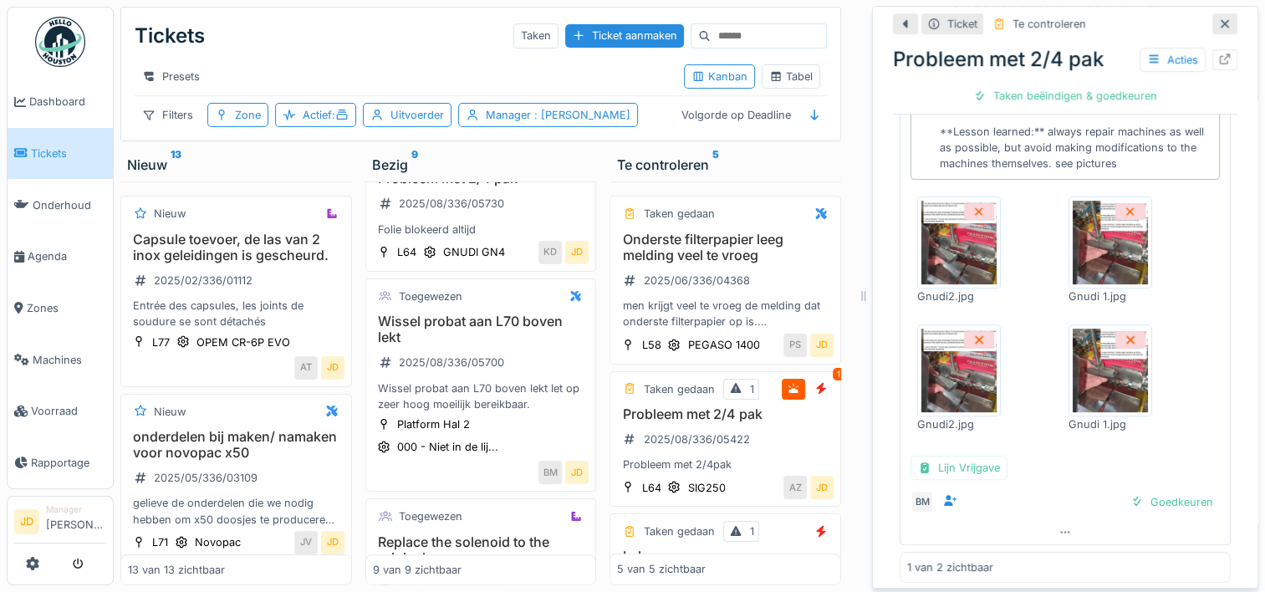
scroll to position [553, 0]
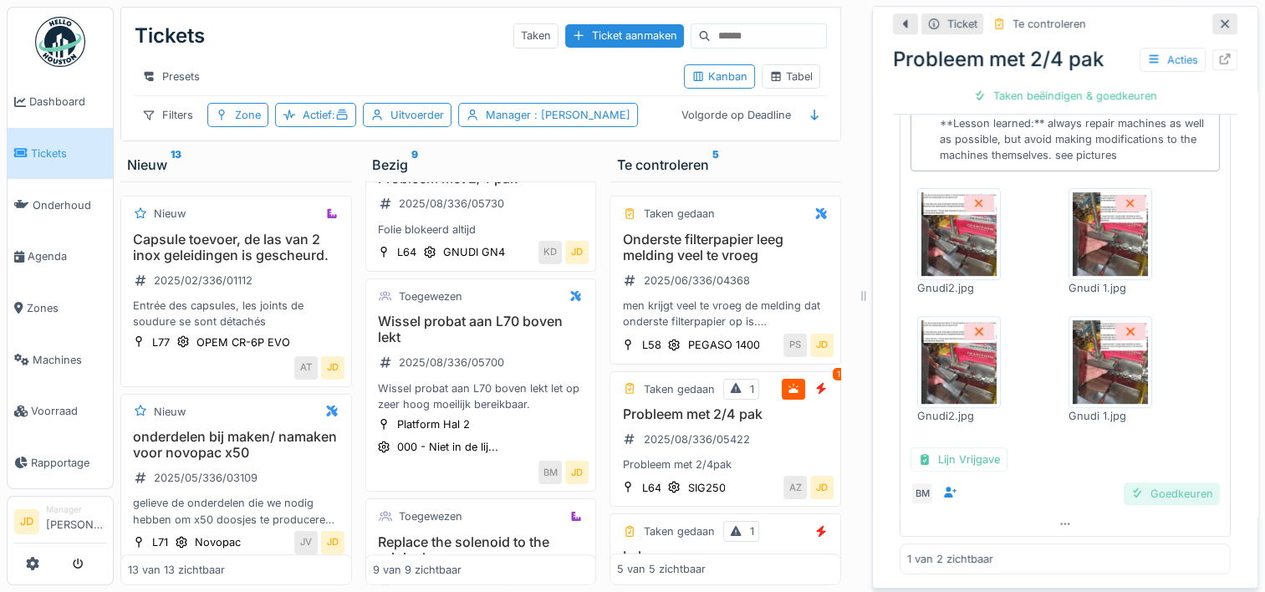
click at [1129, 488] on div "Goedkeuren" at bounding box center [1172, 493] width 96 height 23
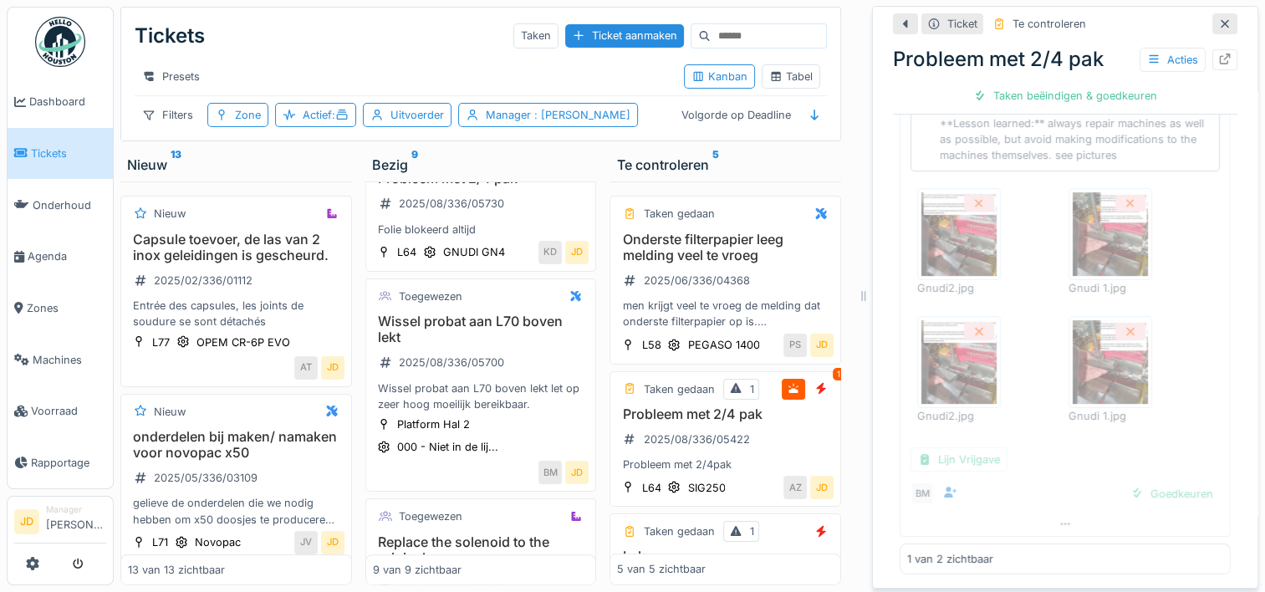
scroll to position [167, 0]
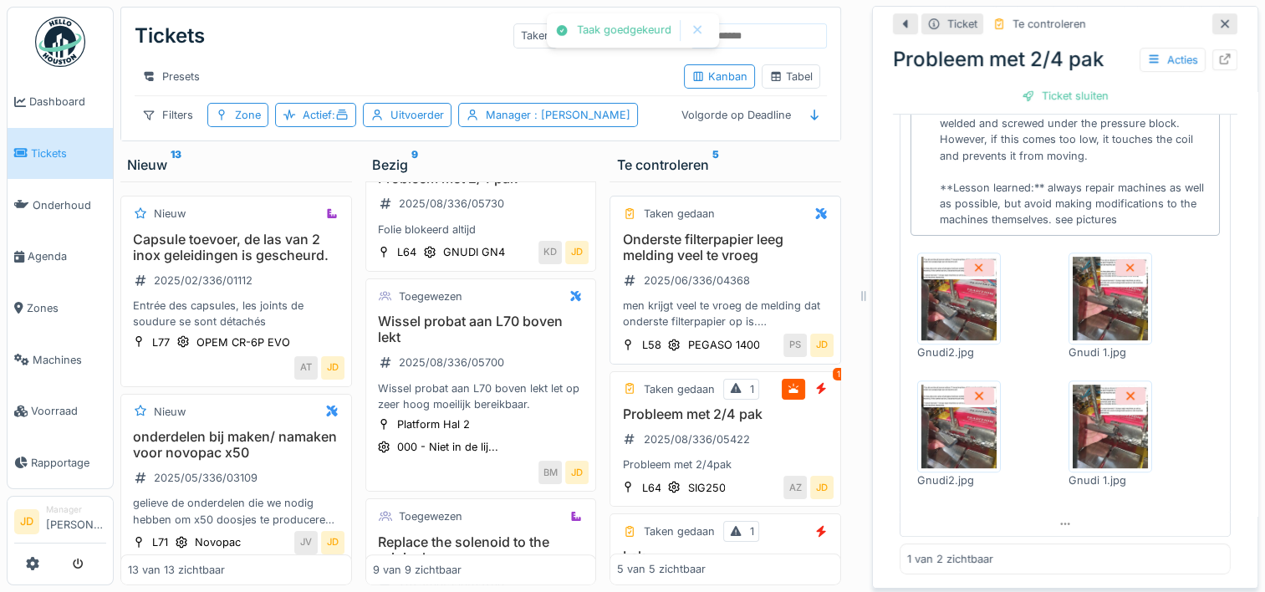
click at [768, 357] on div "PS JD" at bounding box center [800, 345] width 65 height 23
click at [698, 422] on h3 "Probleem met 2/4 pak" at bounding box center [725, 414] width 217 height 16
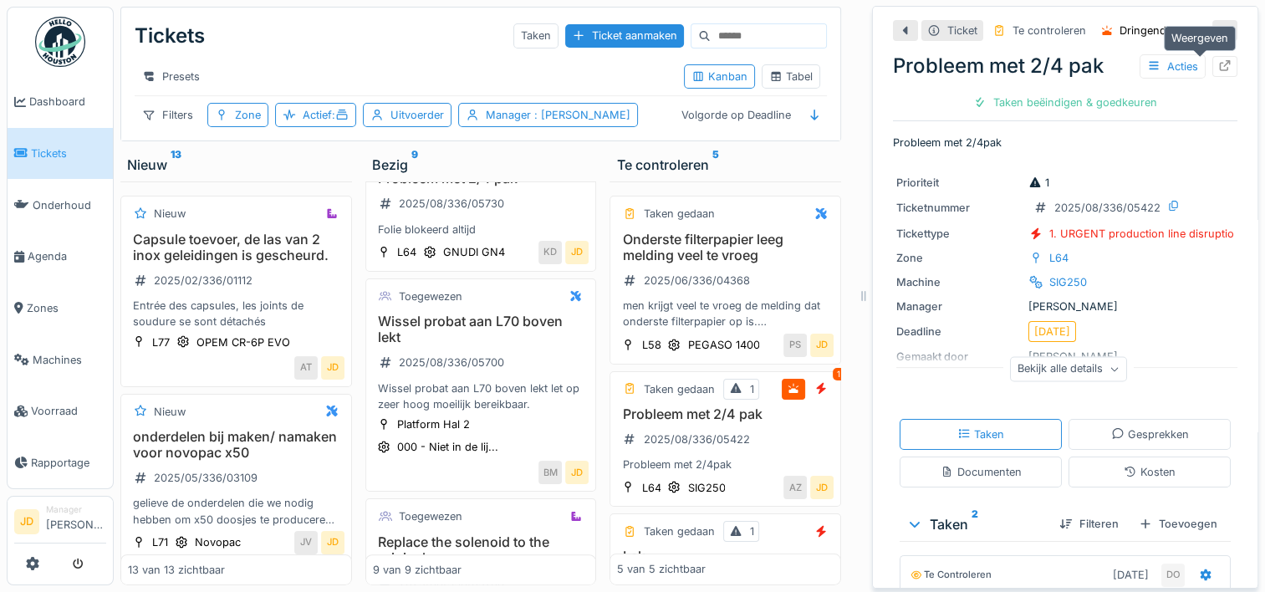
click at [1218, 67] on icon at bounding box center [1224, 65] width 13 height 11
click at [1221, 30] on icon at bounding box center [1225, 30] width 8 height 8
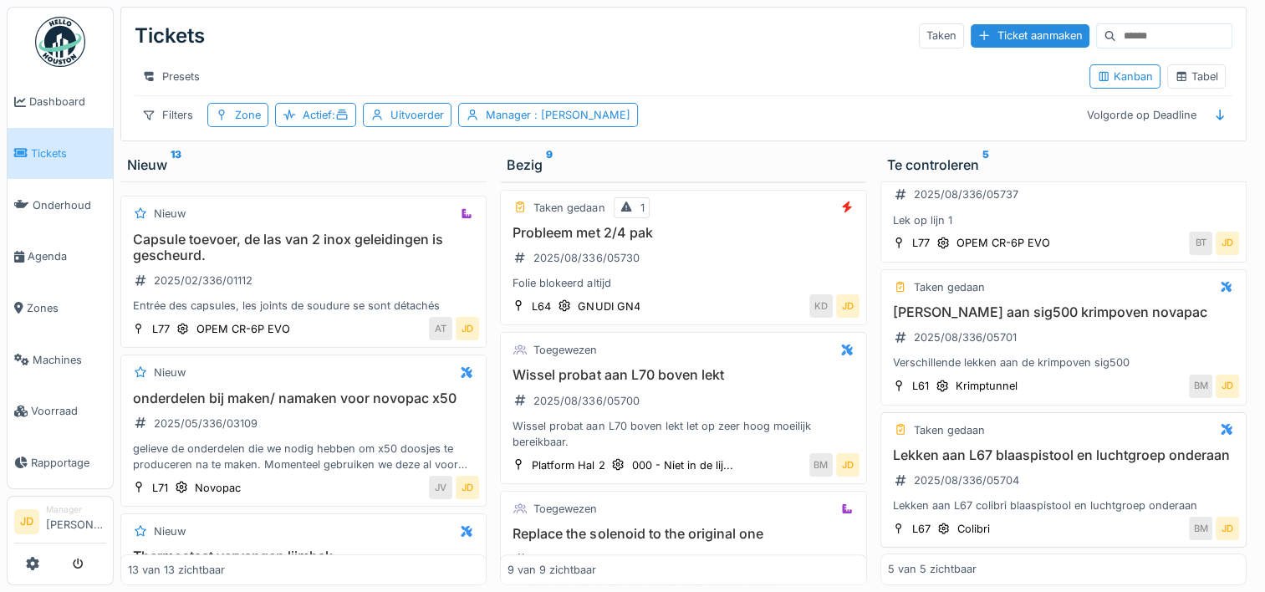
scroll to position [13, 0]
click at [675, 295] on div "KD JD" at bounding box center [754, 305] width 210 height 23
click at [658, 257] on div "Probleem met 2/4 pak 2025/08/336/05730 Folie blokeerd altijd" at bounding box center [682, 258] width 351 height 67
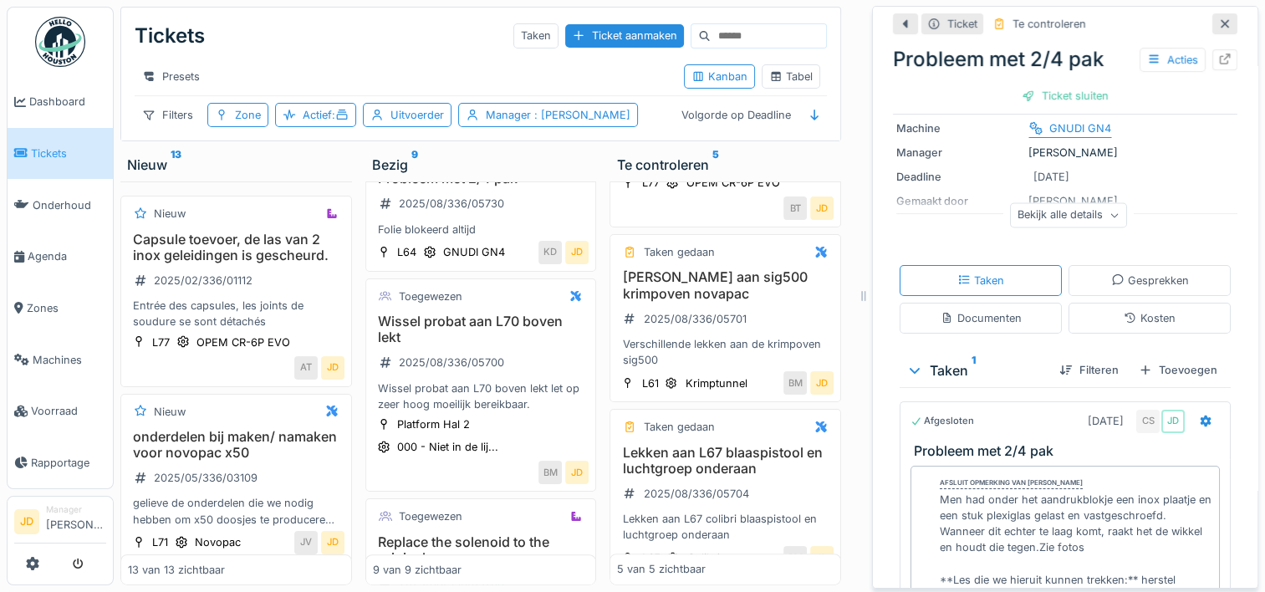
scroll to position [84, 0]
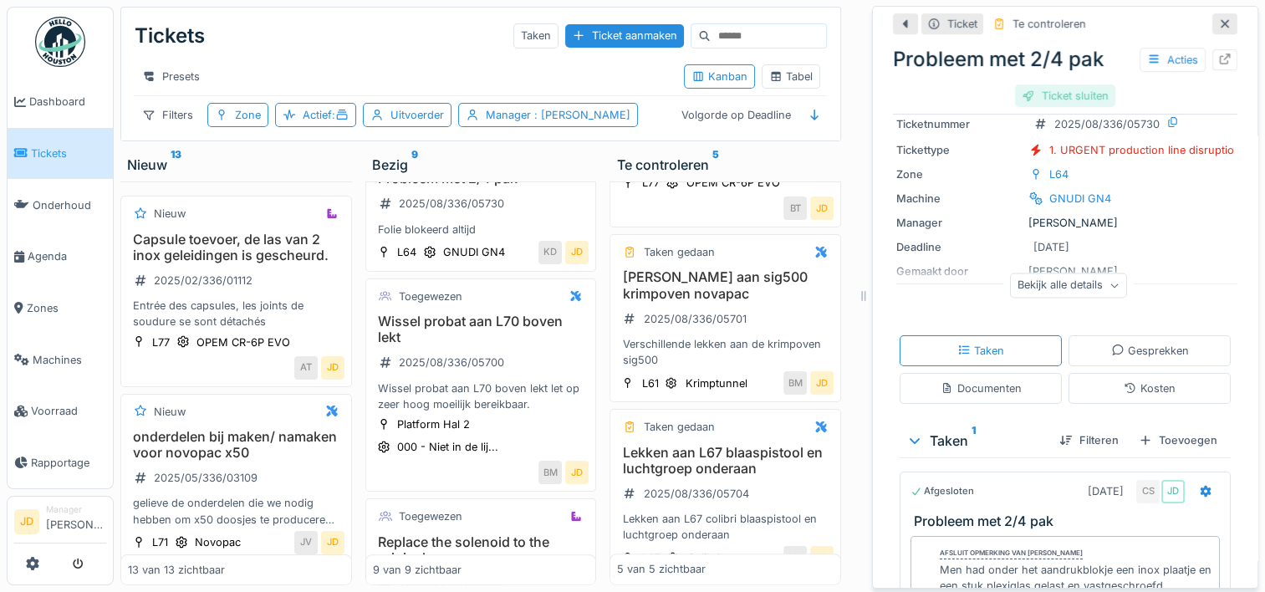
click at [1048, 90] on div "Ticket sluiten" at bounding box center [1065, 95] width 100 height 23
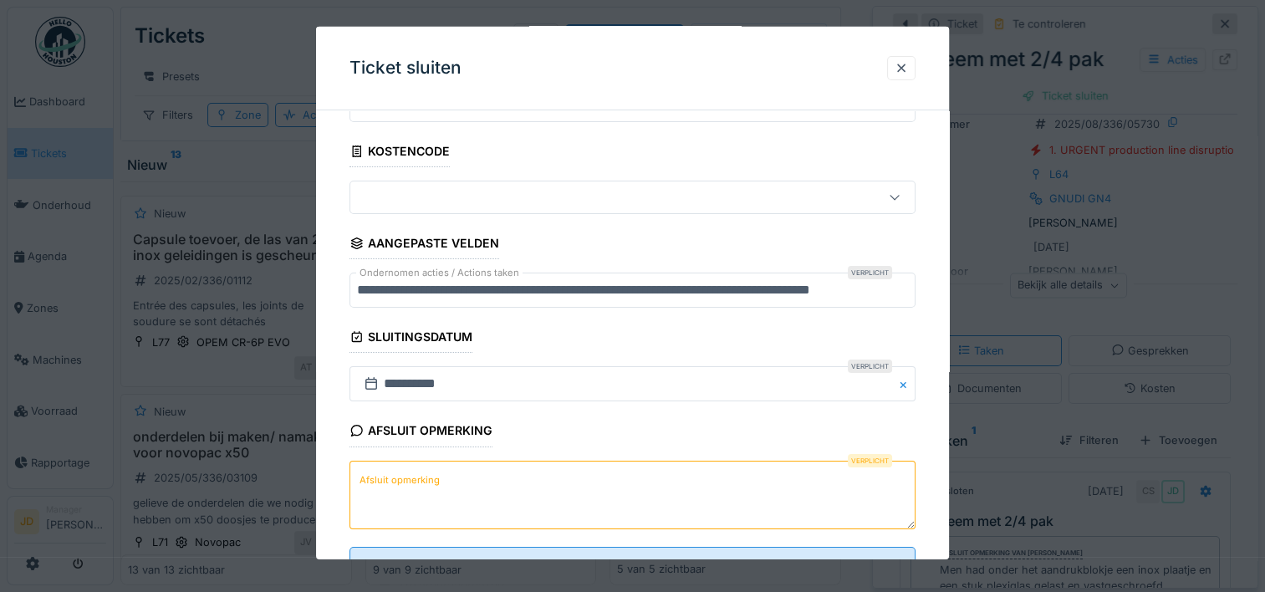
scroll to position [146, 0]
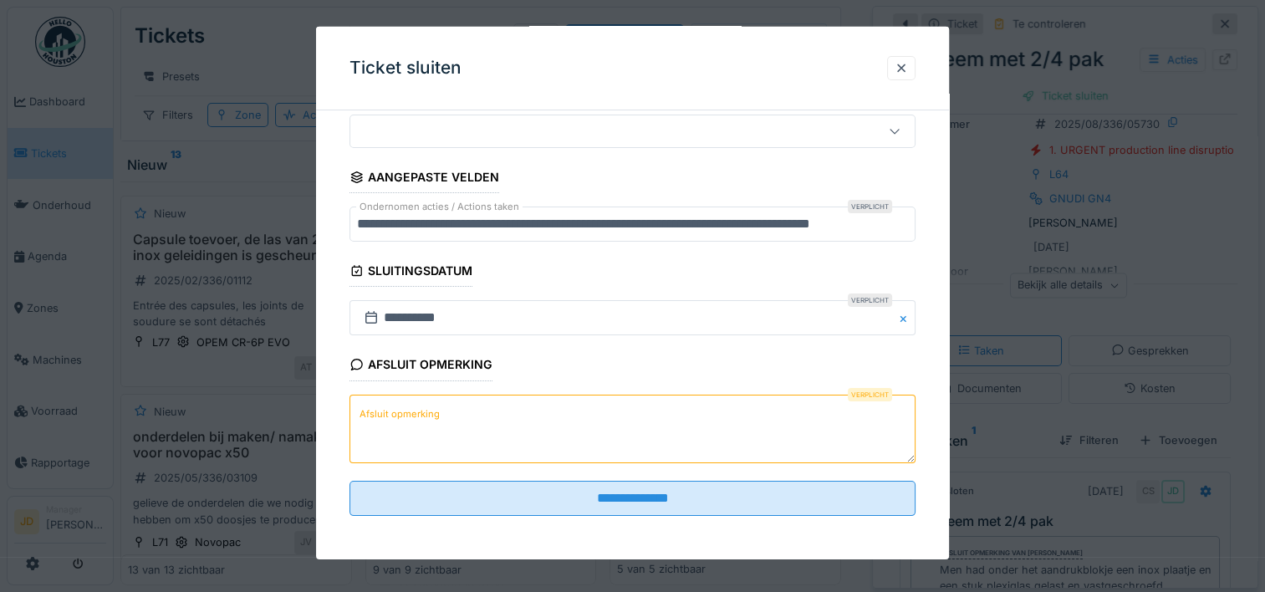
click at [577, 448] on textarea "Afsluit opmerking" at bounding box center [632, 428] width 566 height 69
paste textarea "**********"
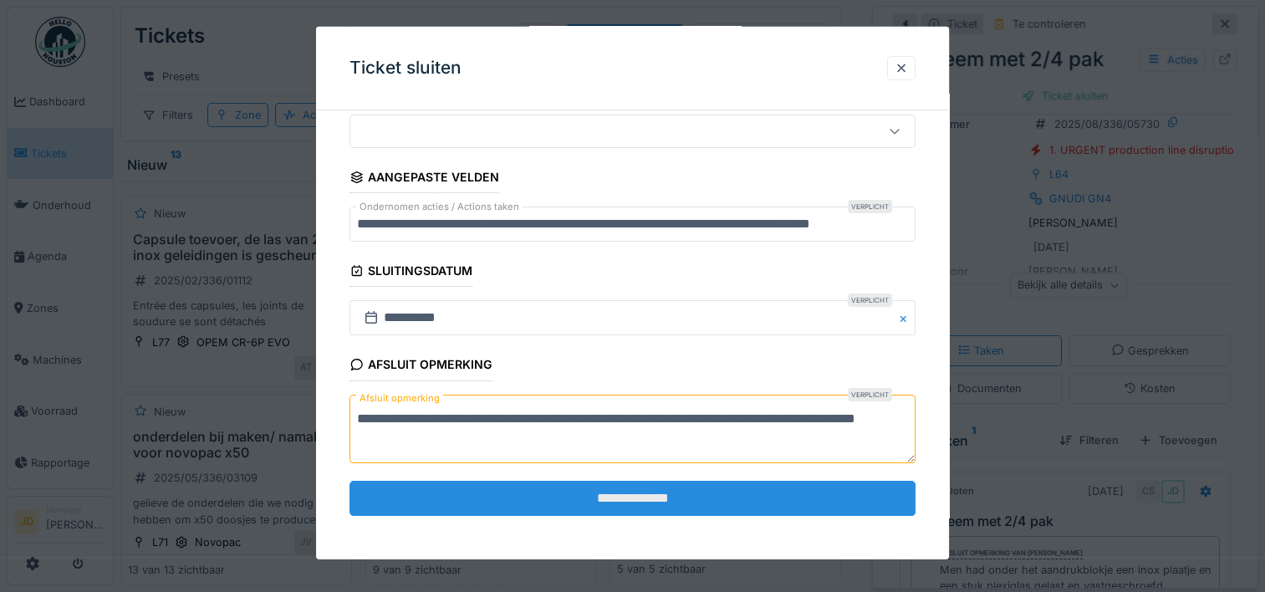
type textarea "**********"
click at [584, 492] on input "**********" at bounding box center [632, 498] width 566 height 35
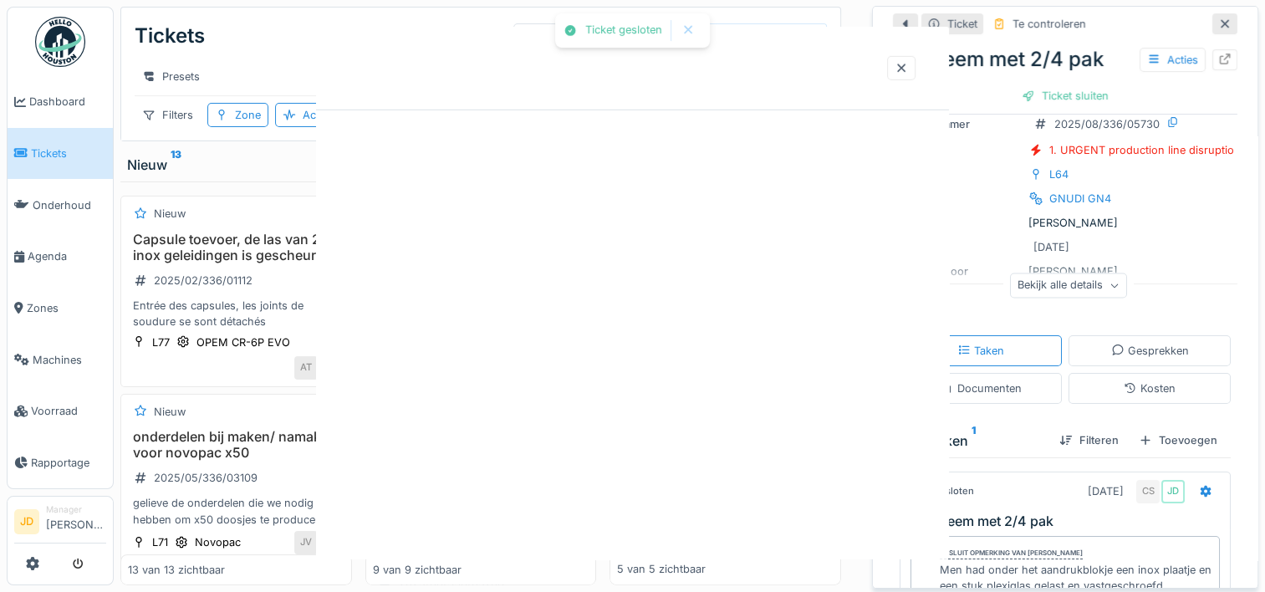
scroll to position [0, 0]
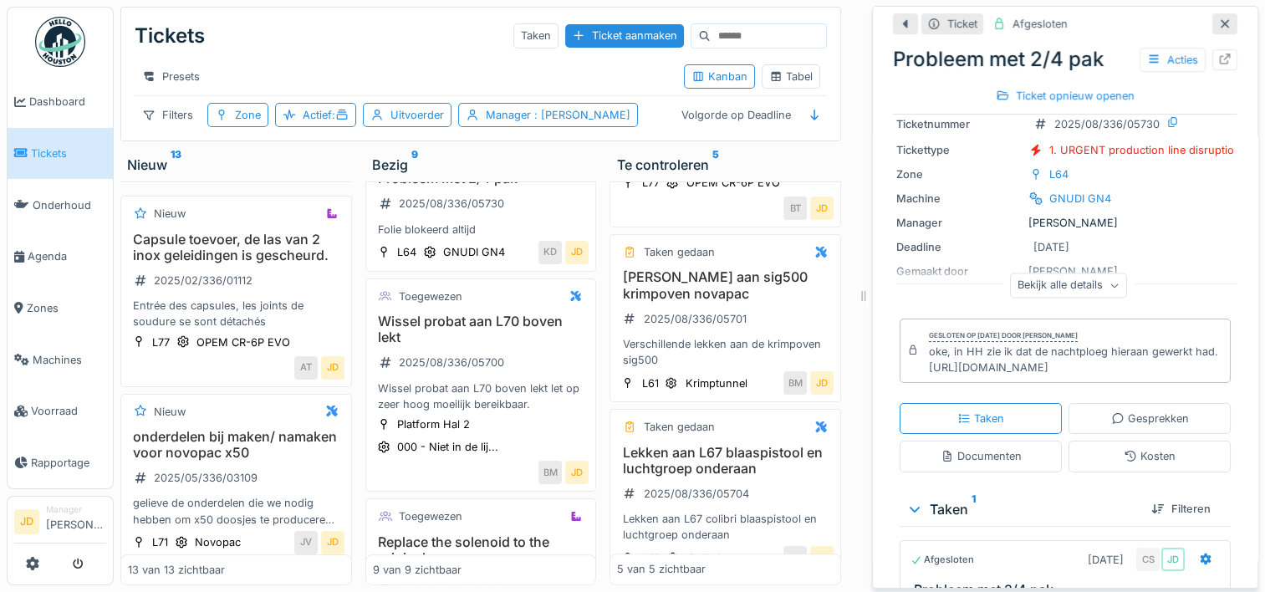
drag, startPoint x: 0, startPoint y: 404, endPoint x: 0, endPoint y: 567, distance: 163.0
click at [0, 567] on html "Dashboard Tickets Onderhoud Agenda Zones Machines Voorraad Rapportage JD Manage…" at bounding box center [632, 296] width 1265 height 592
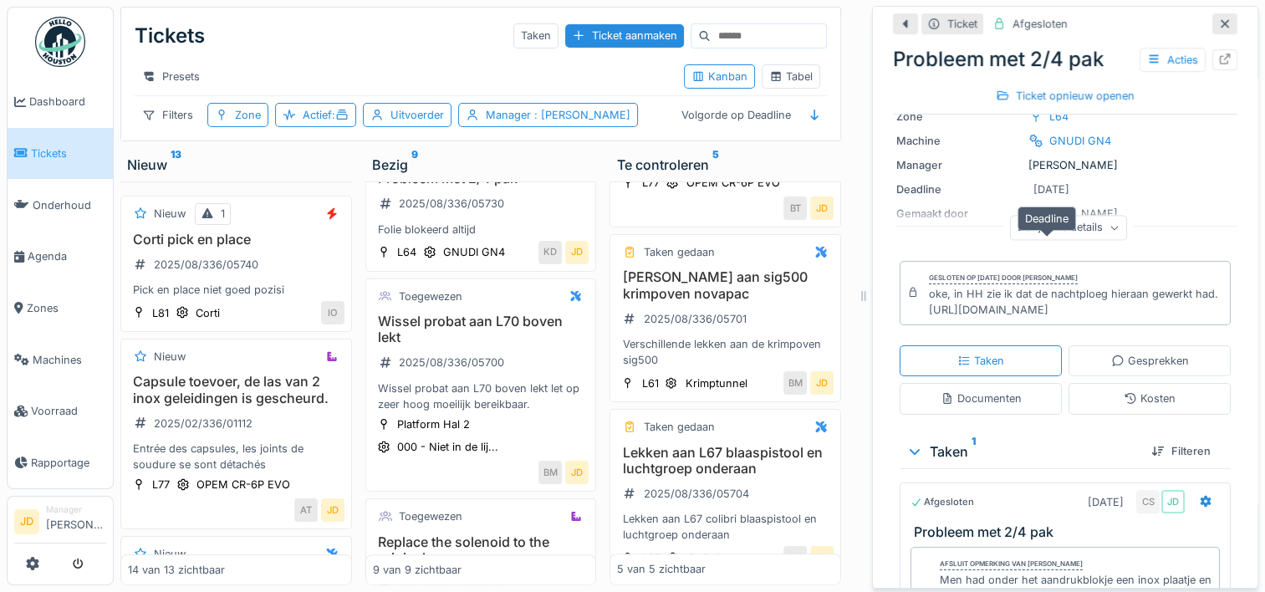
scroll to position [167, 0]
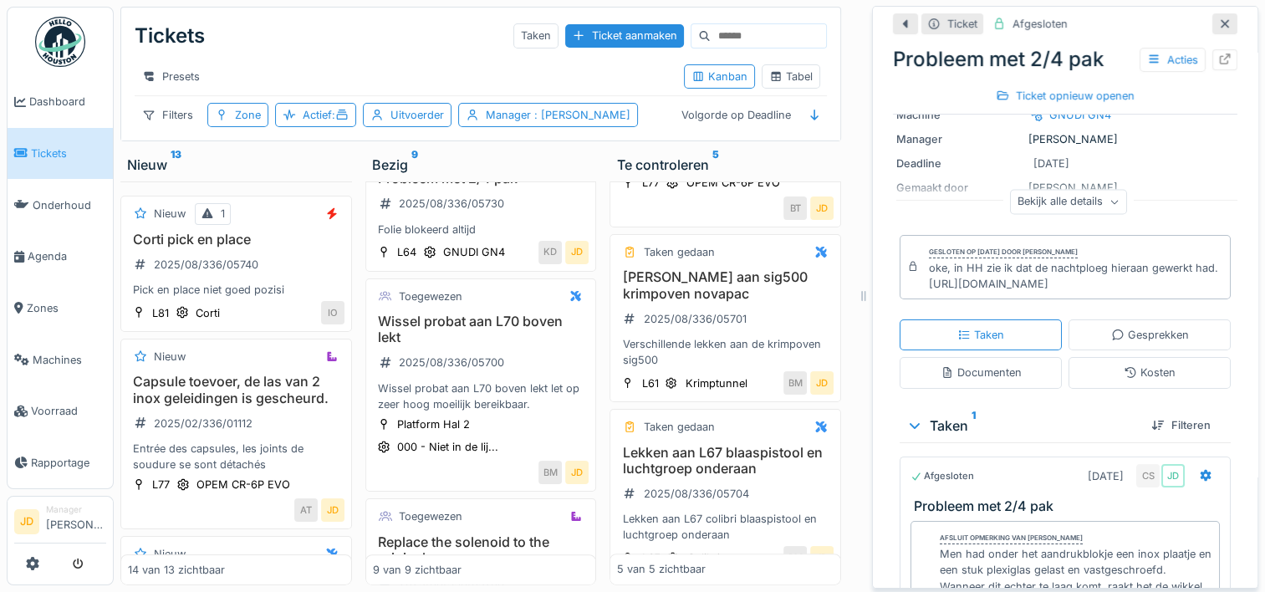
click at [1212, 13] on div at bounding box center [1224, 23] width 25 height 21
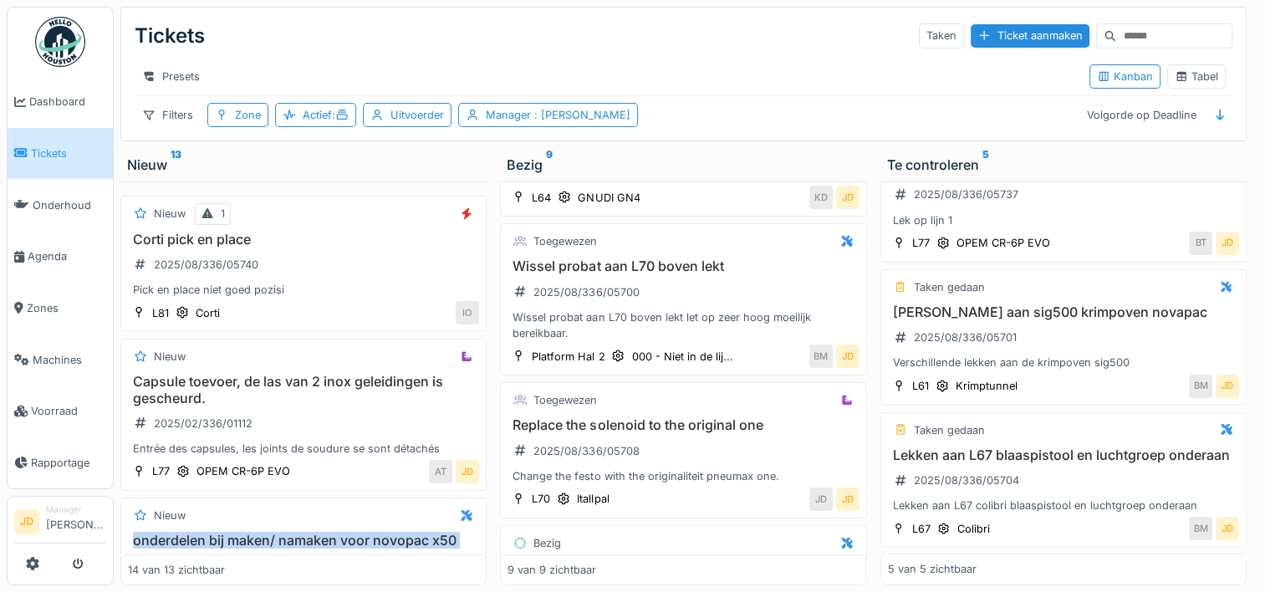
scroll to position [752, 0]
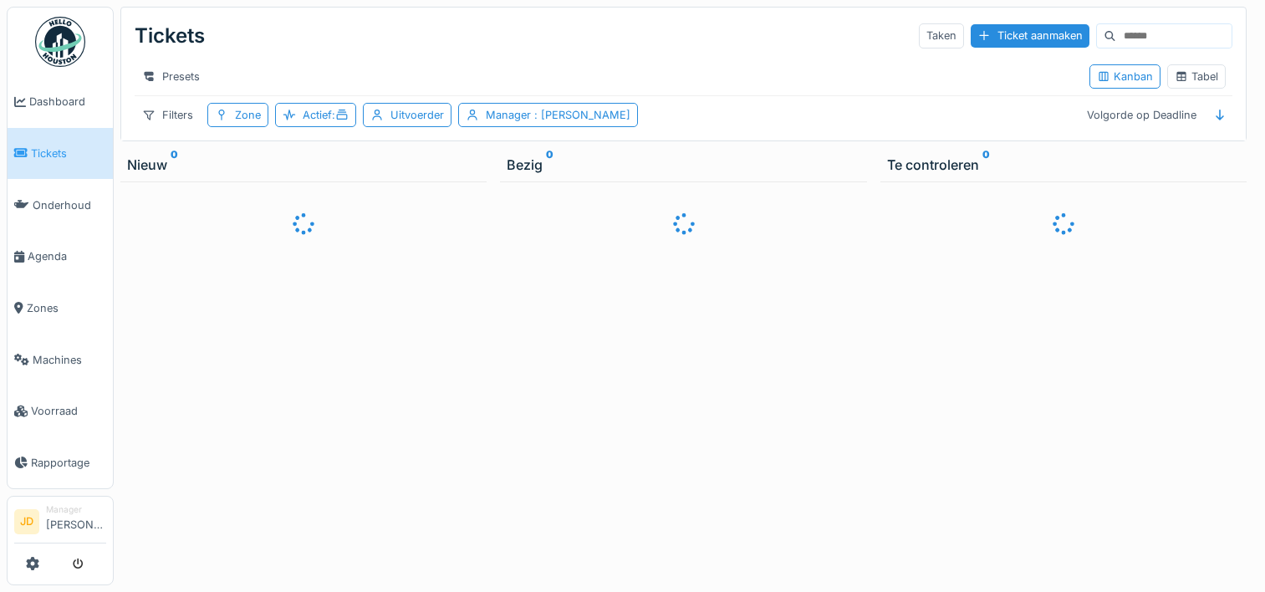
scroll to position [13, 0]
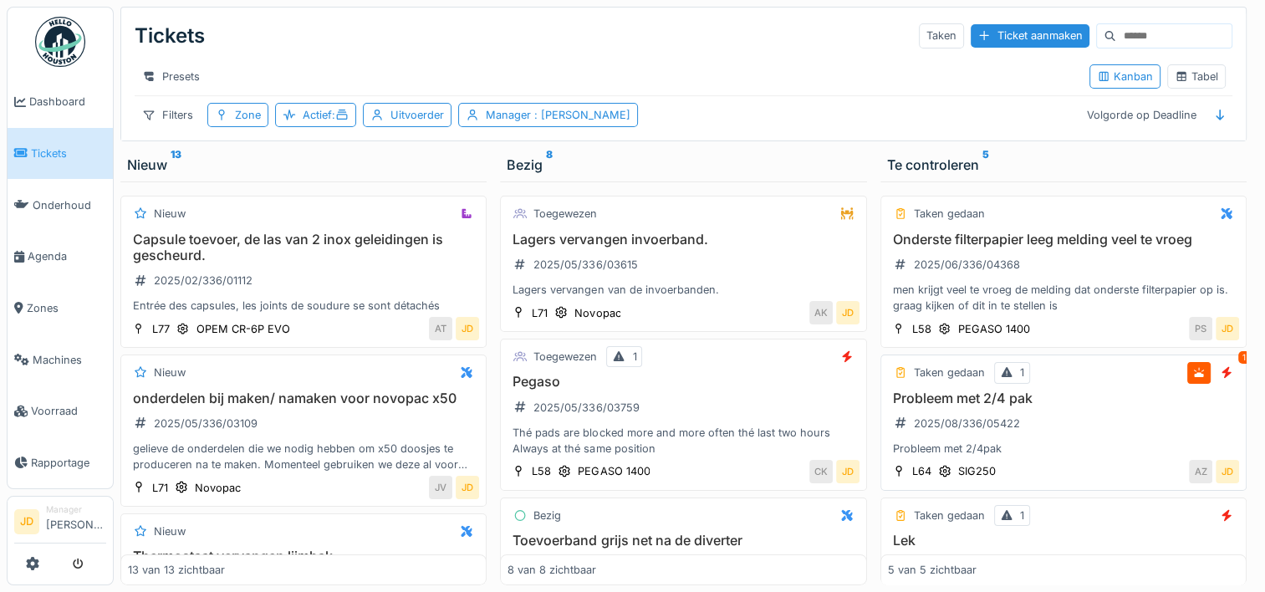
click at [1088, 441] on div "Probleem met 2/4pak" at bounding box center [1063, 449] width 351 height 16
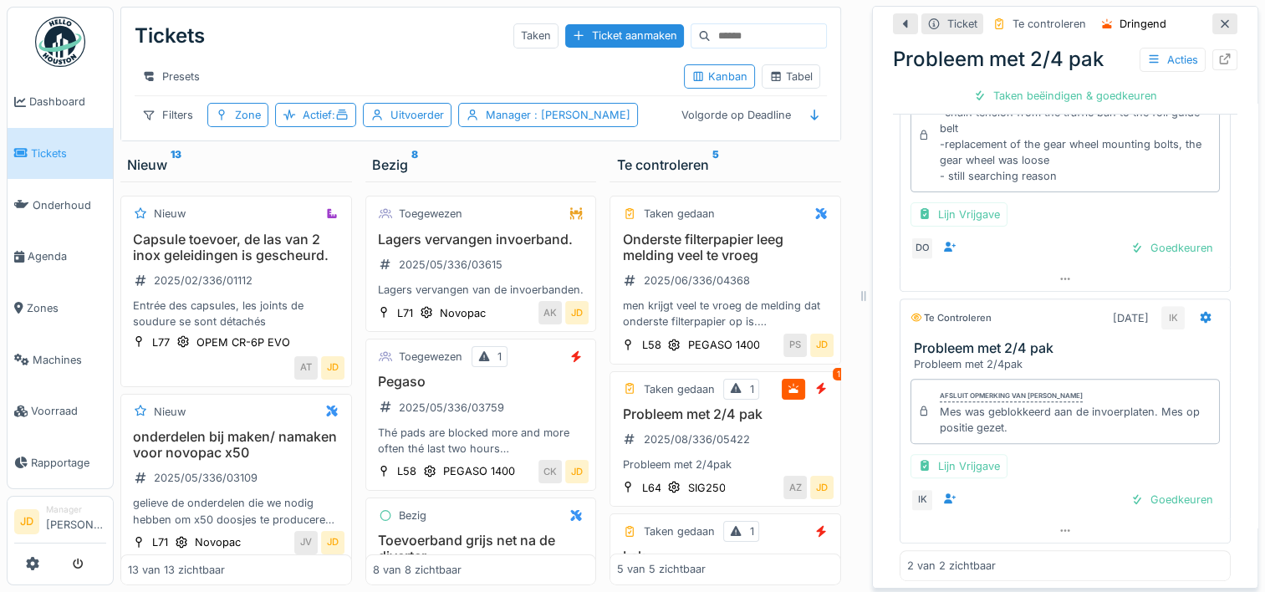
scroll to position [545, 0]
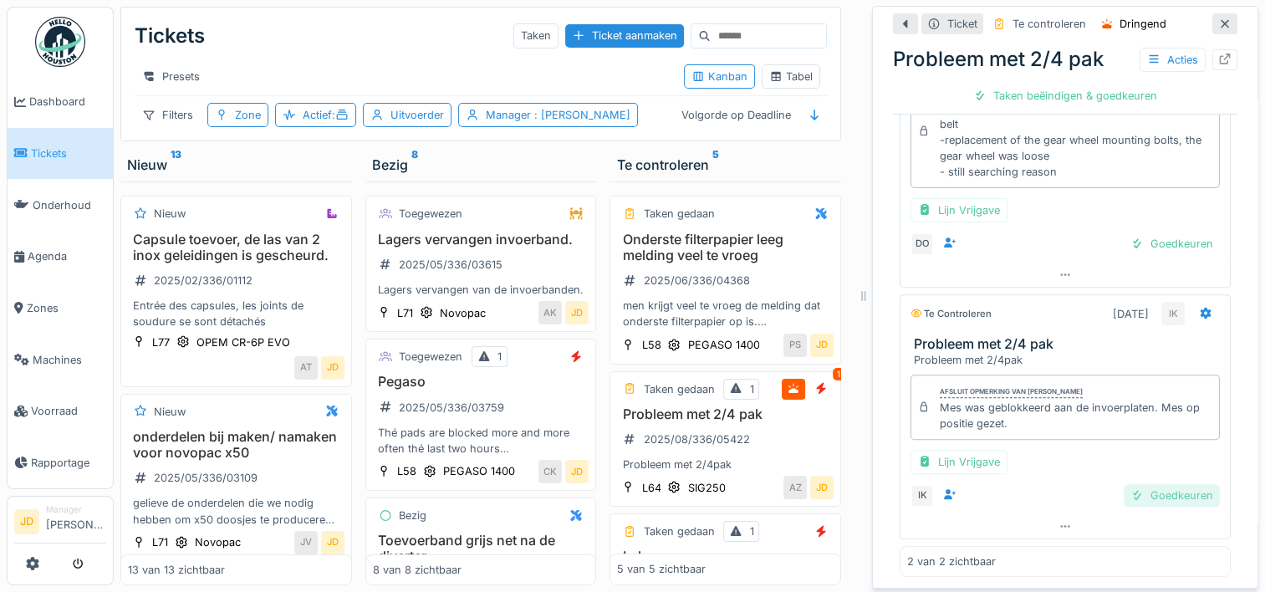
click at [1134, 484] on div "Goedkeuren" at bounding box center [1172, 495] width 96 height 23
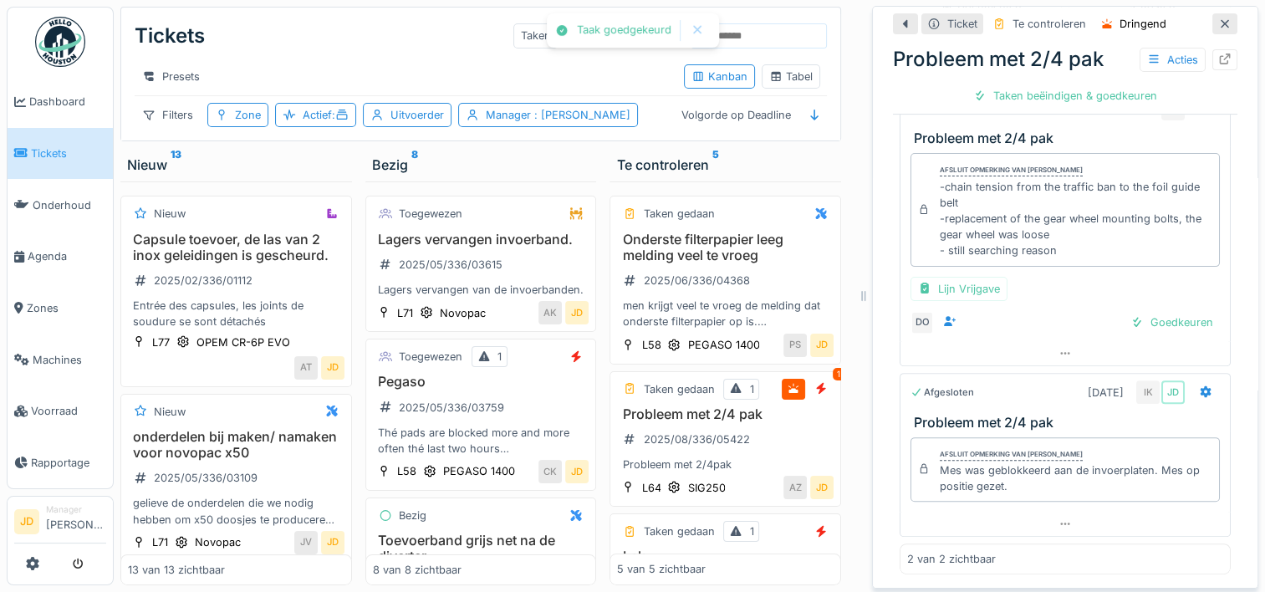
scroll to position [465, 0]
click at [1133, 321] on div "Goedkeuren" at bounding box center [1172, 324] width 96 height 23
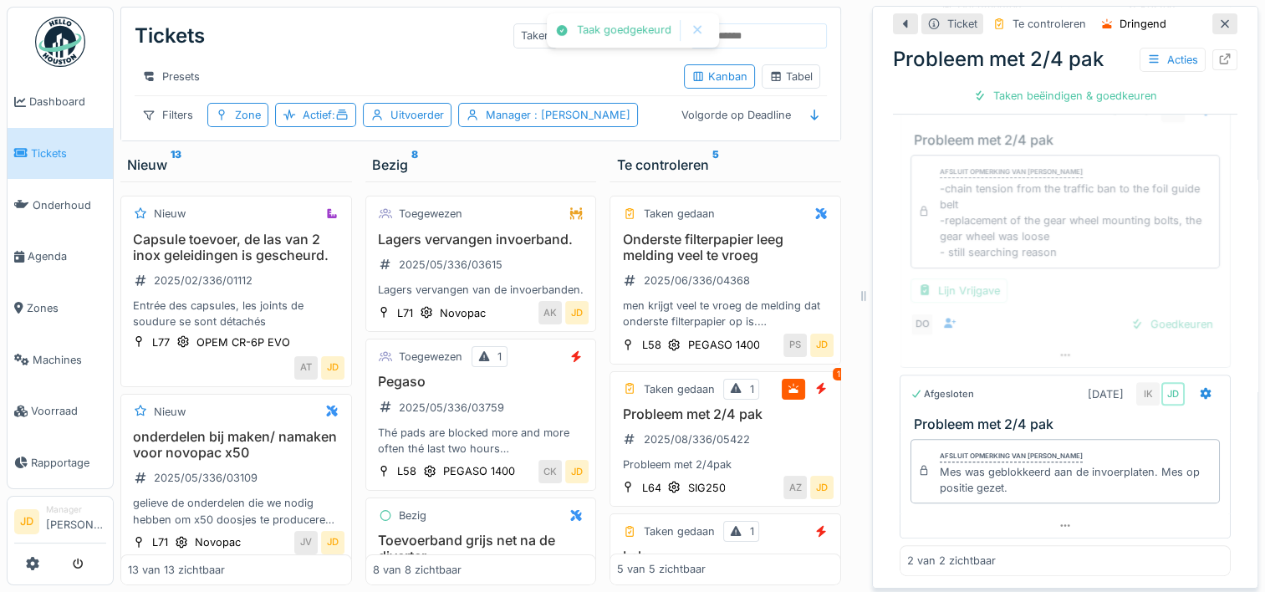
scroll to position [401, 0]
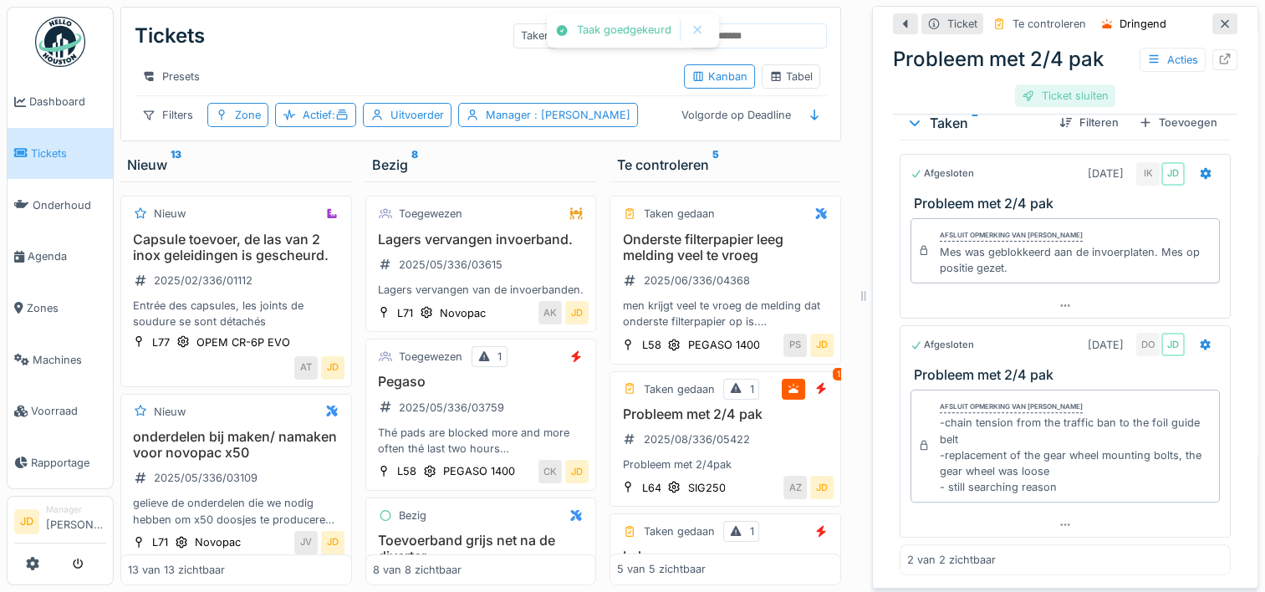
click at [1067, 88] on div "Ticket sluiten" at bounding box center [1065, 95] width 100 height 23
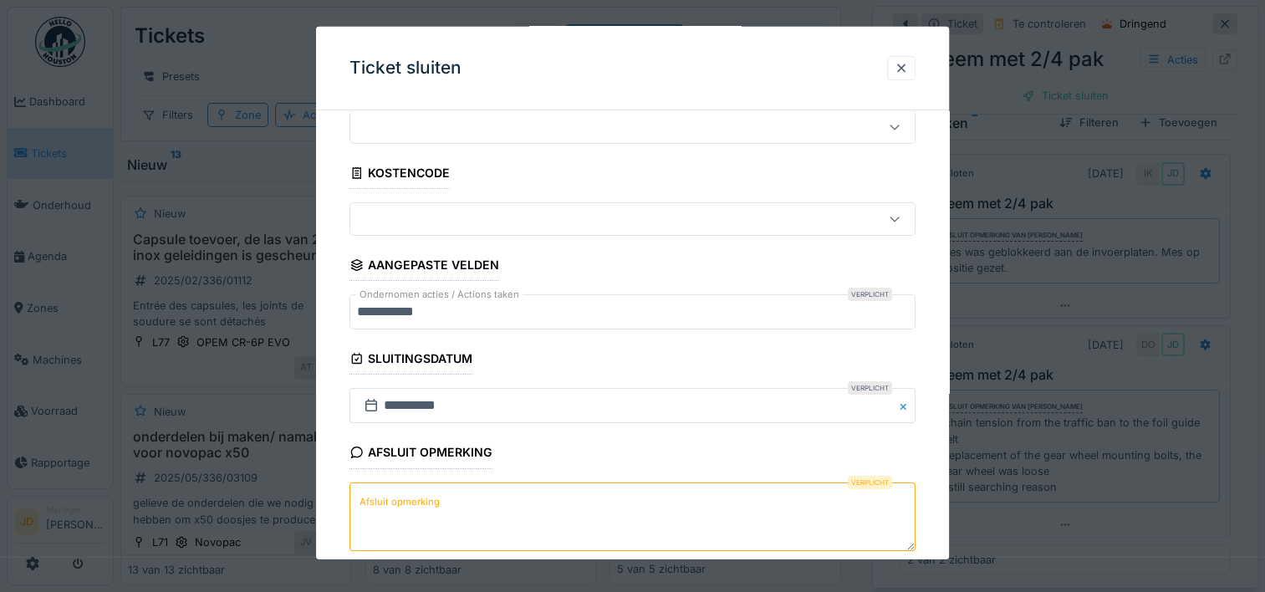
scroll to position [146, 0]
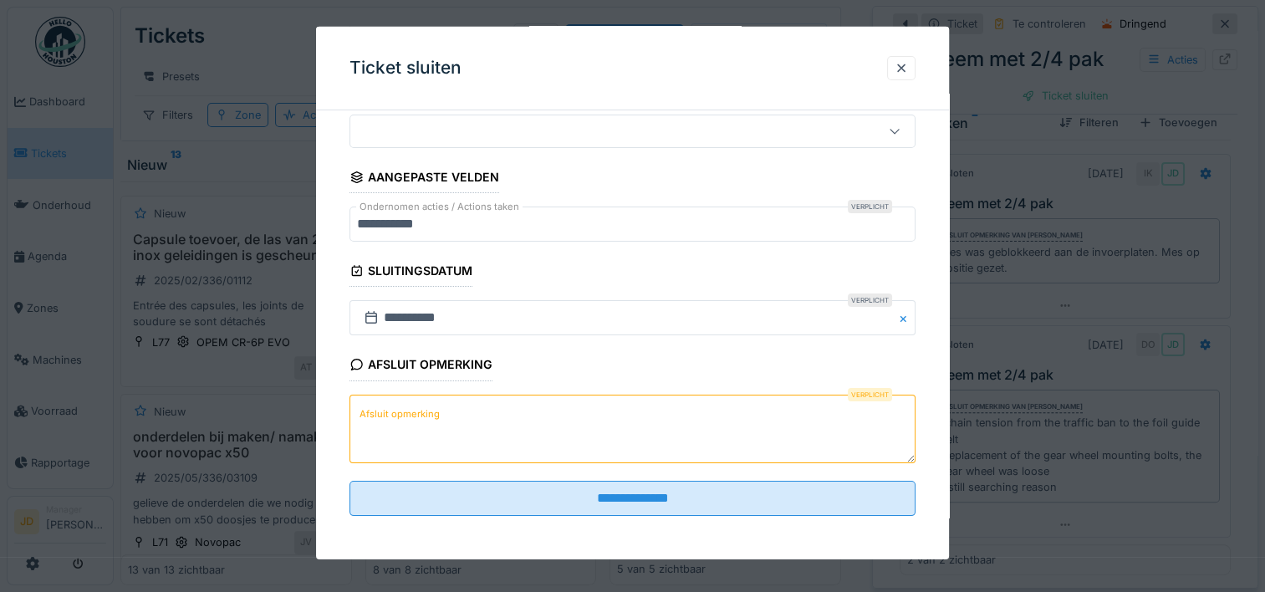
click at [485, 425] on textarea "Afsluit opmerking" at bounding box center [632, 428] width 566 height 69
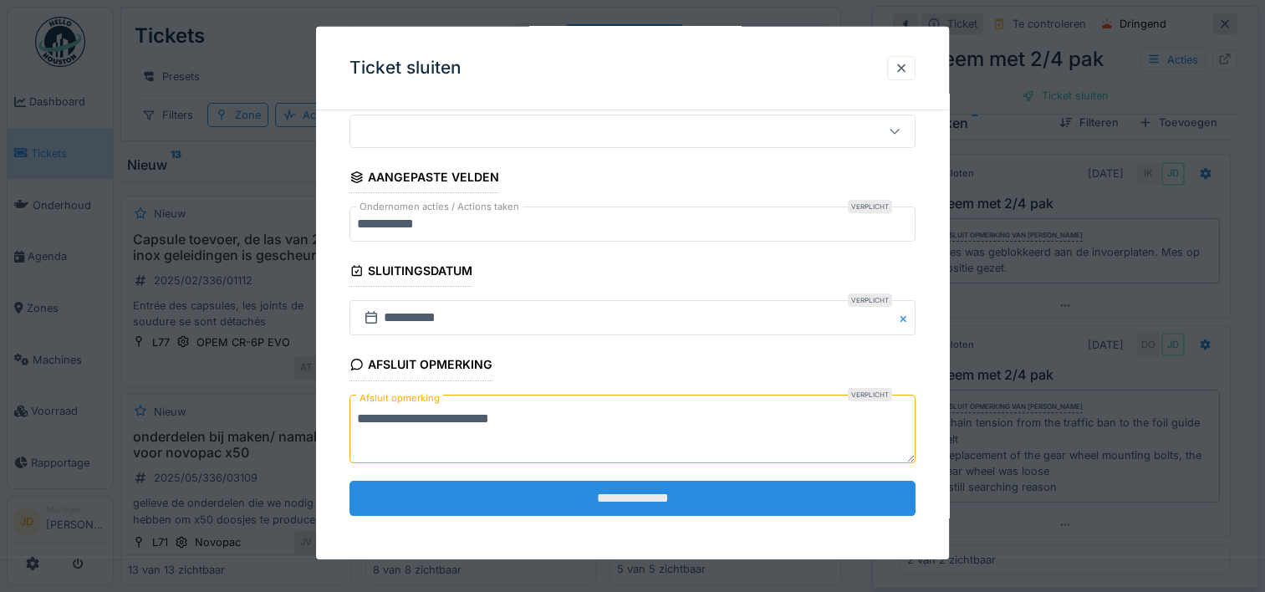
type textarea "**********"
click at [455, 488] on input "**********" at bounding box center [632, 498] width 566 height 35
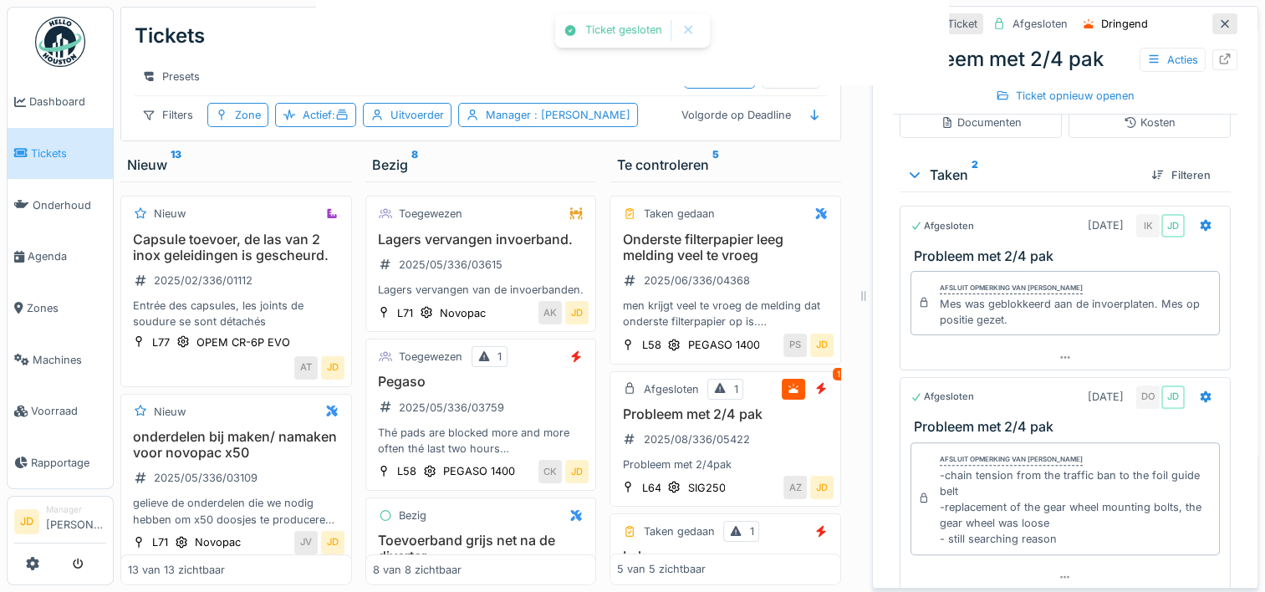
scroll to position [453, 0]
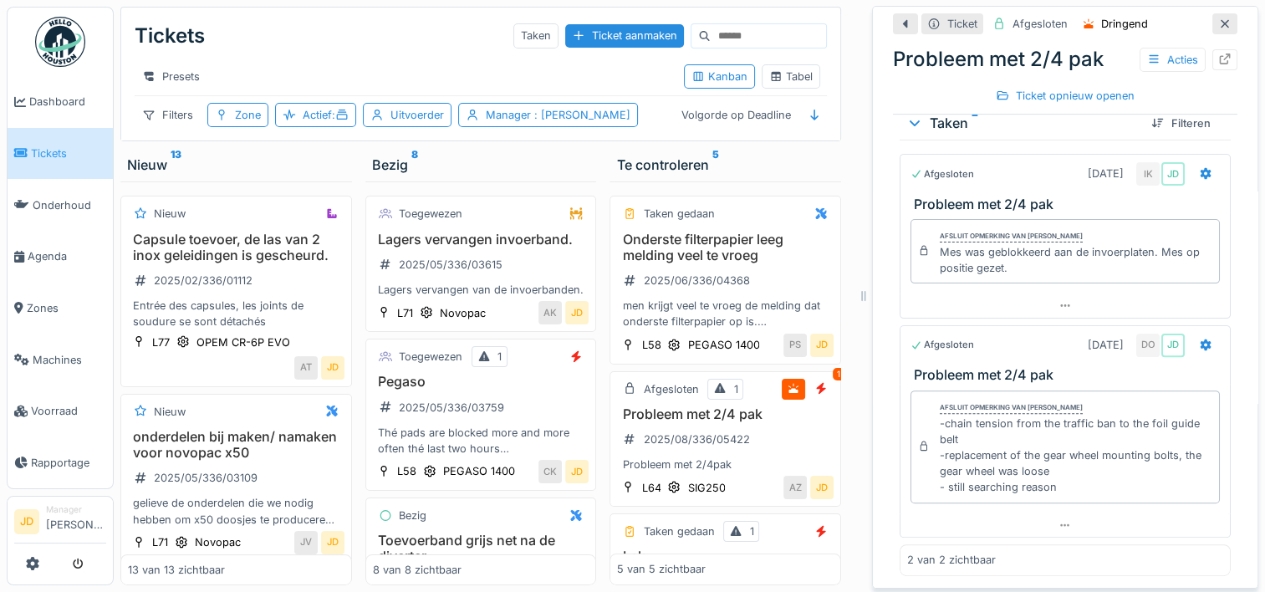
click at [1221, 19] on icon at bounding box center [1225, 23] width 8 height 8
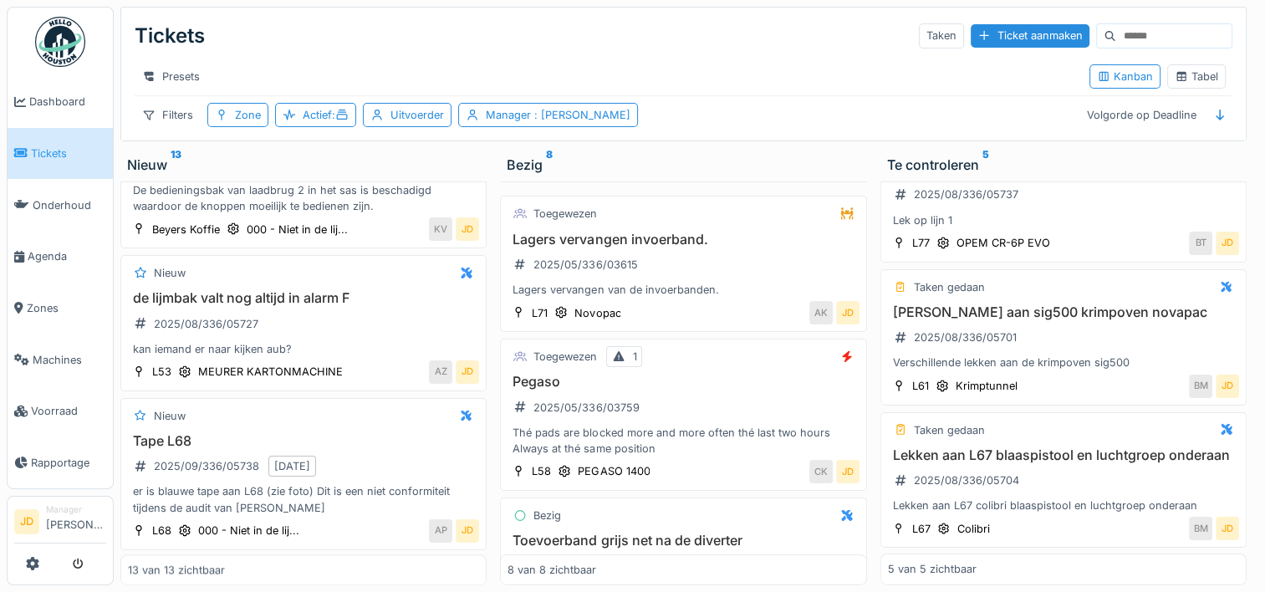
scroll to position [1640, 0]
click at [339, 416] on div "Nieuw Tape L68 2025/09/336/05738 [DATE] er is blauwe tape aan L68 (zie foto) Di…" at bounding box center [303, 473] width 366 height 152
click at [358, 455] on div "Tape L68 2025/09/336/05738 [DATE] er is blauwe tape aan L68 (zie foto) Dit is e…" at bounding box center [303, 473] width 351 height 83
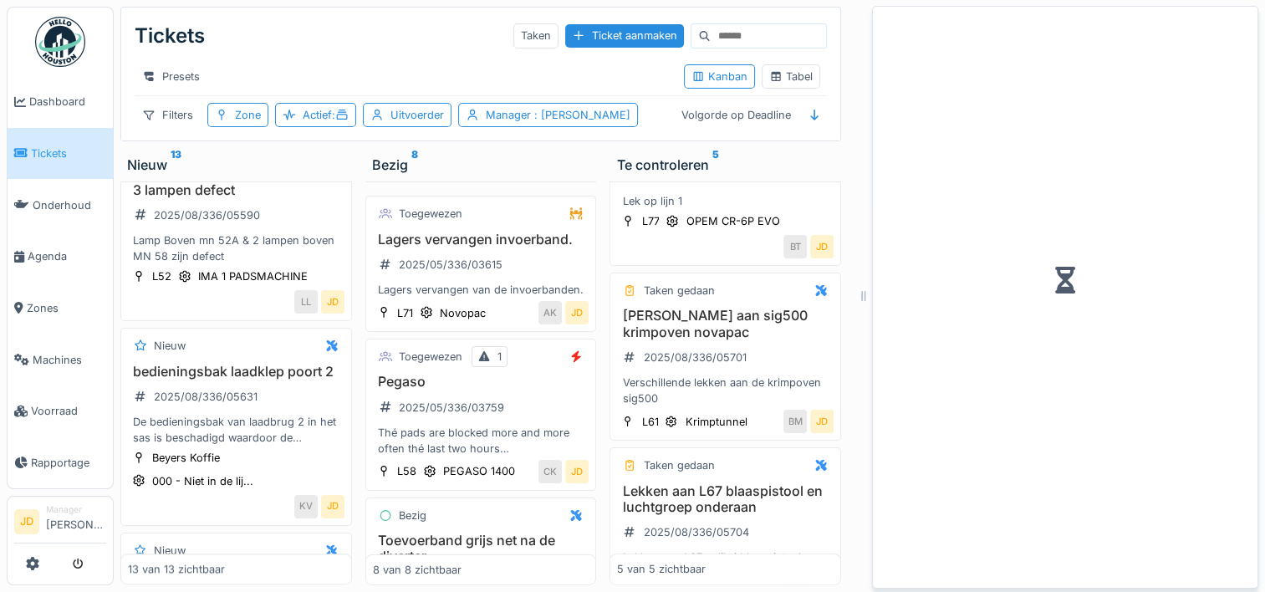
scroll to position [445, 0]
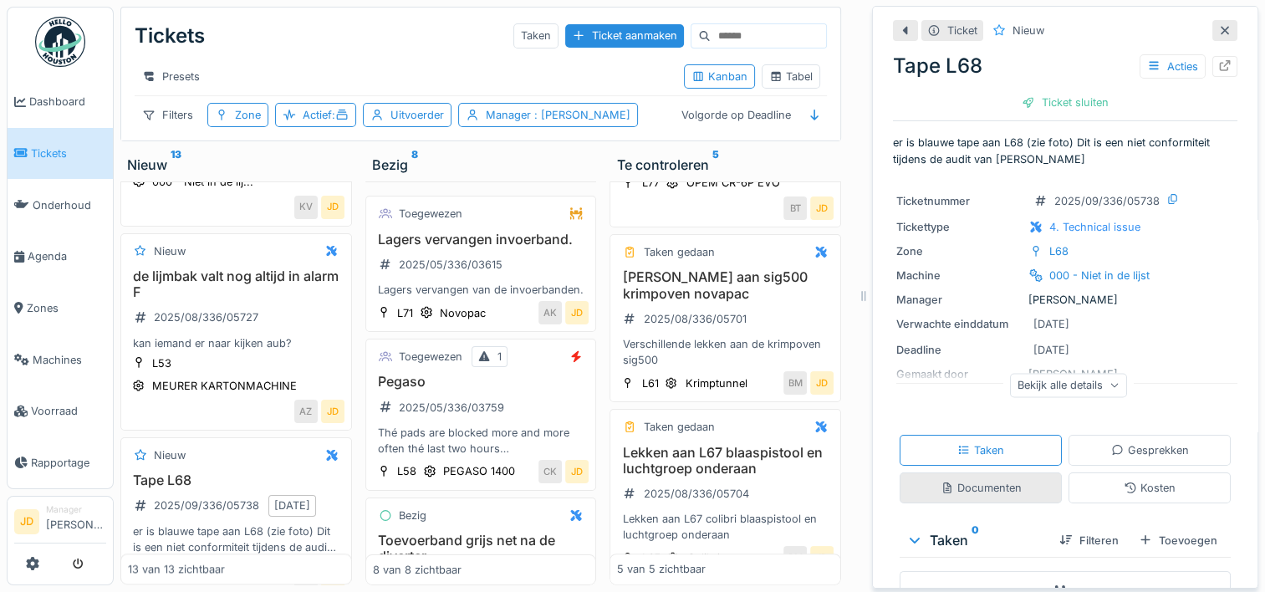
click at [951, 480] on div "Documenten" at bounding box center [980, 488] width 81 height 16
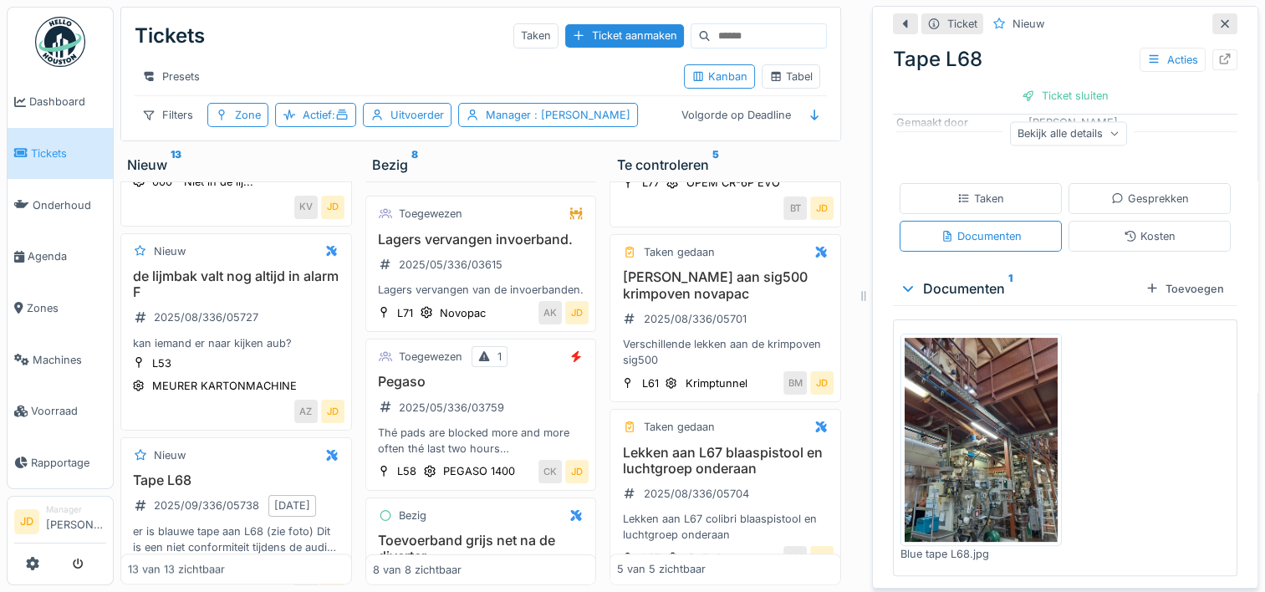
scroll to position [252, 0]
click at [1218, 16] on div at bounding box center [1224, 24] width 13 height 16
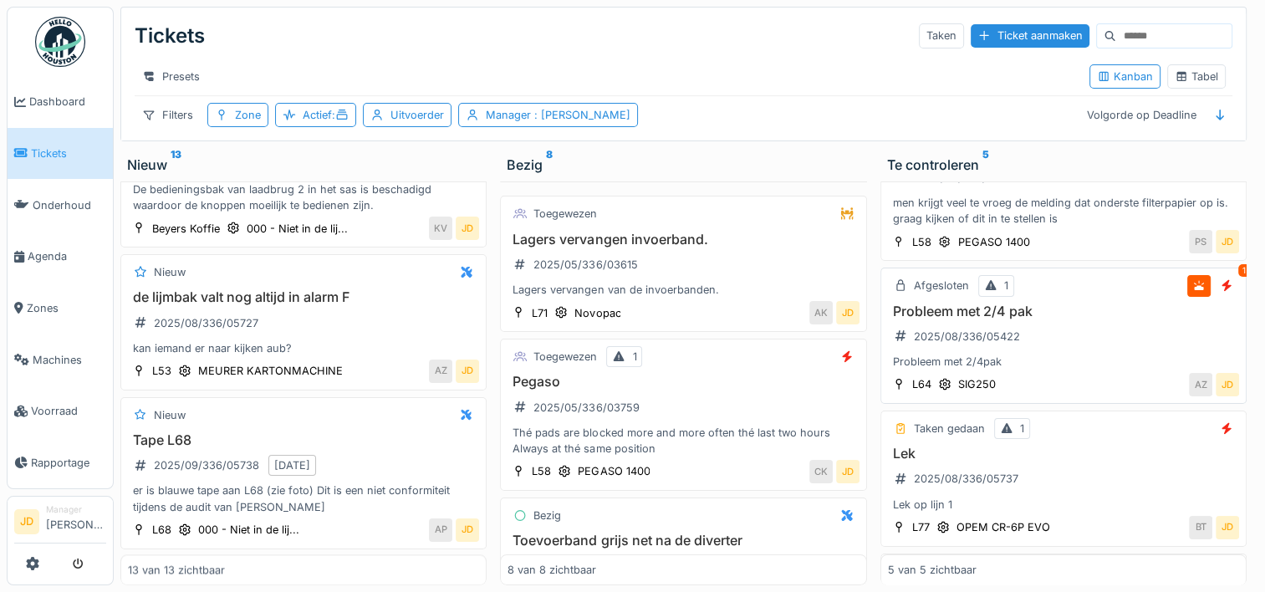
scroll to position [72, 0]
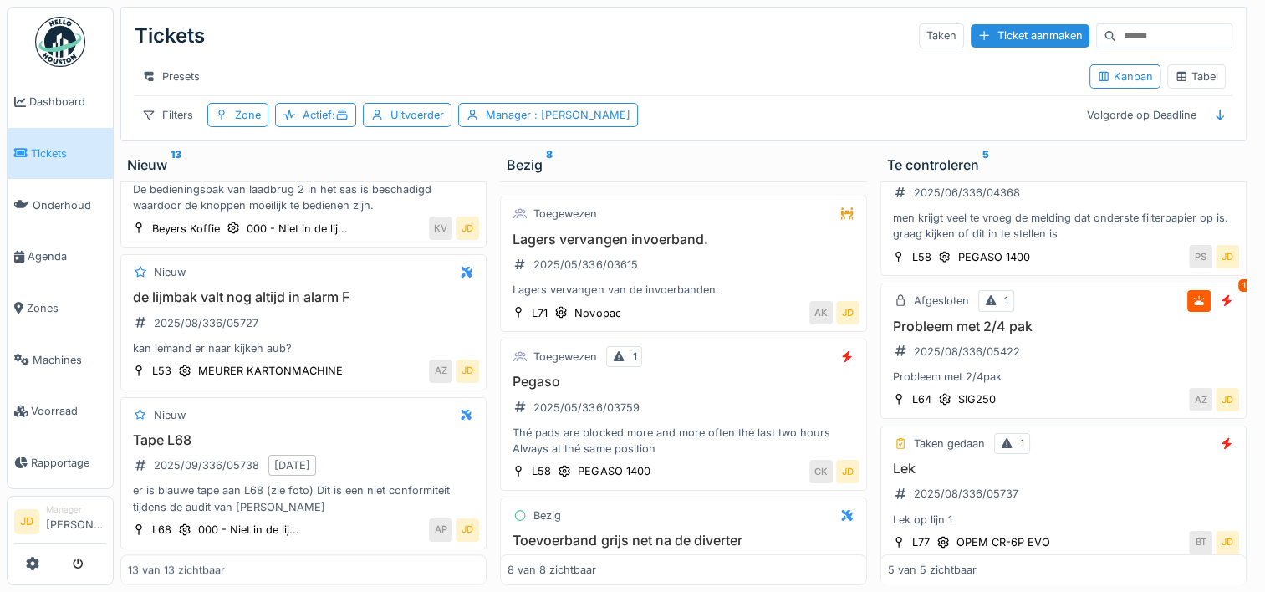
click at [1058, 476] on div "Lek 2025/08/336/05737 Lek op lijn 1" at bounding box center [1063, 494] width 351 height 67
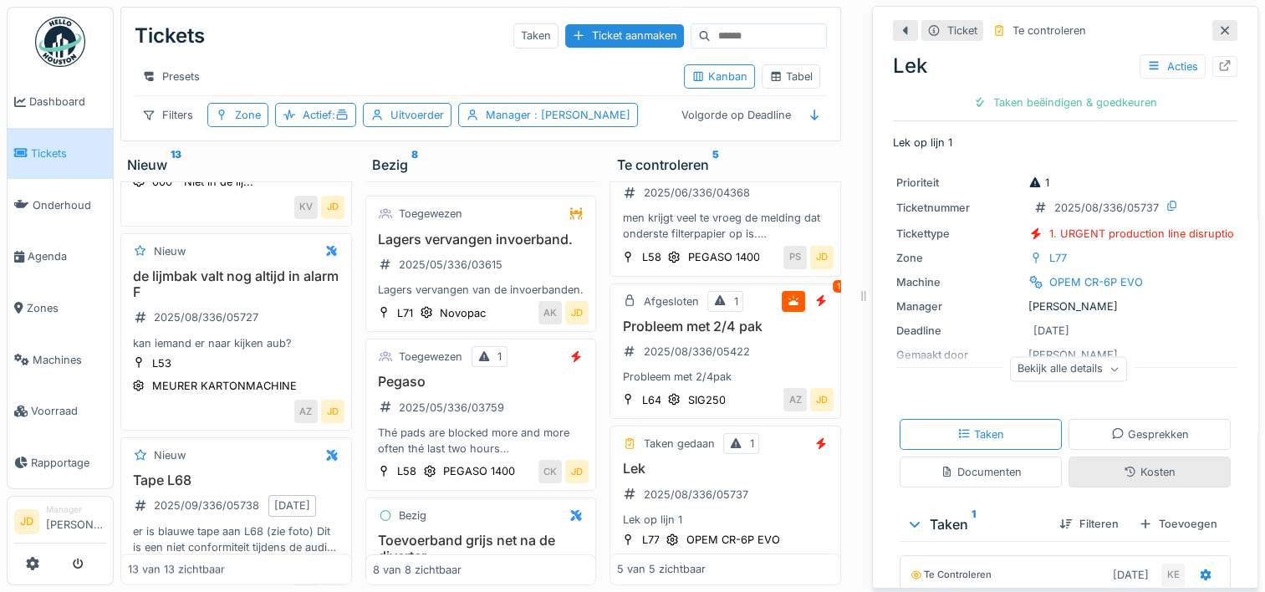
scroll to position [294, 0]
